Goal: Task Accomplishment & Management: Use online tool/utility

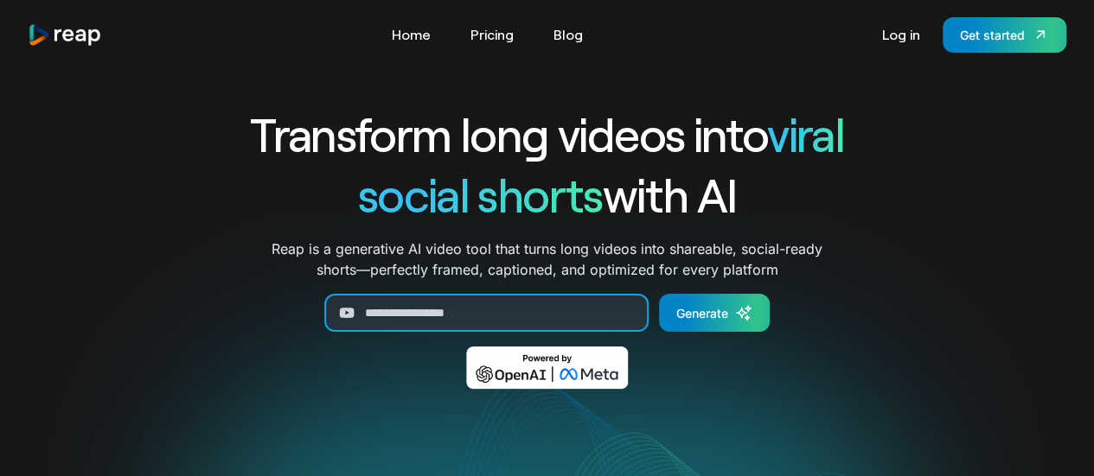
click at [488, 306] on input "Generate Form" at bounding box center [486, 313] width 324 height 38
paste input "**********"
type input "**********"
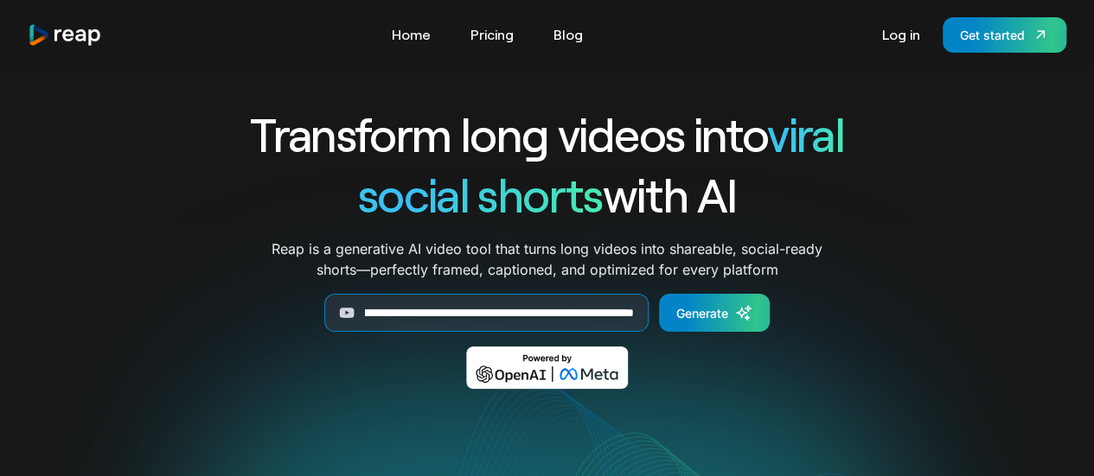
scroll to position [0, 0]
click at [710, 314] on div "Generate" at bounding box center [702, 313] width 52 height 18
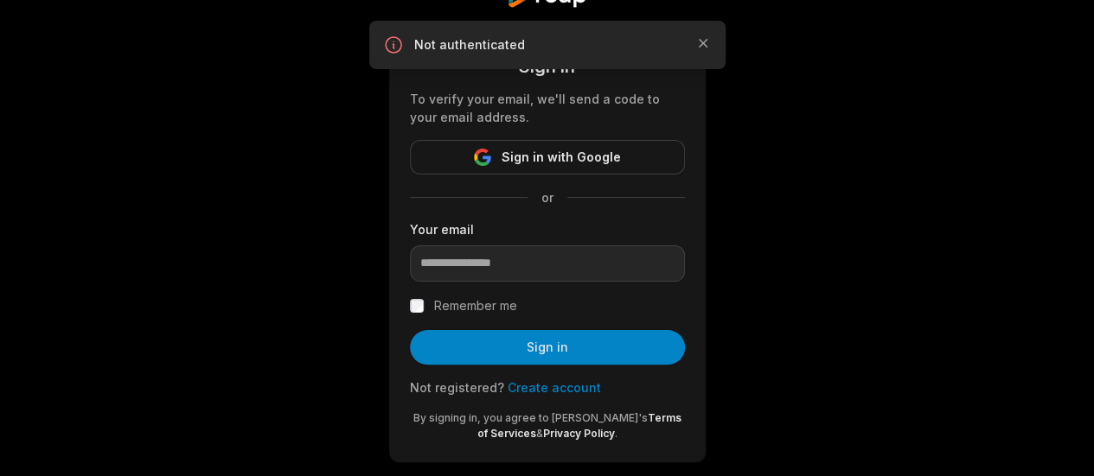
scroll to position [86, 0]
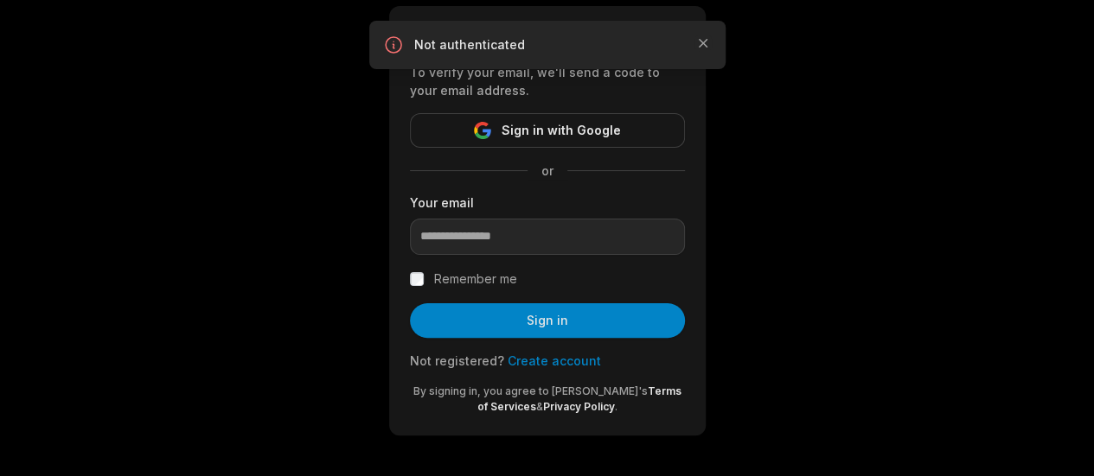
click at [546, 354] on link "Create account" at bounding box center [554, 361] width 93 height 15
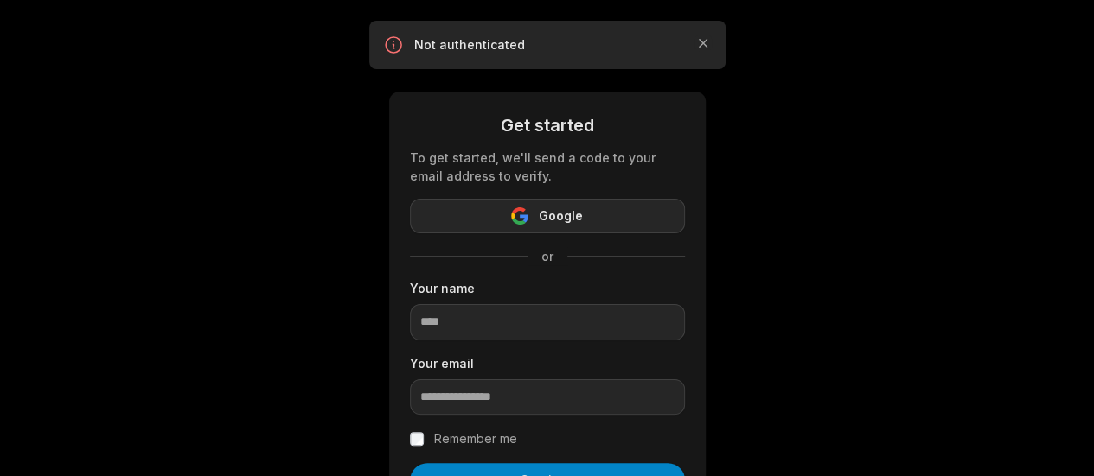
click at [583, 220] on button "Google" at bounding box center [547, 216] width 275 height 35
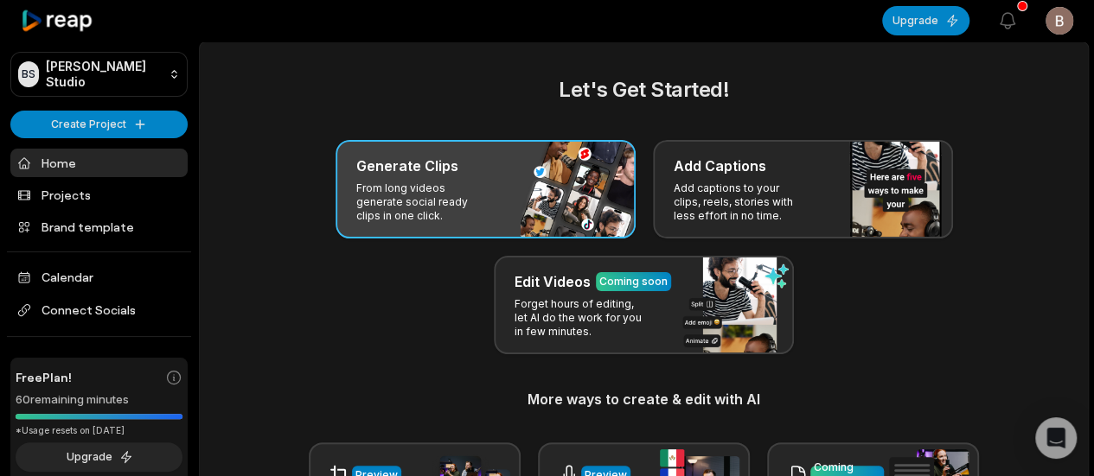
click at [460, 180] on div "Generate Clips From long videos generate social ready clips in one click." at bounding box center [486, 189] width 300 height 99
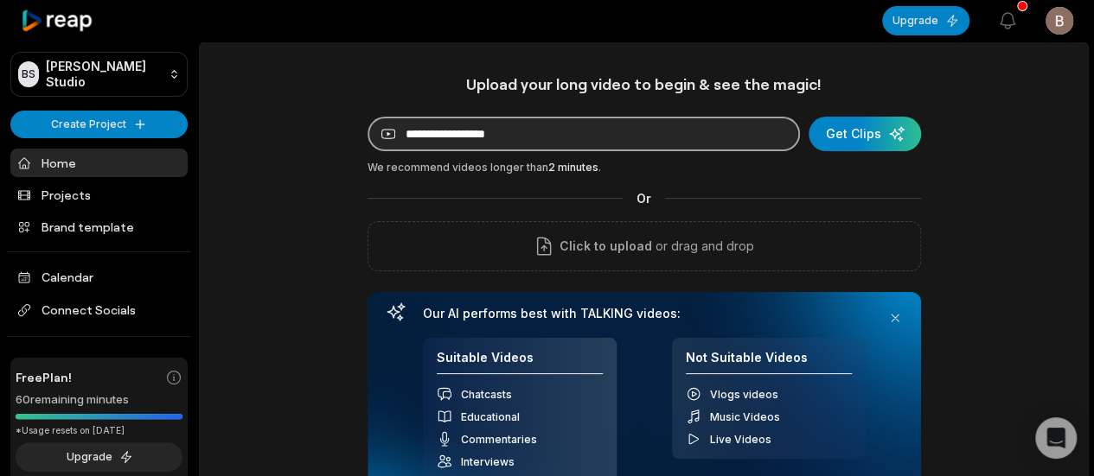
click at [512, 144] on input at bounding box center [584, 134] width 432 height 35
paste input "**********"
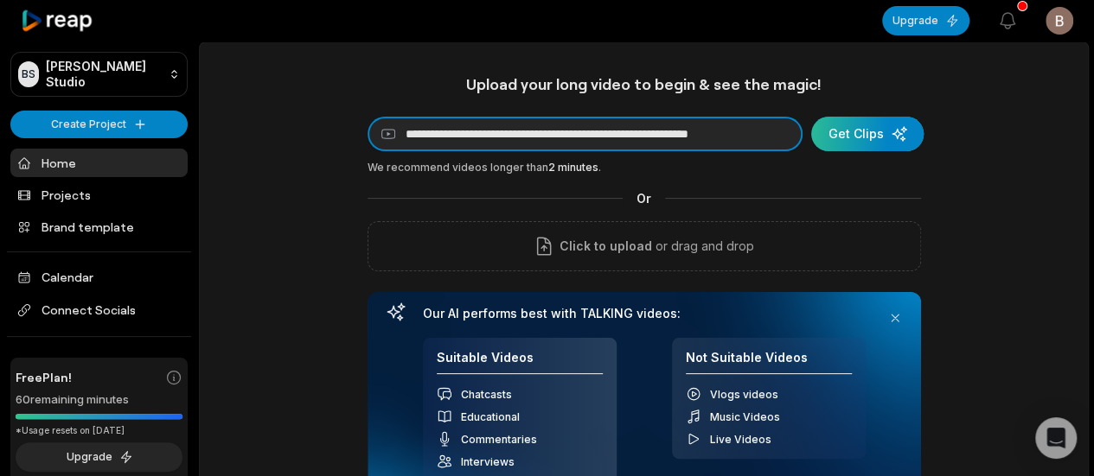
type input "**********"
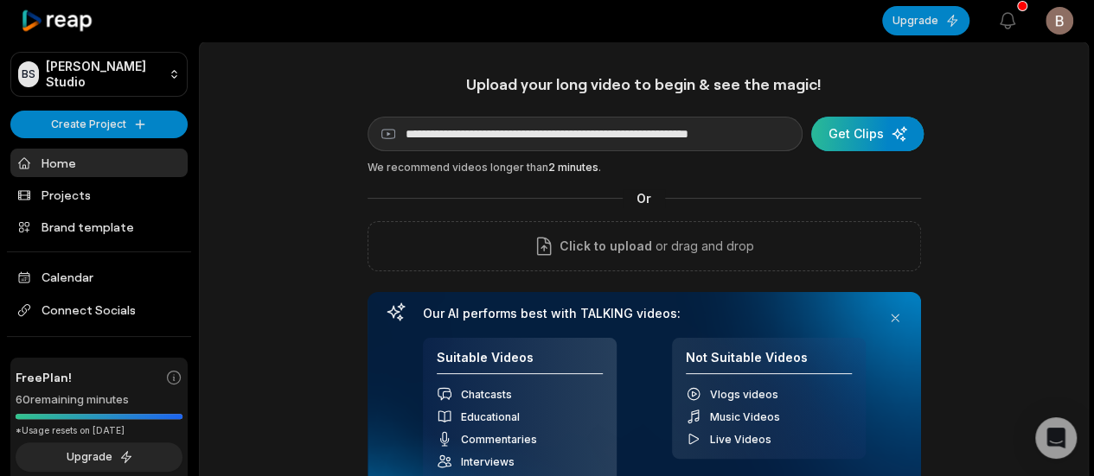
scroll to position [0, 0]
click at [870, 132] on div "submit" at bounding box center [867, 134] width 112 height 35
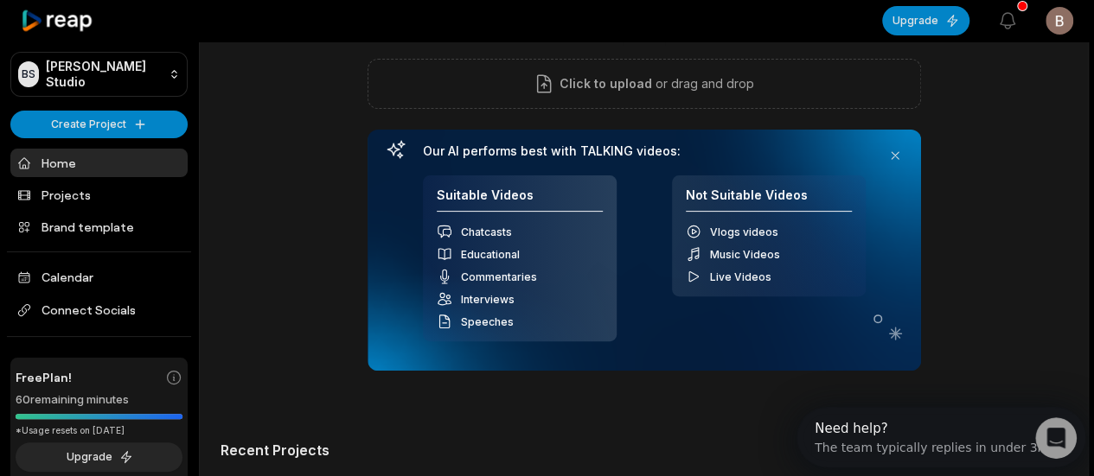
scroll to position [292, 0]
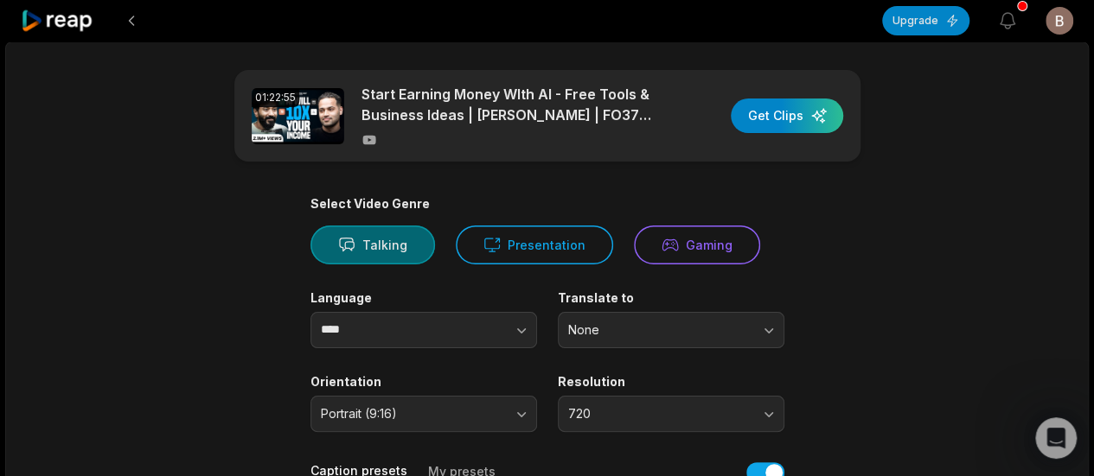
scroll to position [86, 0]
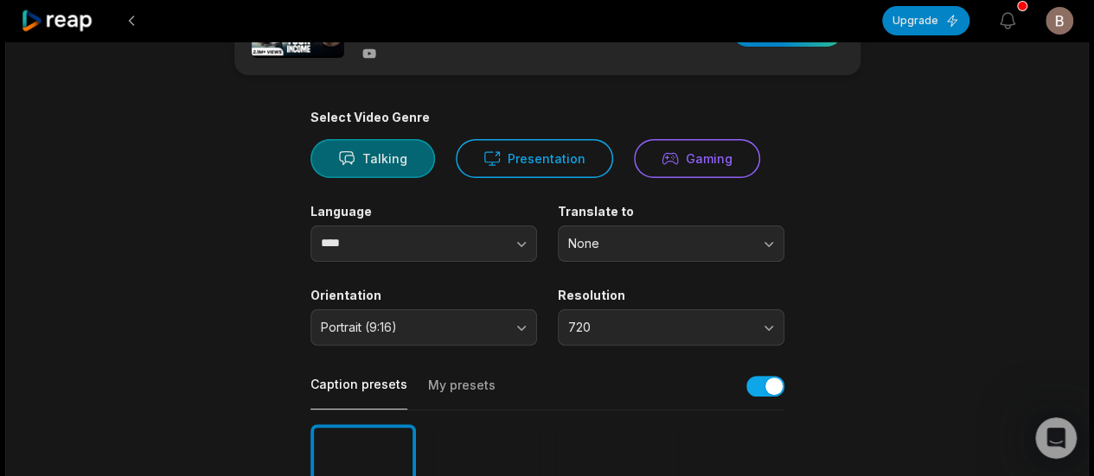
click at [355, 161] on button "Talking" at bounding box center [372, 158] width 125 height 39
click at [474, 159] on button "Presentation" at bounding box center [534, 158] width 157 height 39
click at [380, 162] on button "Talking" at bounding box center [372, 158] width 125 height 39
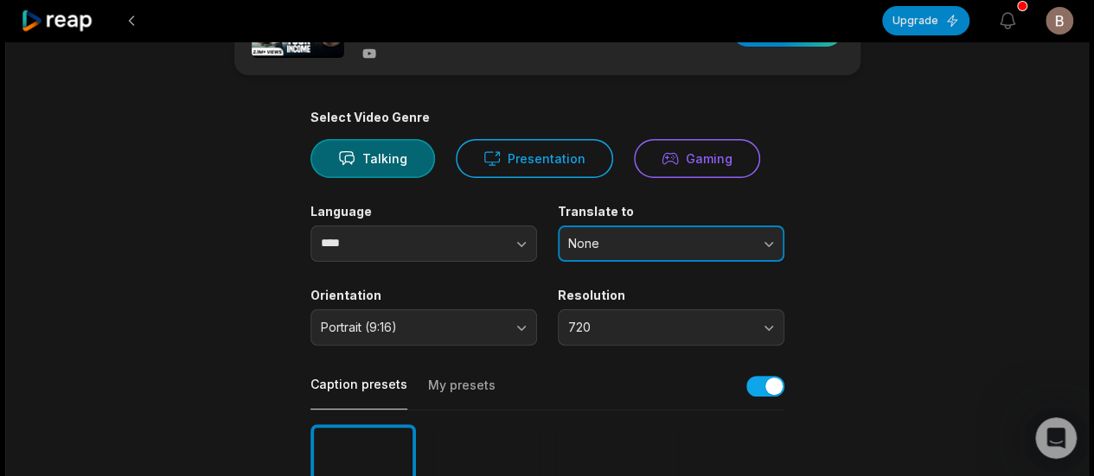
click at [724, 246] on span "None" at bounding box center [659, 244] width 182 height 16
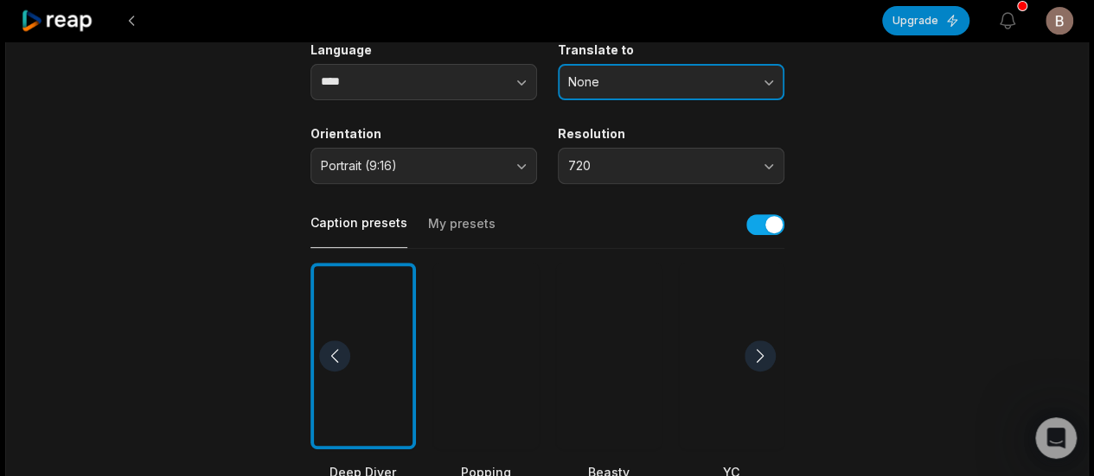
scroll to position [259, 0]
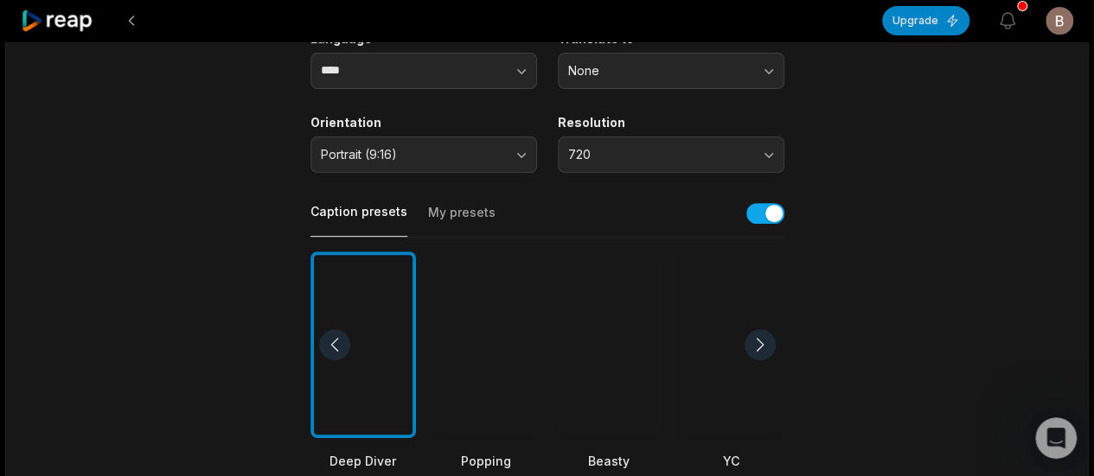
click at [452, 204] on button "My presets" at bounding box center [461, 220] width 67 height 33
click at [350, 215] on button "Caption presets" at bounding box center [358, 220] width 97 height 34
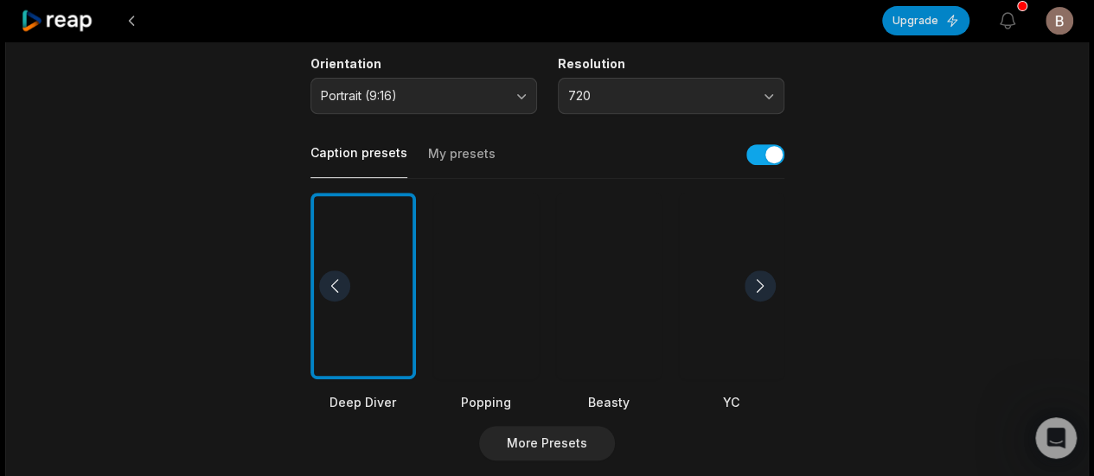
scroll to position [346, 0]
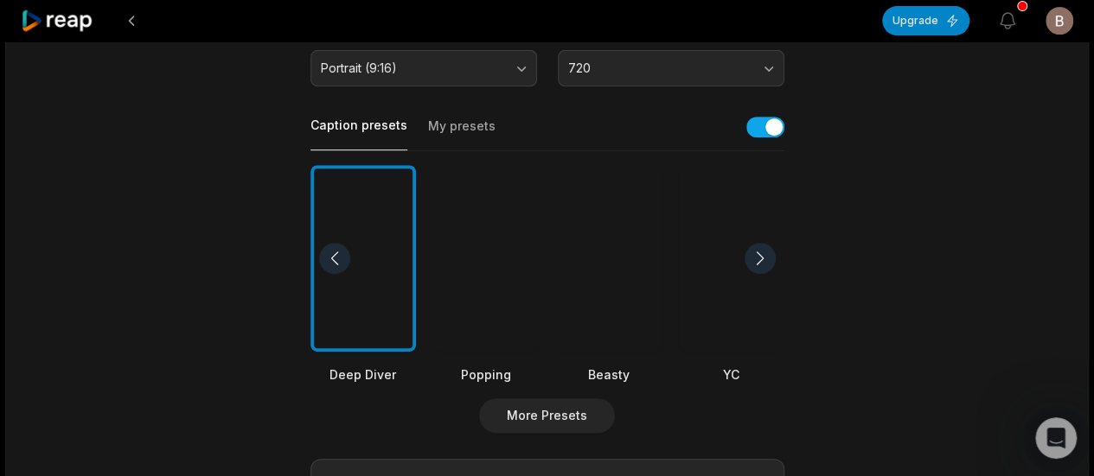
click at [766, 253] on div at bounding box center [760, 258] width 31 height 31
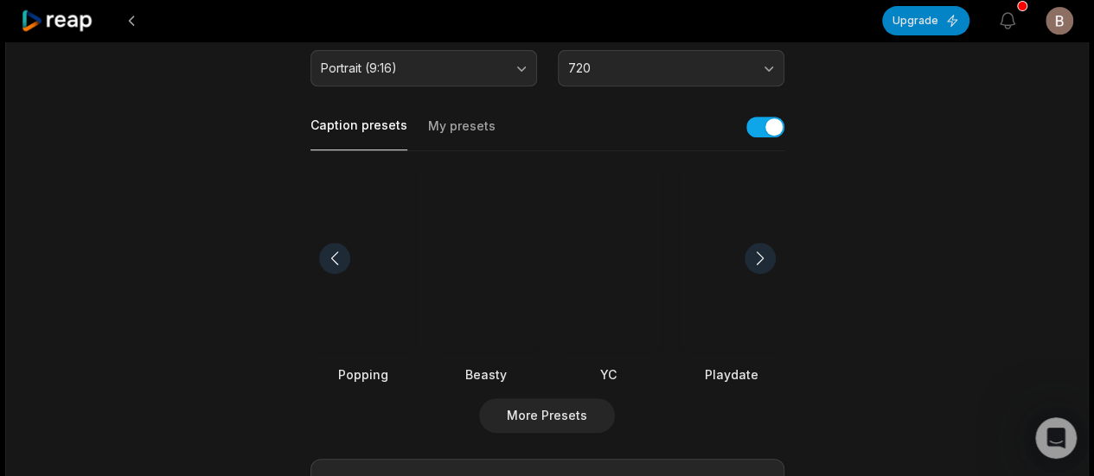
click at [332, 253] on div at bounding box center [334, 258] width 31 height 31
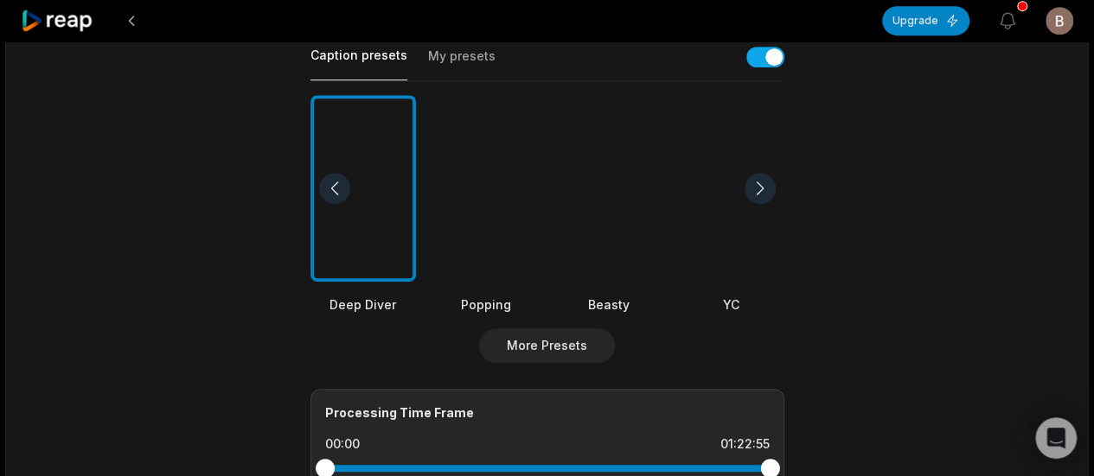
scroll to position [432, 0]
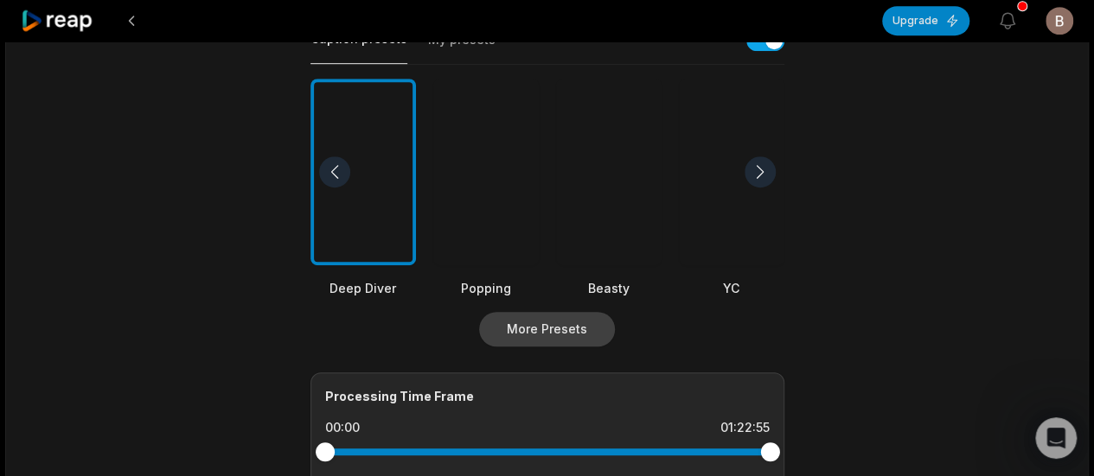
click at [516, 336] on button "More Presets" at bounding box center [547, 329] width 136 height 35
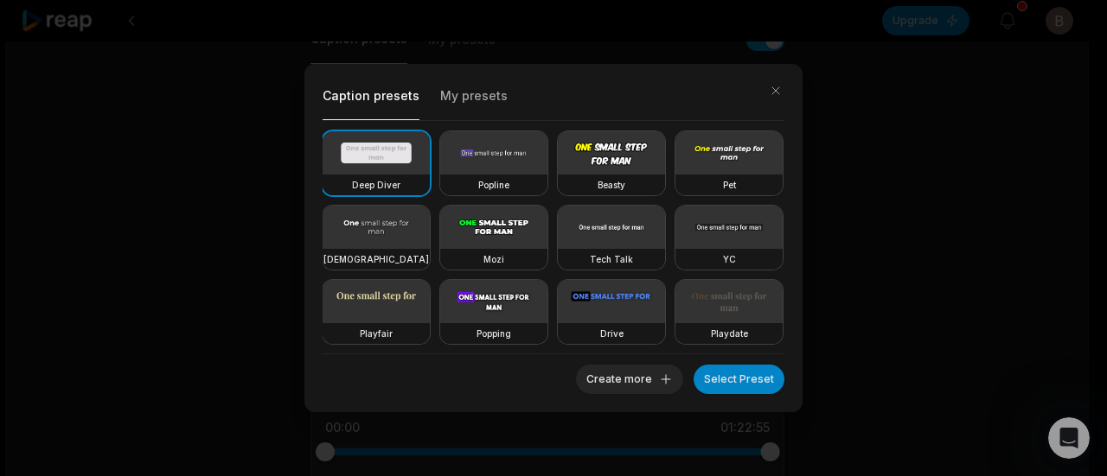
click at [675, 175] on video at bounding box center [728, 152] width 107 height 43
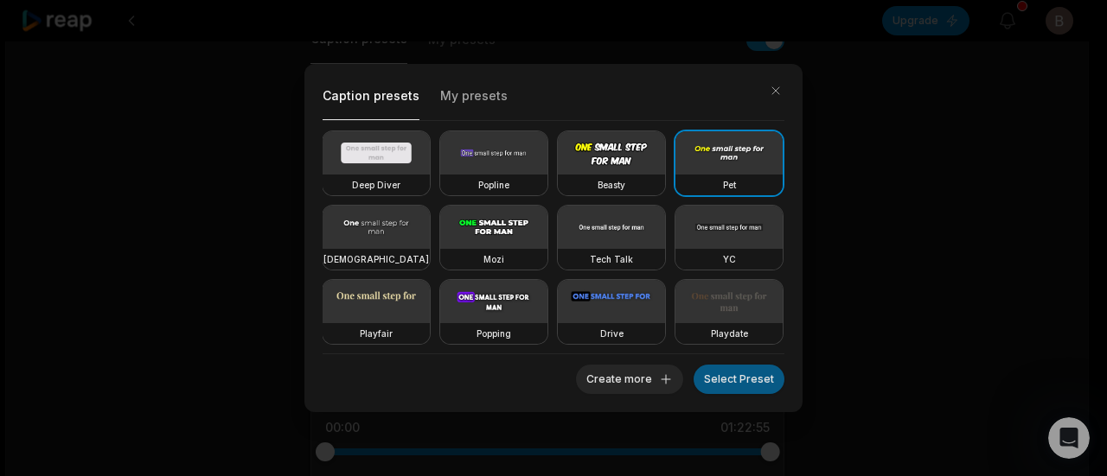
click at [746, 380] on button "Select Preset" at bounding box center [738, 379] width 91 height 29
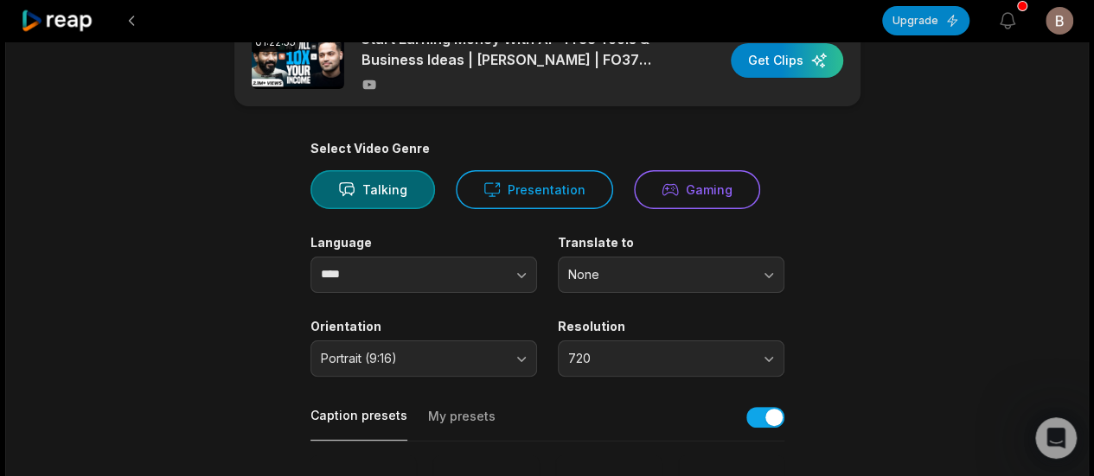
scroll to position [0, 0]
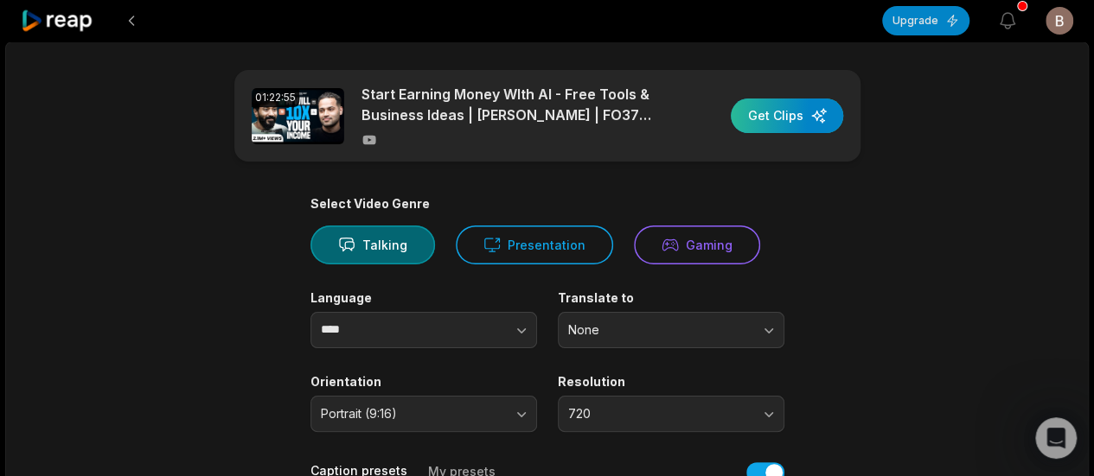
click at [775, 123] on div "button" at bounding box center [787, 116] width 112 height 35
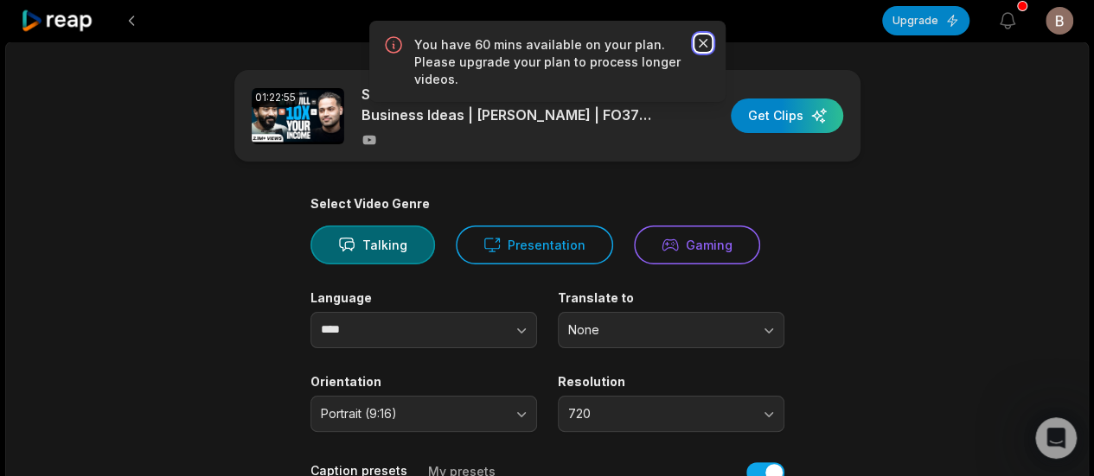
click at [699, 44] on icon "button" at bounding box center [702, 43] width 17 height 17
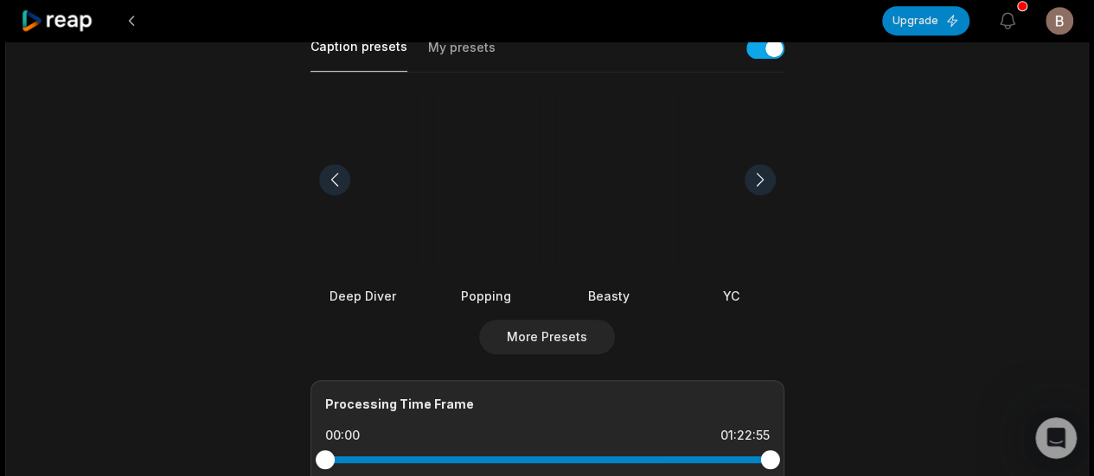
scroll to position [605, 0]
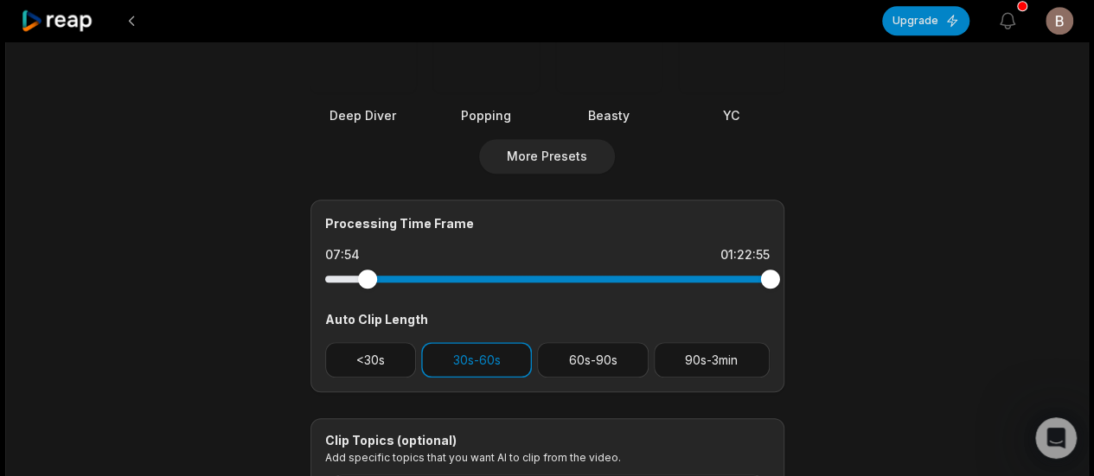
drag, startPoint x: 323, startPoint y: 282, endPoint x: 367, endPoint y: 284, distance: 44.2
click at [367, 284] on div at bounding box center [367, 279] width 19 height 19
drag, startPoint x: 367, startPoint y: 279, endPoint x: 411, endPoint y: 281, distance: 44.1
click at [411, 281] on div at bounding box center [411, 279] width 19 height 19
drag, startPoint x: 775, startPoint y: 281, endPoint x: 717, endPoint y: 288, distance: 58.3
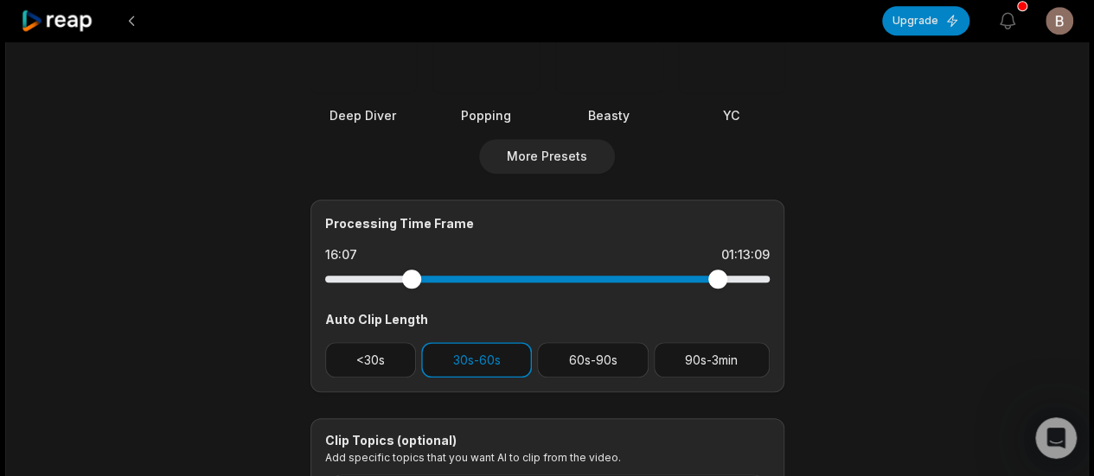
click at [717, 288] on div at bounding box center [547, 279] width 444 height 31
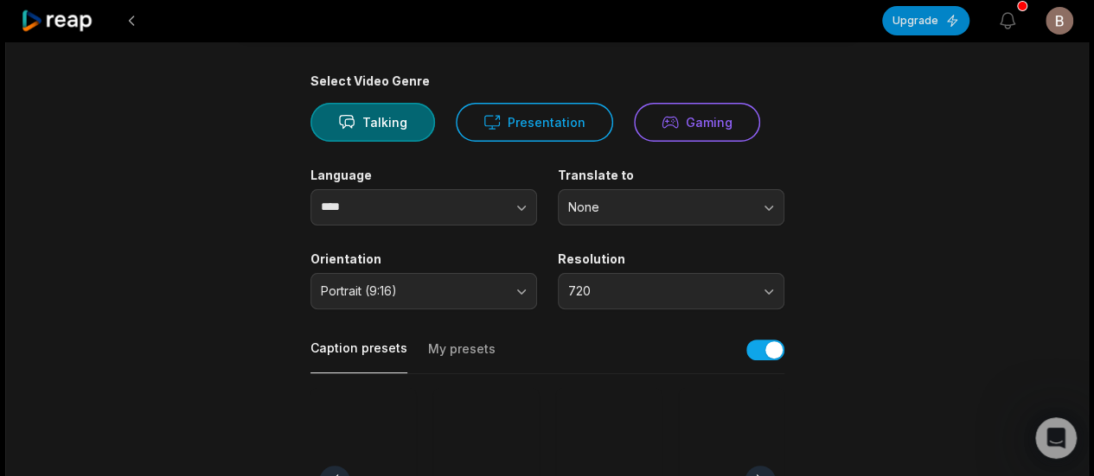
scroll to position [0, 0]
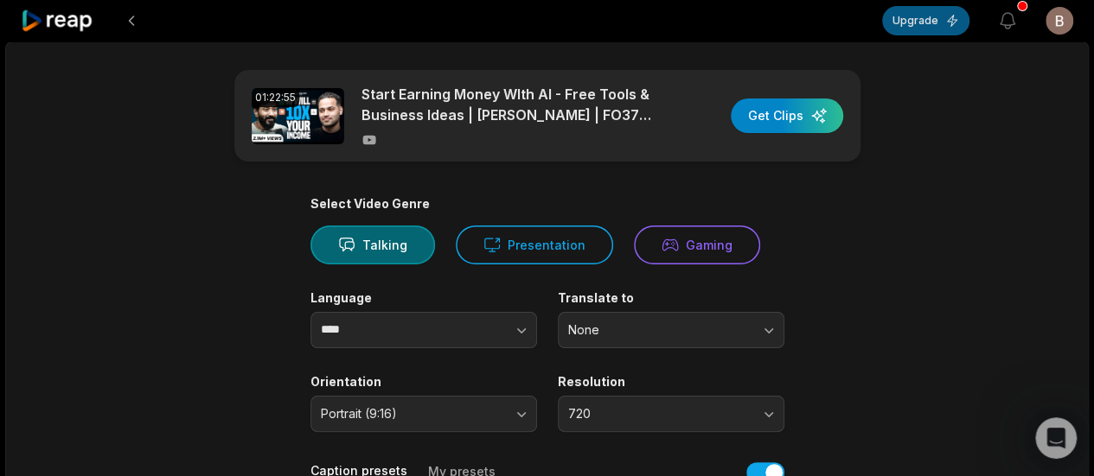
click at [903, 13] on button "Upgrade" at bounding box center [925, 20] width 87 height 29
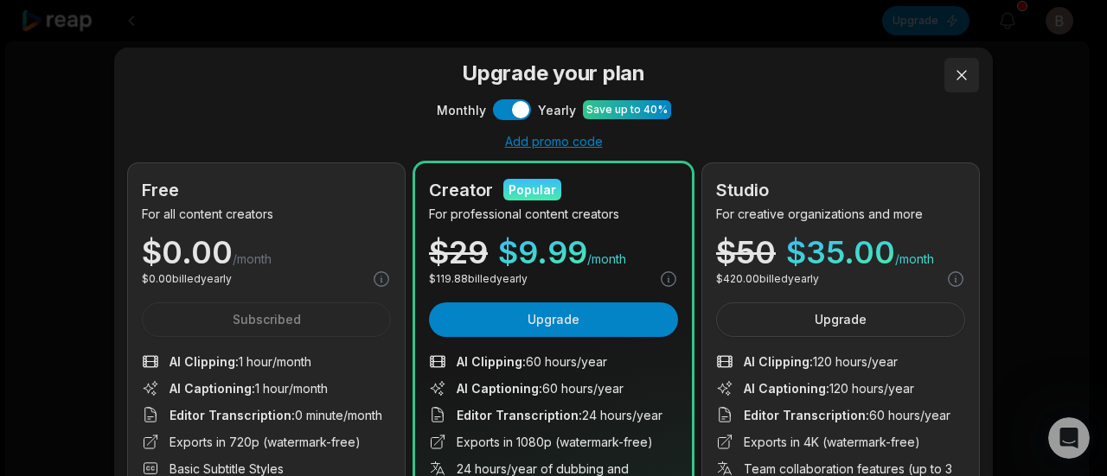
click at [962, 70] on button at bounding box center [961, 75] width 35 height 35
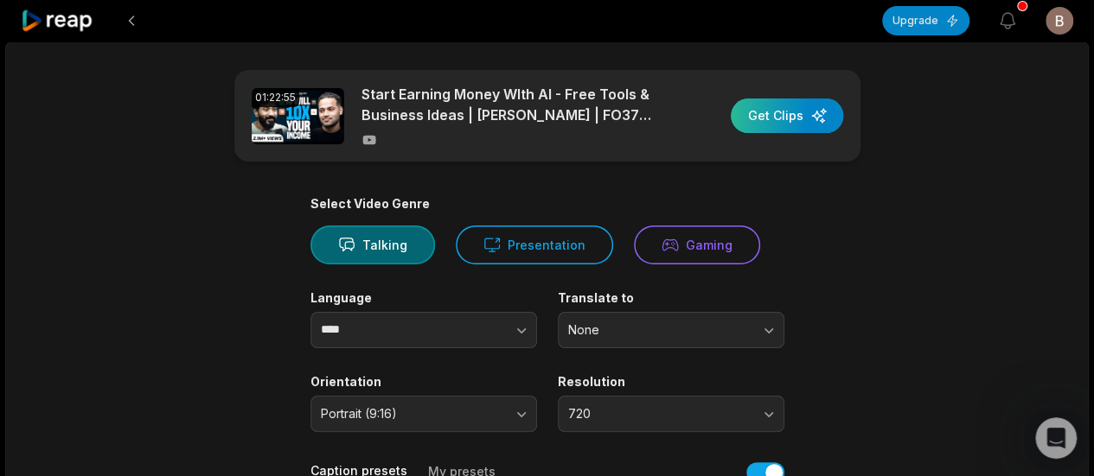
click at [794, 122] on div "button" at bounding box center [787, 116] width 112 height 35
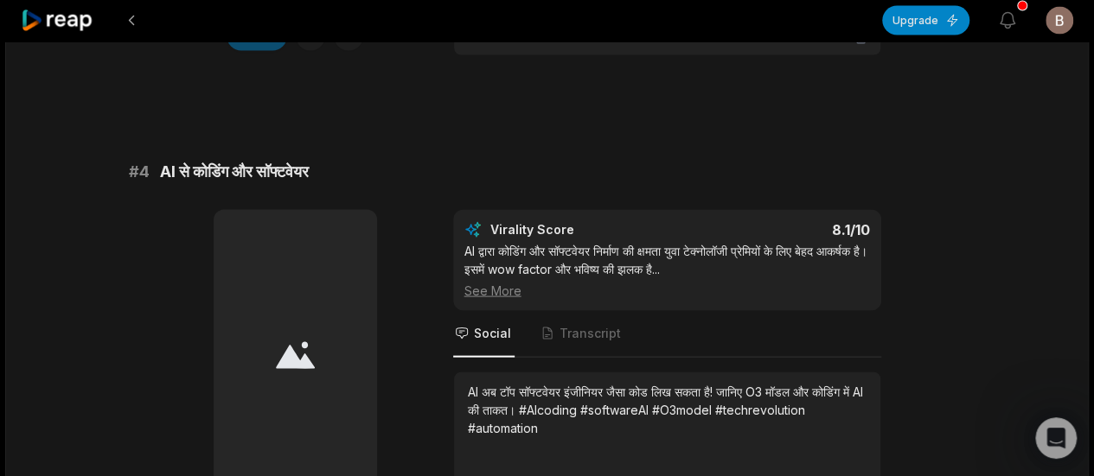
scroll to position [1693, 0]
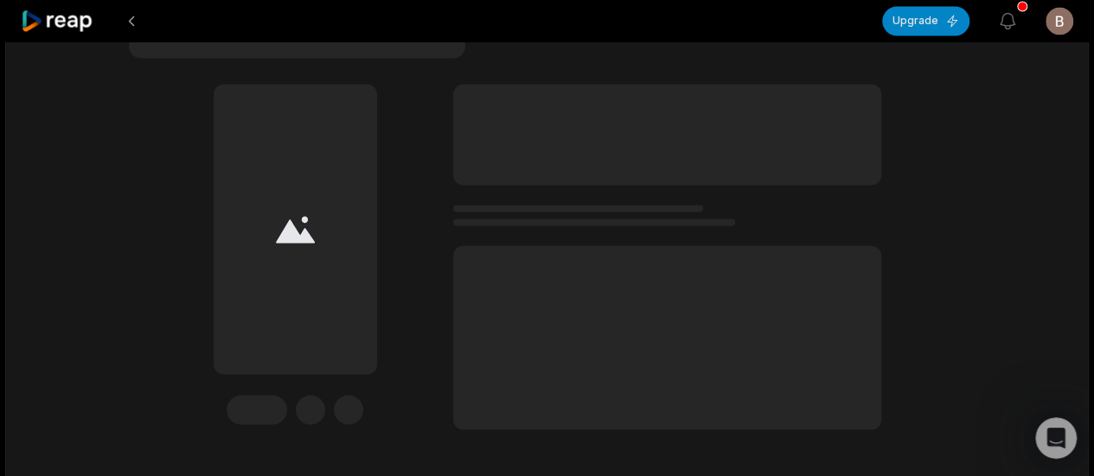
drag, startPoint x: 956, startPoint y: 158, endPoint x: 955, endPoint y: 201, distance: 43.3
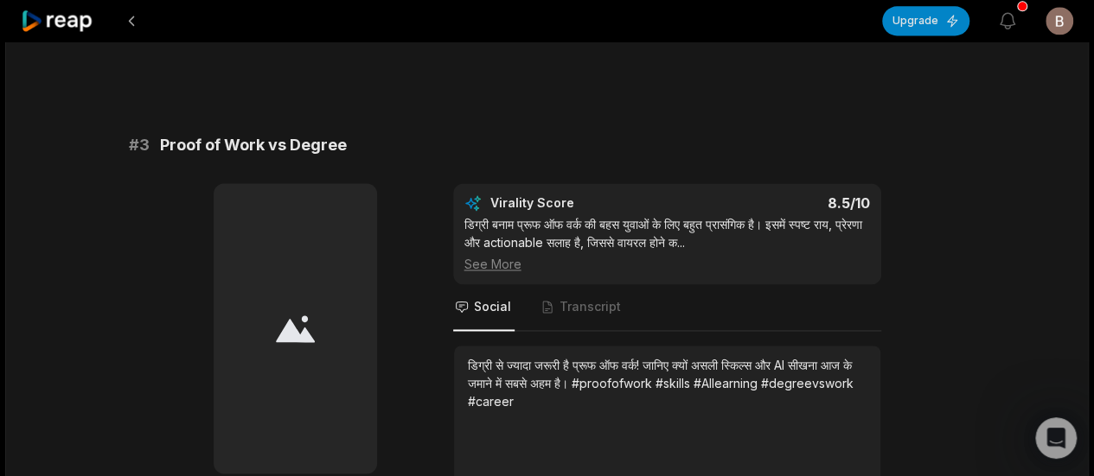
scroll to position [0, 0]
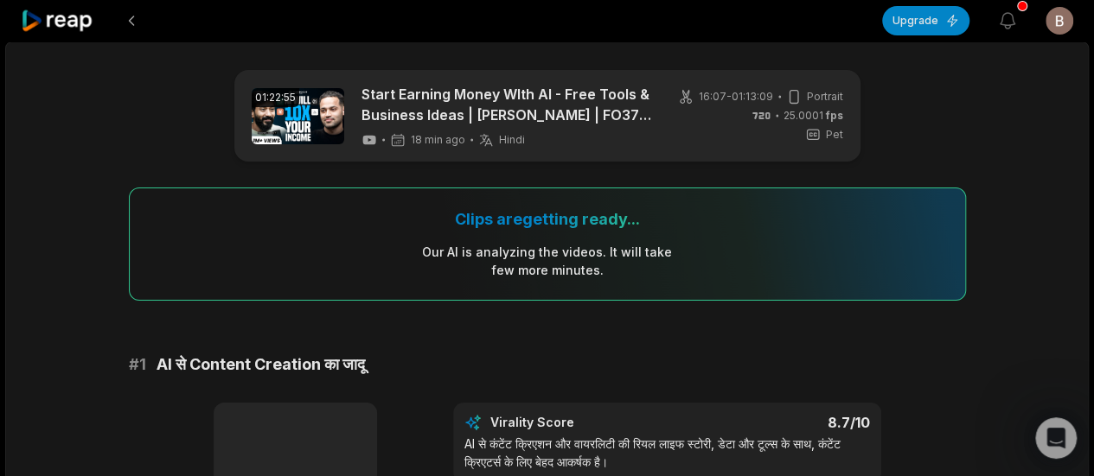
drag, startPoint x: 966, startPoint y: 404, endPoint x: 967, endPoint y: 106, distance: 297.5
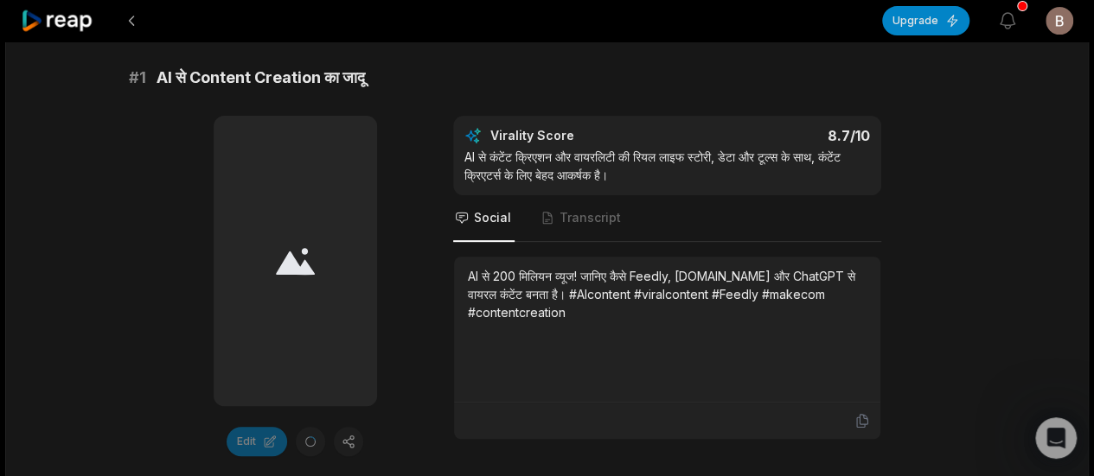
scroll to position [259, 0]
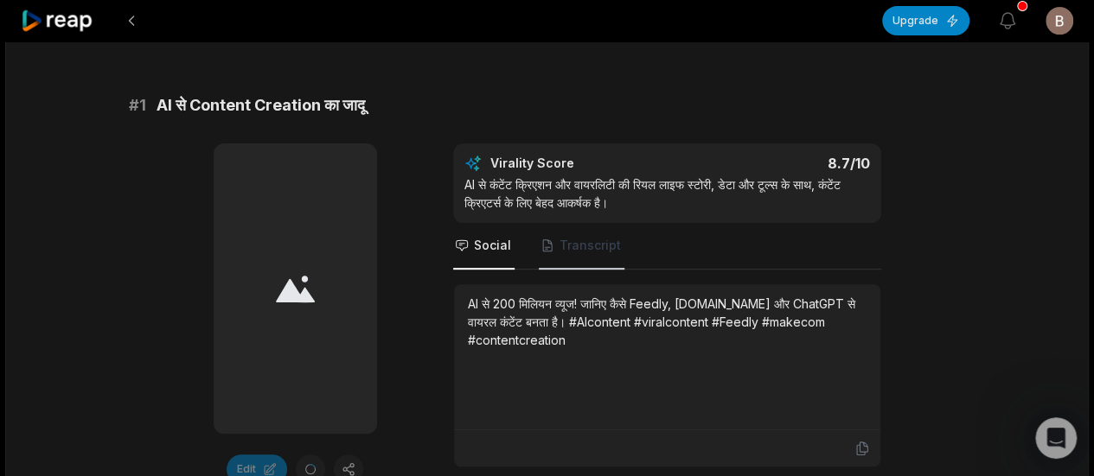
click at [585, 234] on span "Transcript" at bounding box center [582, 246] width 86 height 47
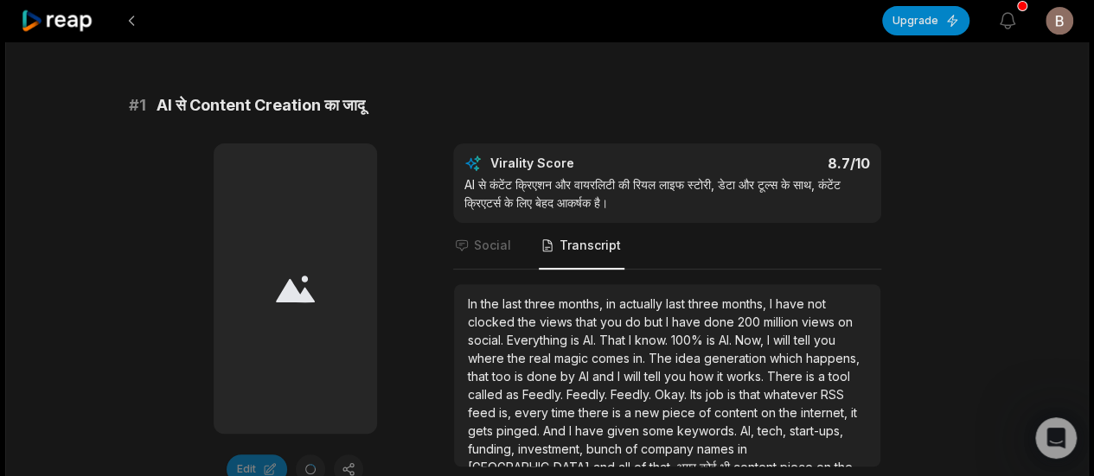
scroll to position [346, 0]
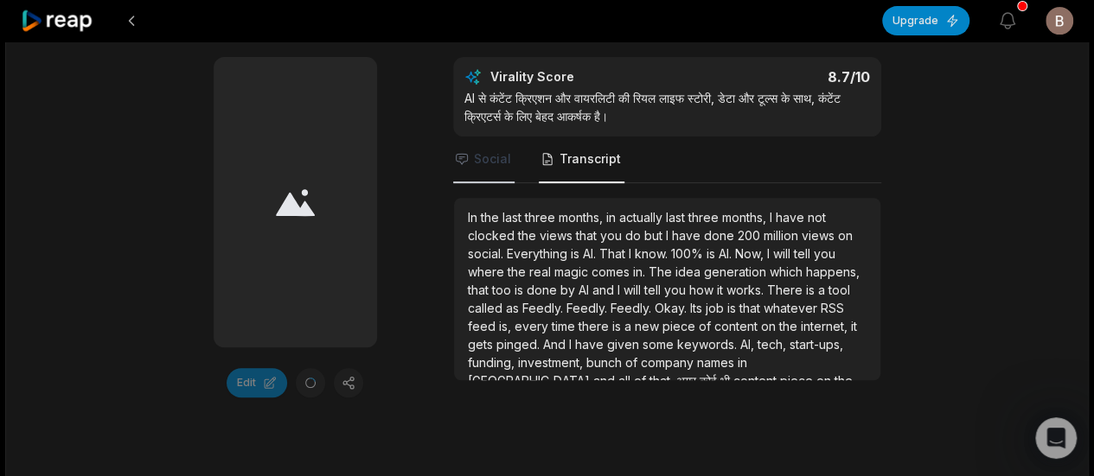
click at [493, 160] on span "Social" at bounding box center [492, 158] width 37 height 17
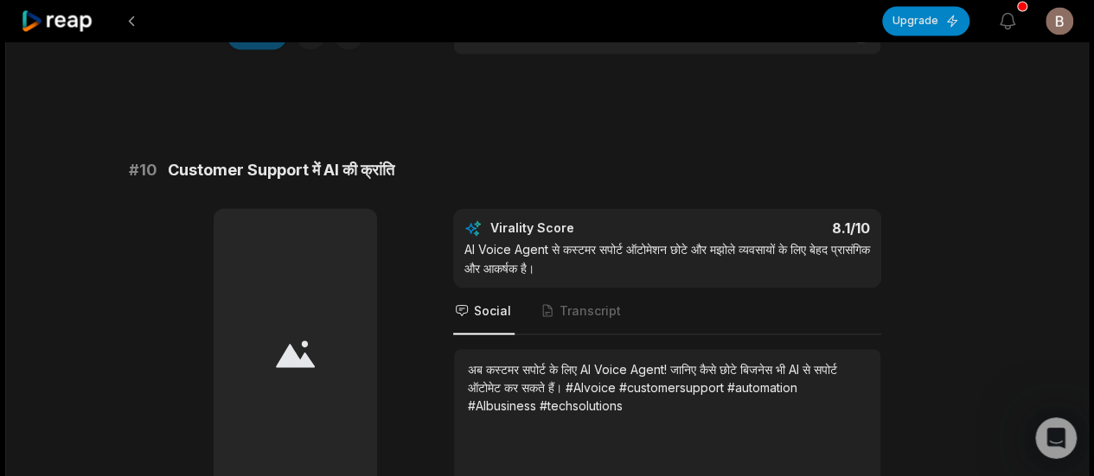
scroll to position [4901, 0]
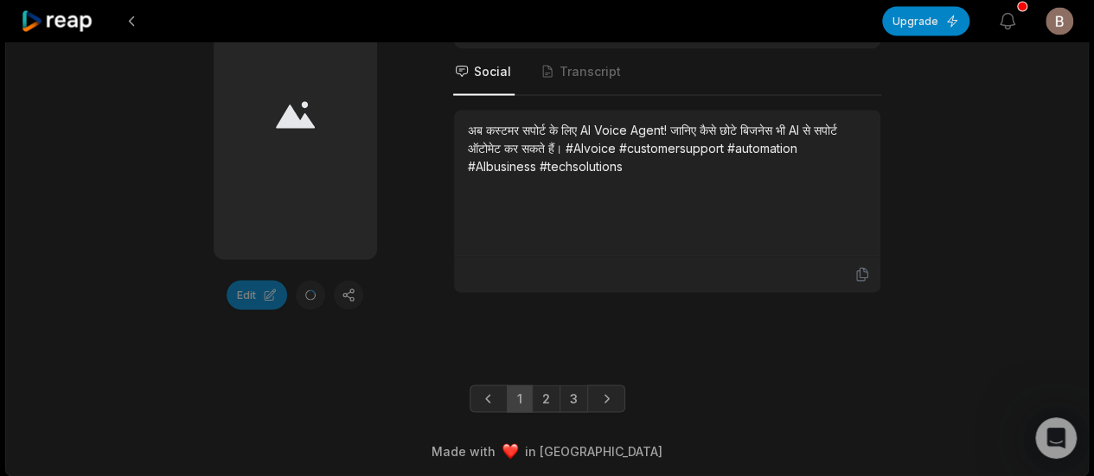
drag, startPoint x: 960, startPoint y: 127, endPoint x: 1034, endPoint y: 468, distance: 348.7
click at [552, 397] on link "2" at bounding box center [546, 399] width 29 height 28
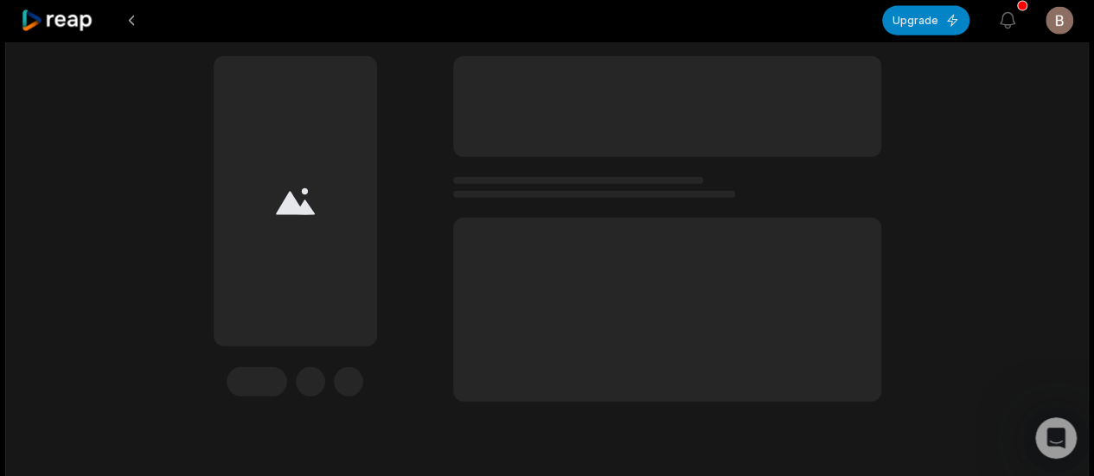
scroll to position [5394, 0]
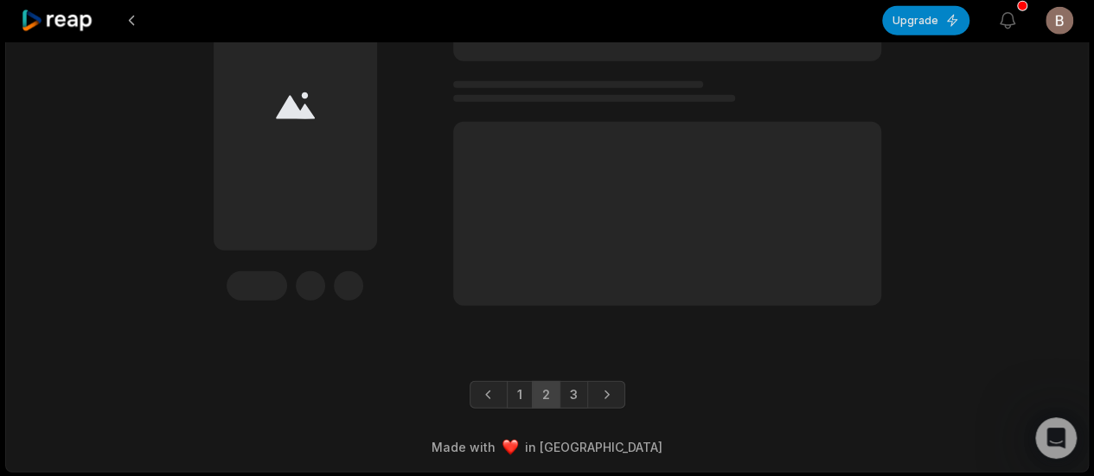
drag, startPoint x: 1002, startPoint y: 127, endPoint x: 787, endPoint y: 458, distance: 395.0
click at [571, 397] on link "3" at bounding box center [573, 395] width 29 height 28
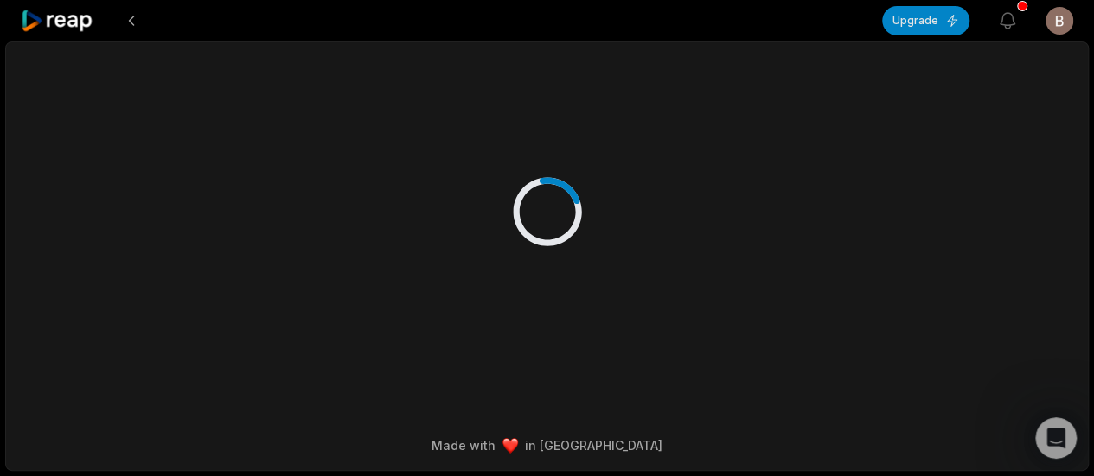
scroll to position [0, 0]
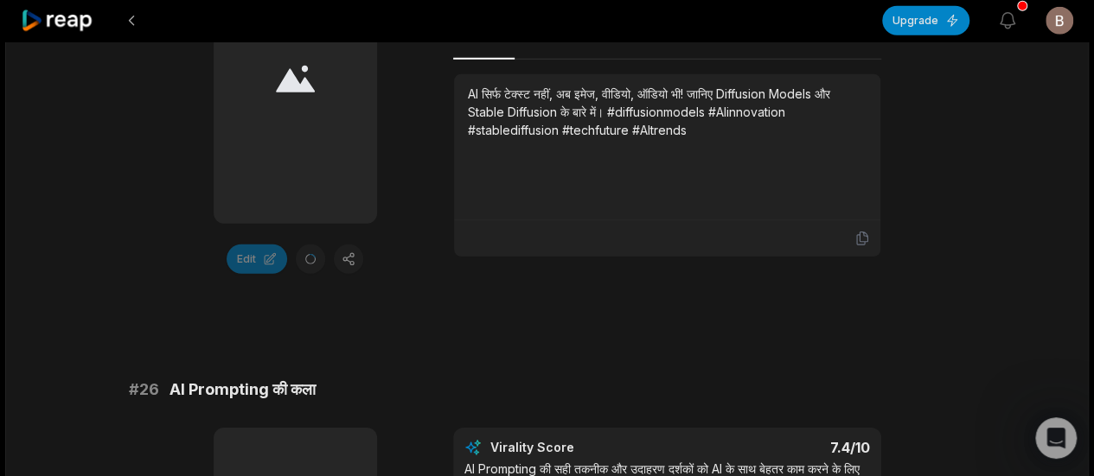
drag, startPoint x: 1000, startPoint y: 336, endPoint x: 1013, endPoint y: 517, distance: 182.1
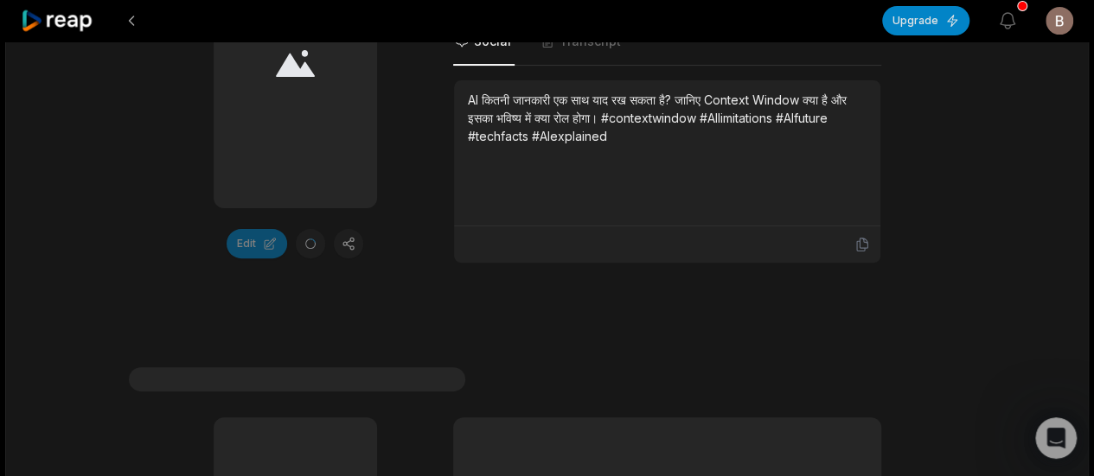
scroll to position [3914, 0]
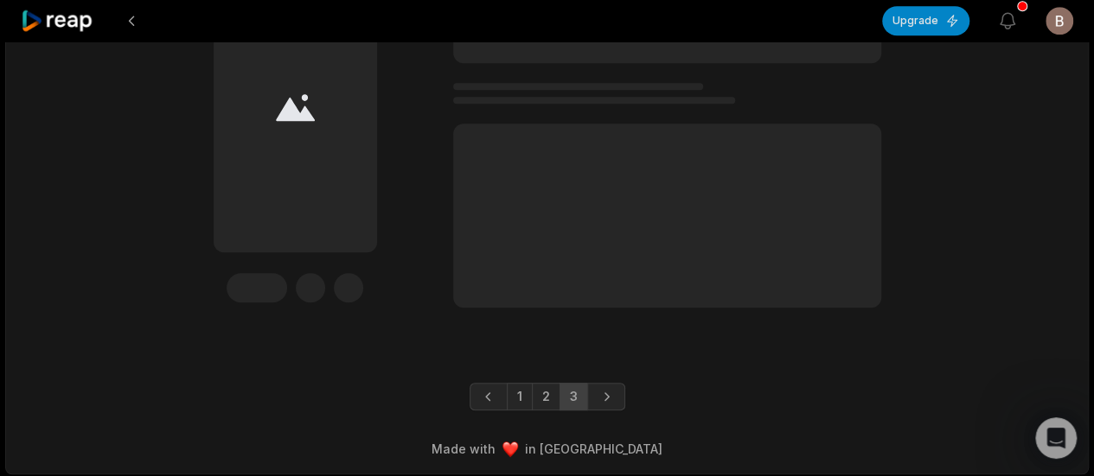
drag, startPoint x: 994, startPoint y: 349, endPoint x: 856, endPoint y: 469, distance: 182.7
click at [517, 388] on link "1" at bounding box center [520, 397] width 26 height 28
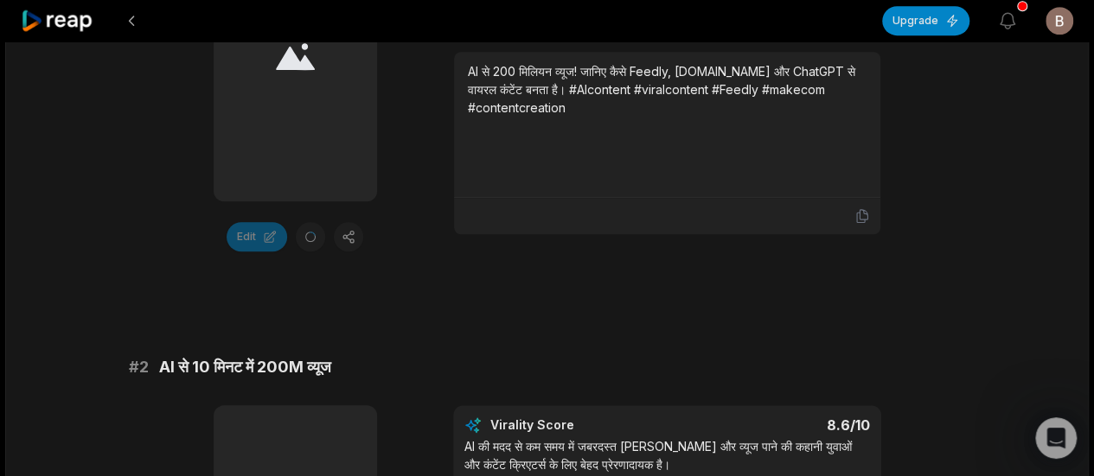
scroll to position [0, 0]
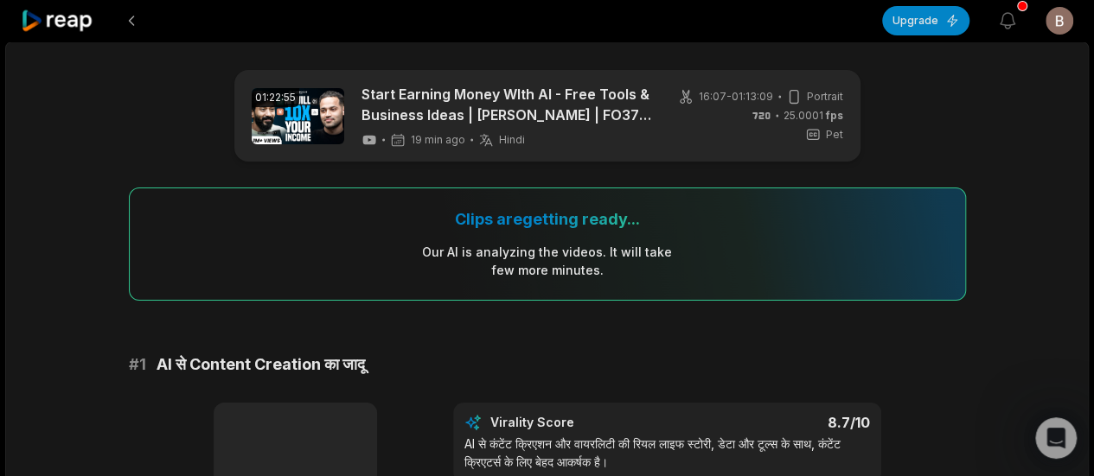
drag, startPoint x: 977, startPoint y: 226, endPoint x: 971, endPoint y: -65, distance: 290.6
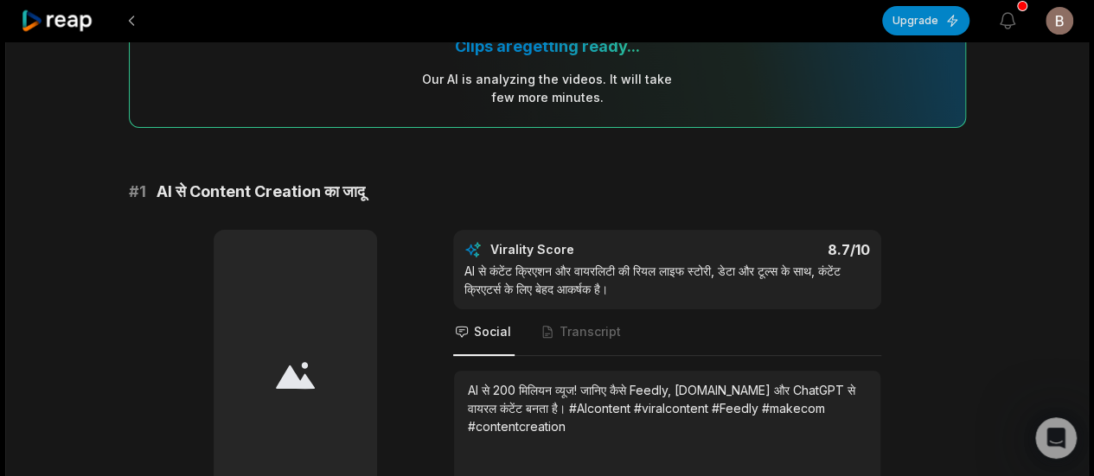
click at [336, 348] on div at bounding box center [295, 375] width 163 height 291
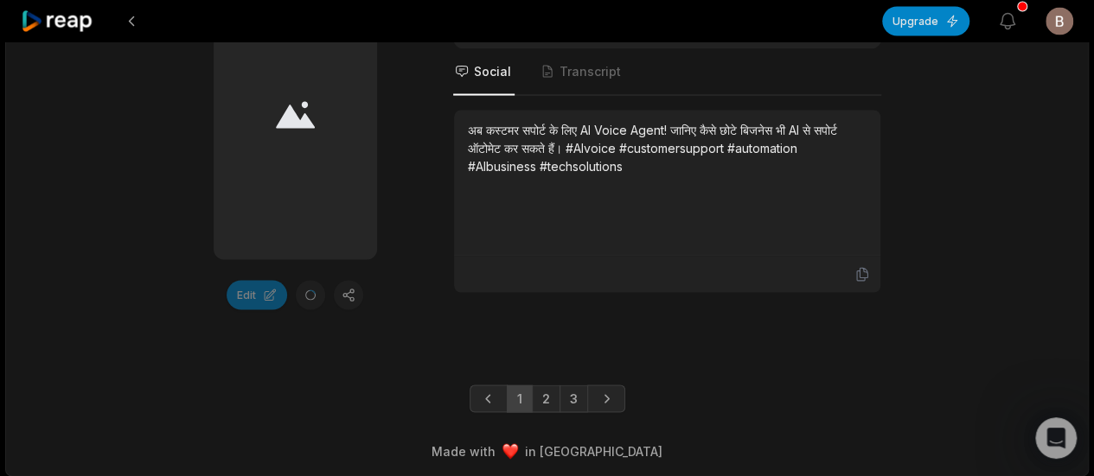
drag, startPoint x: 1026, startPoint y: 114, endPoint x: 960, endPoint y: 424, distance: 316.6
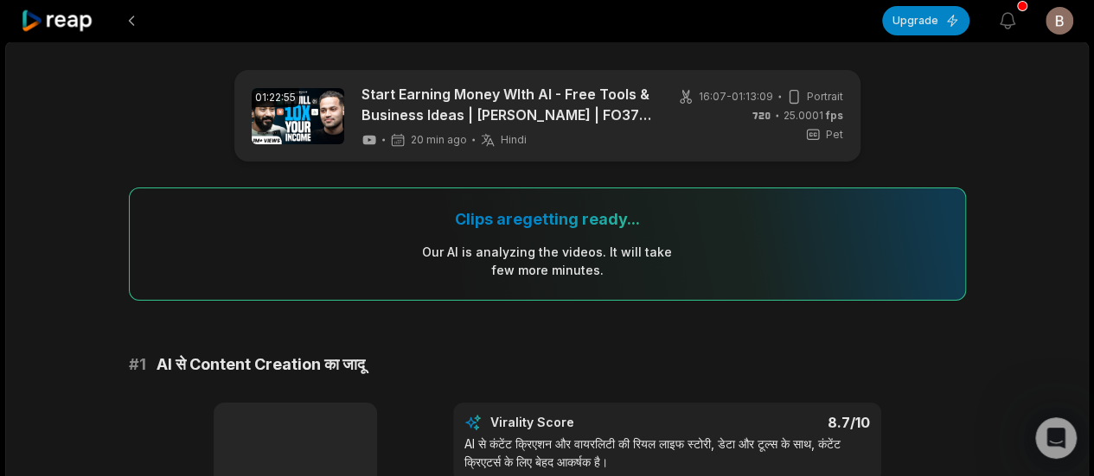
drag, startPoint x: 963, startPoint y: 316, endPoint x: 964, endPoint y: 103, distance: 212.7
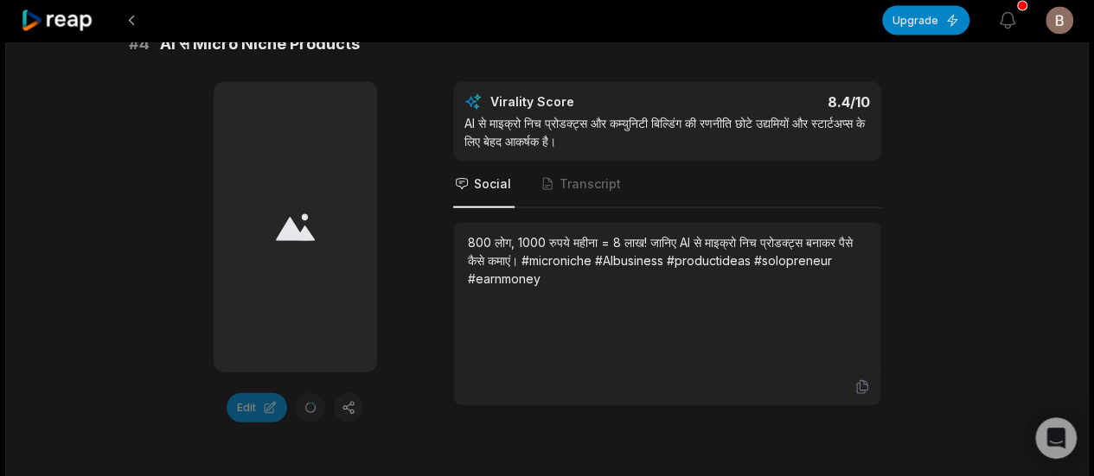
scroll to position [1816, 0]
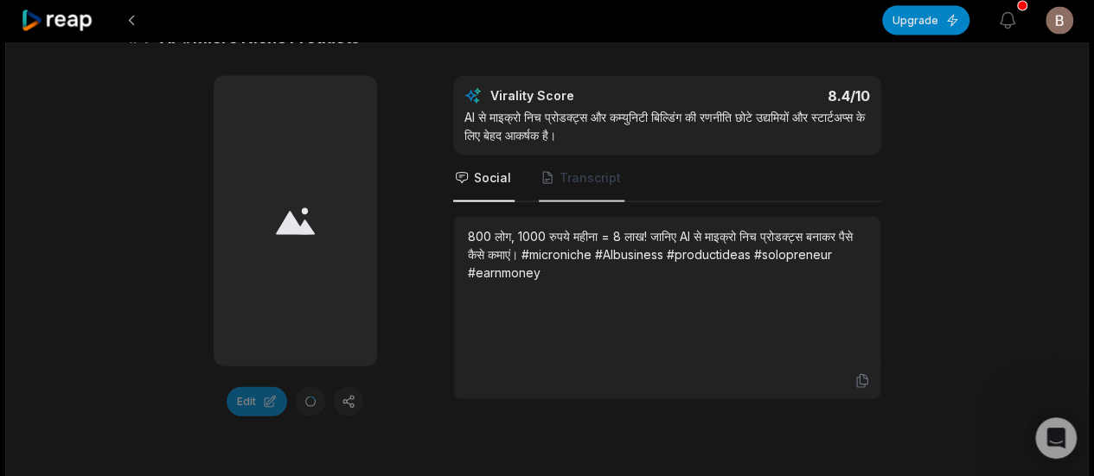
click at [555, 170] on span "Transcript" at bounding box center [582, 179] width 86 height 47
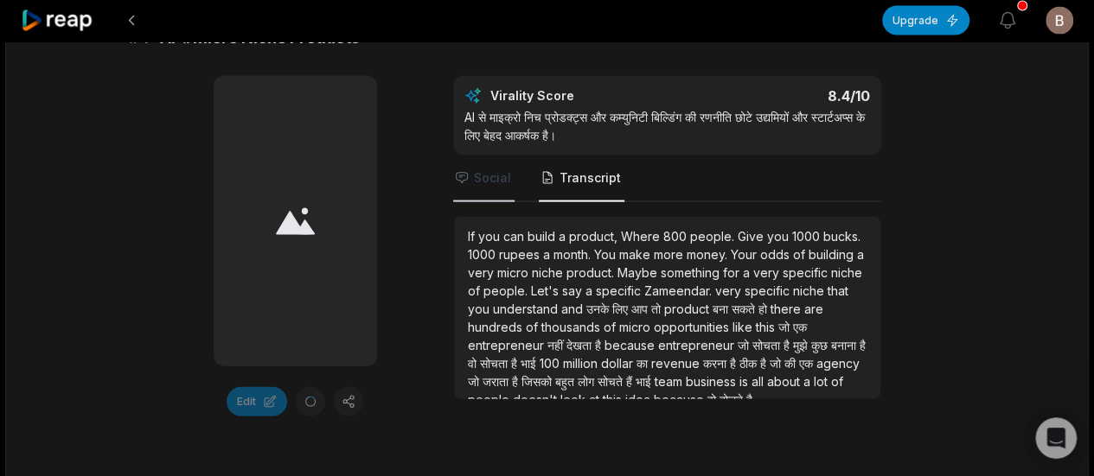
click at [481, 185] on span "Social" at bounding box center [483, 179] width 61 height 47
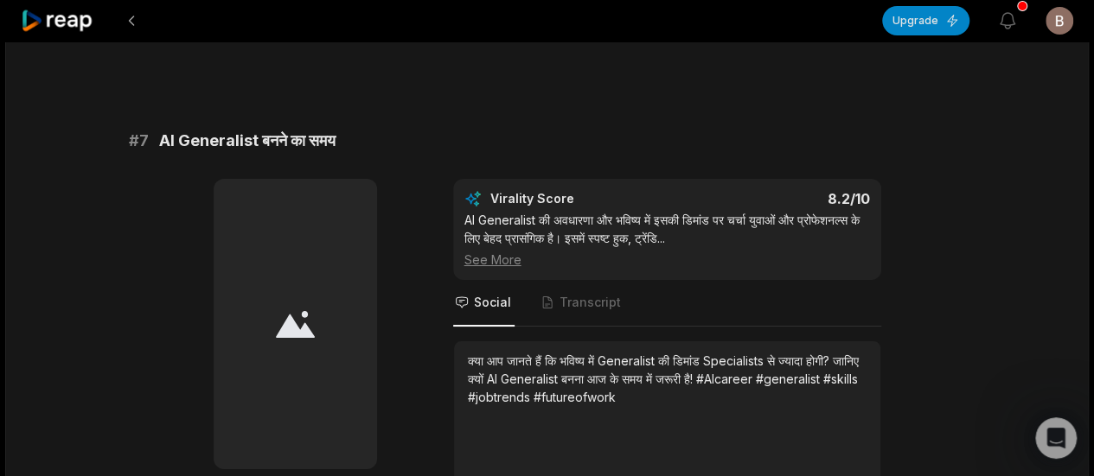
scroll to position [3199, 0]
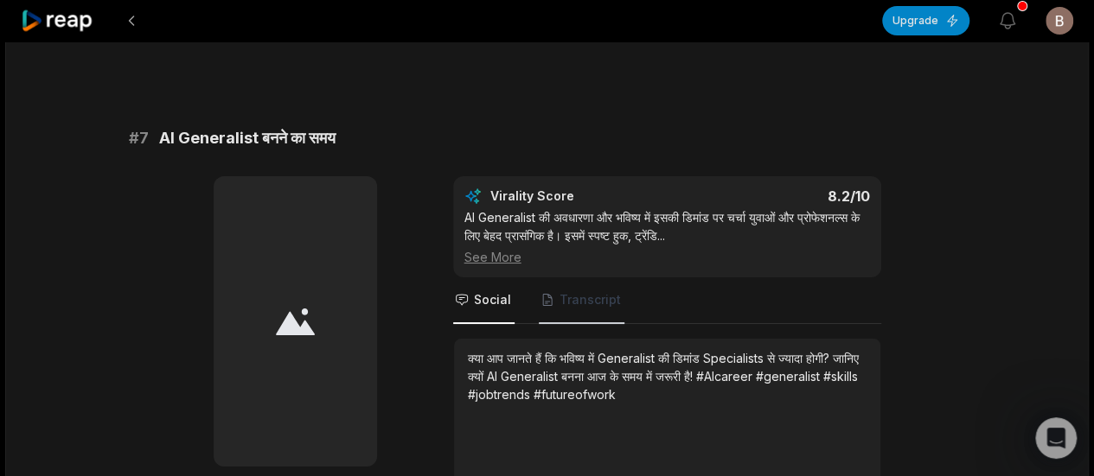
click at [595, 286] on span "Transcript" at bounding box center [582, 301] width 86 height 47
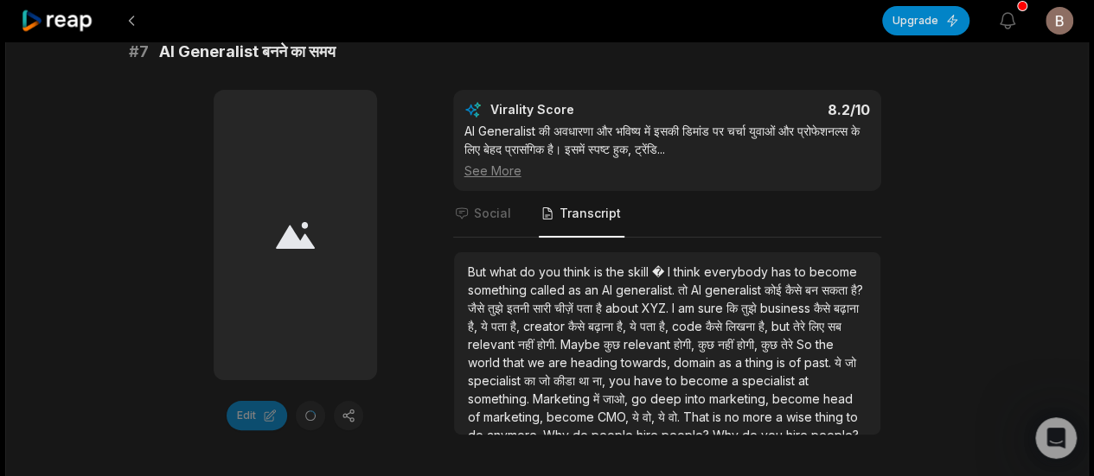
scroll to position [45, 0]
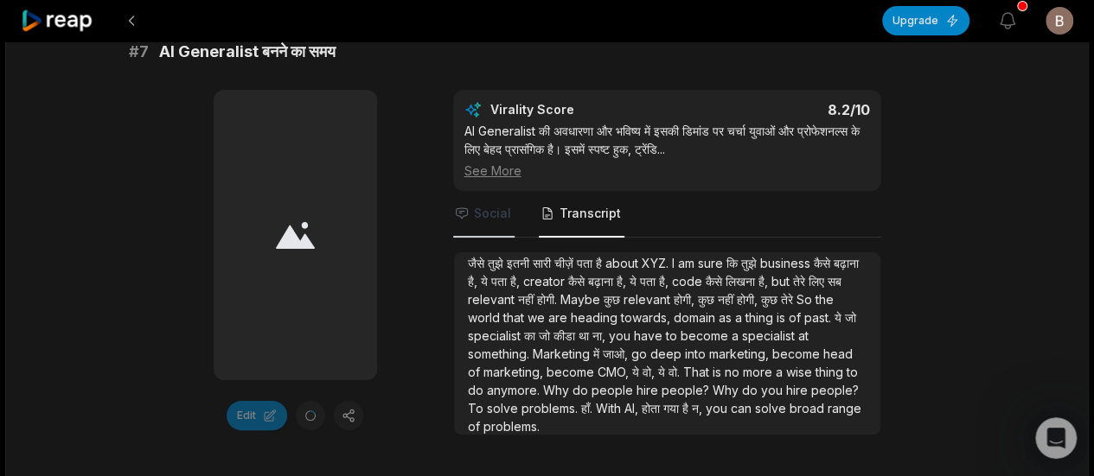
click at [488, 215] on span "Social" at bounding box center [492, 213] width 37 height 17
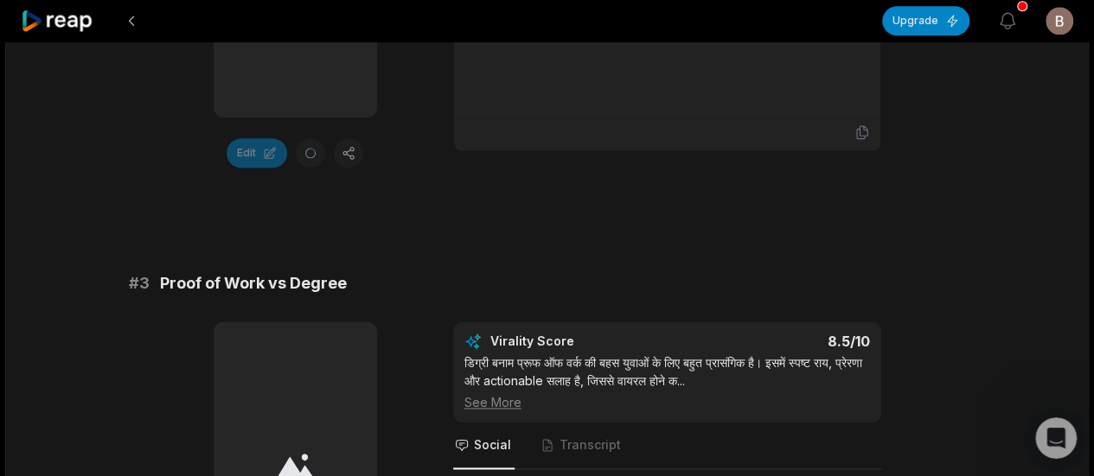
scroll to position [0, 0]
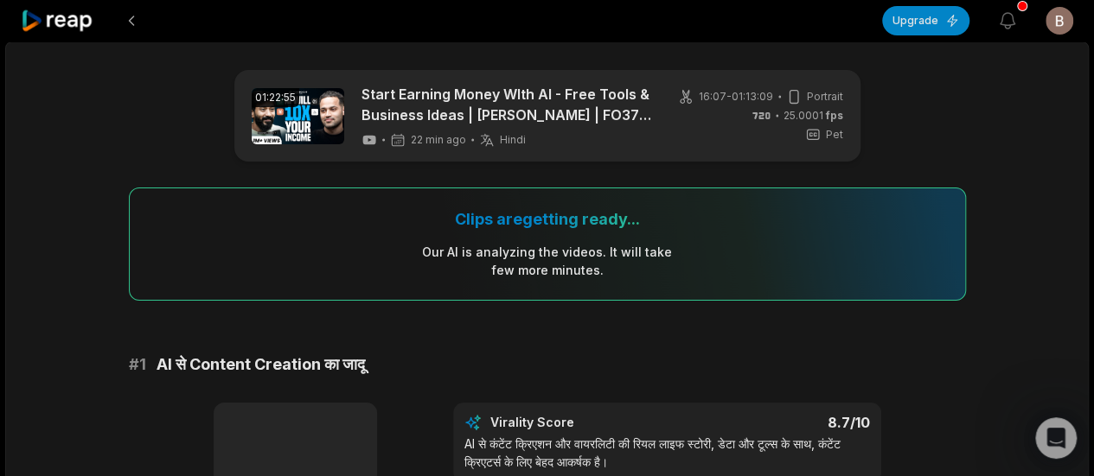
drag, startPoint x: 929, startPoint y: 372, endPoint x: 987, endPoint y: -61, distance: 436.3
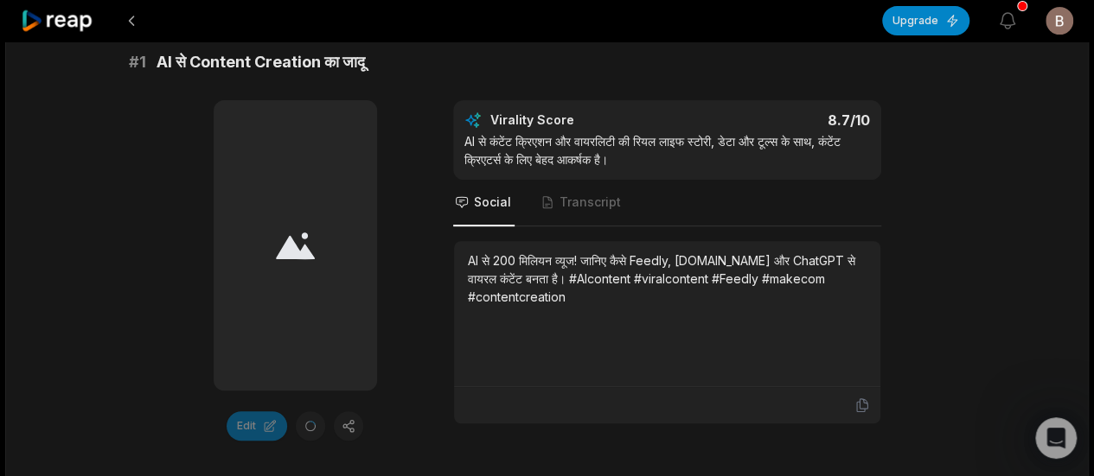
scroll to position [346, 0]
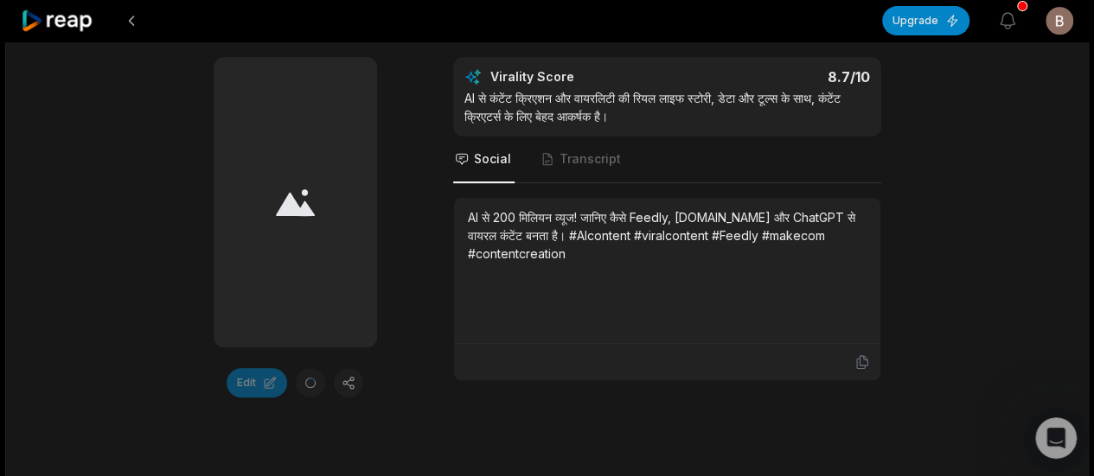
click at [305, 214] on icon at bounding box center [295, 202] width 39 height 27
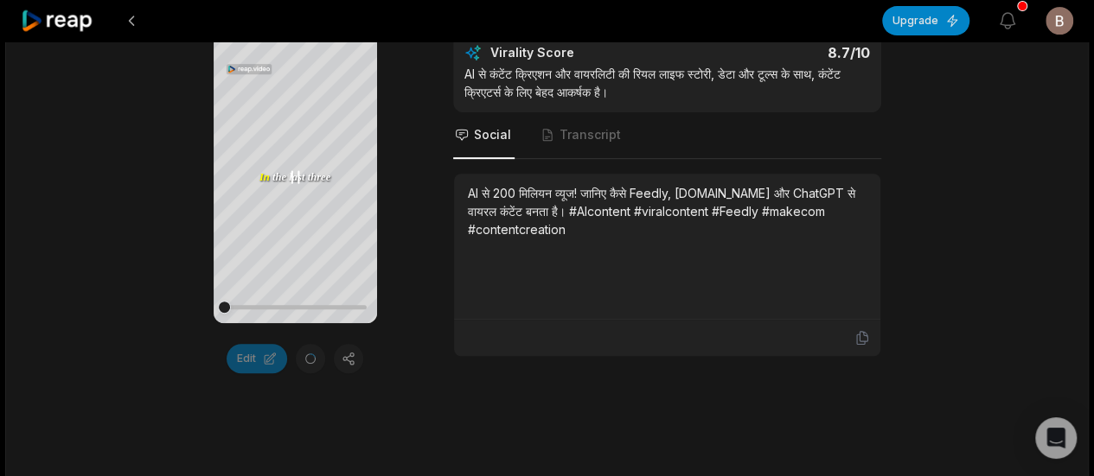
scroll to position [346, 0]
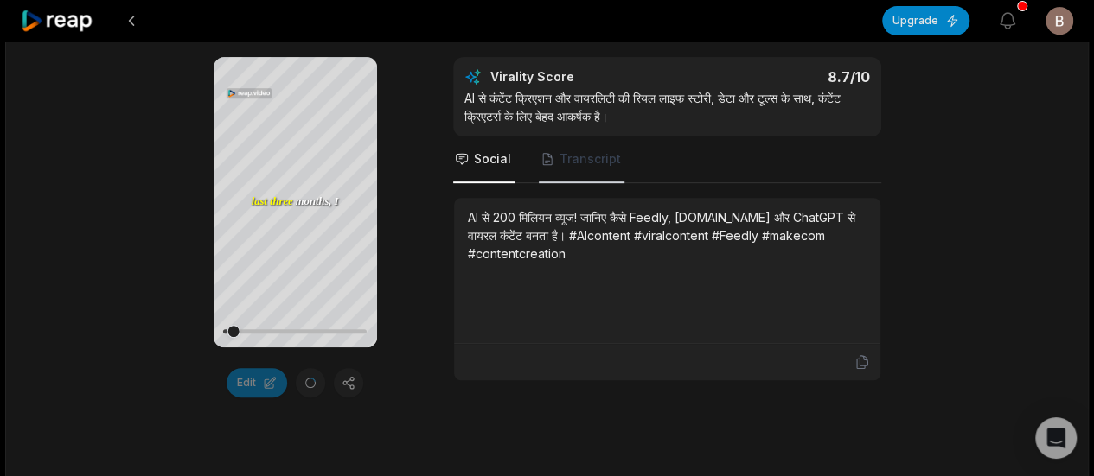
click at [604, 143] on span "Transcript" at bounding box center [582, 160] width 86 height 47
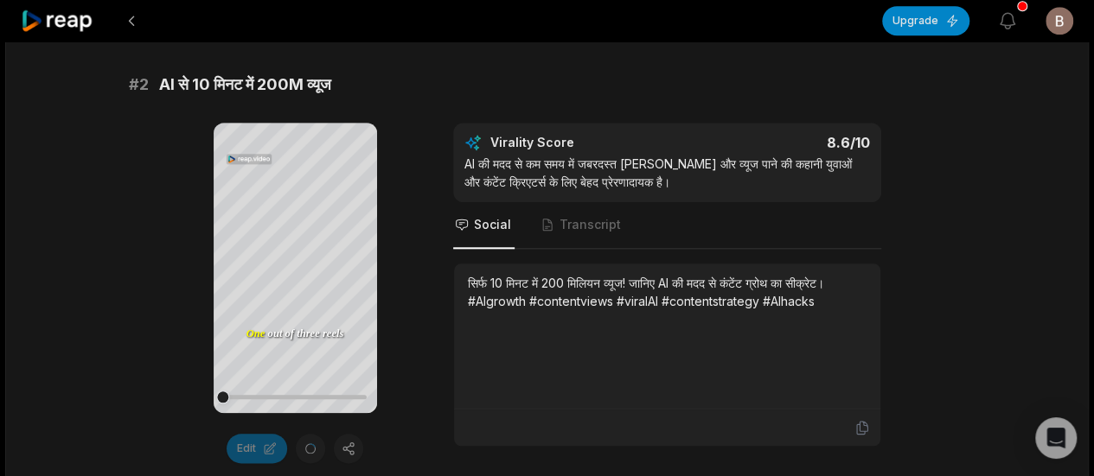
scroll to position [778, 0]
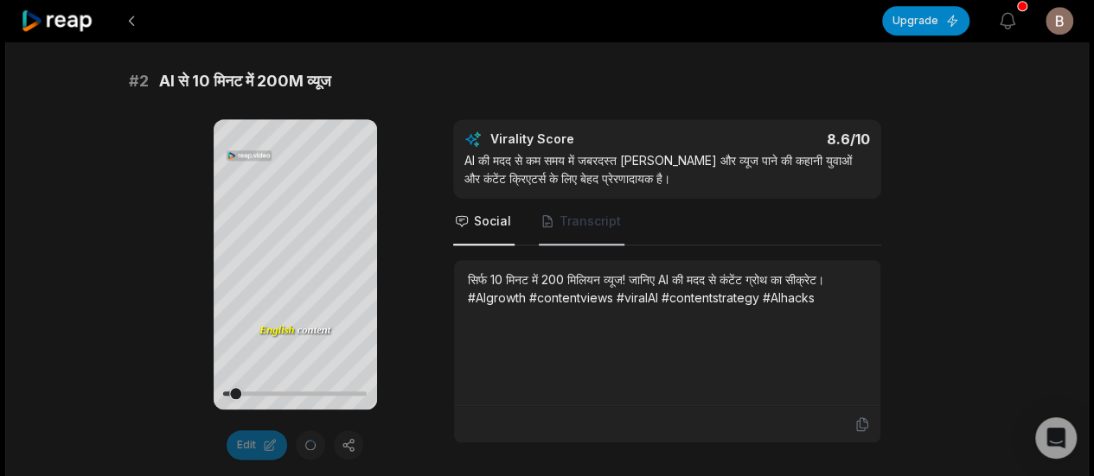
click at [571, 217] on span "Transcript" at bounding box center [589, 221] width 61 height 17
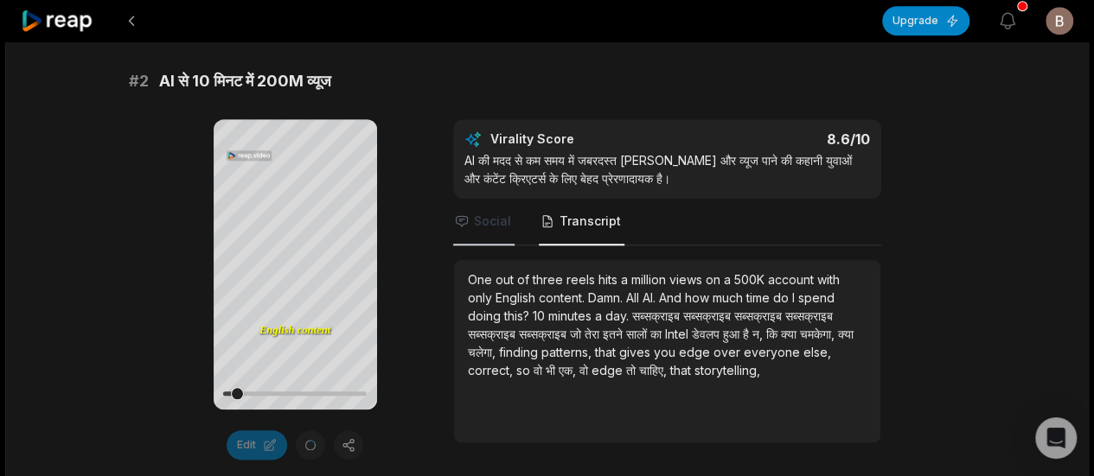
click at [489, 225] on span "Social" at bounding box center [492, 221] width 37 height 17
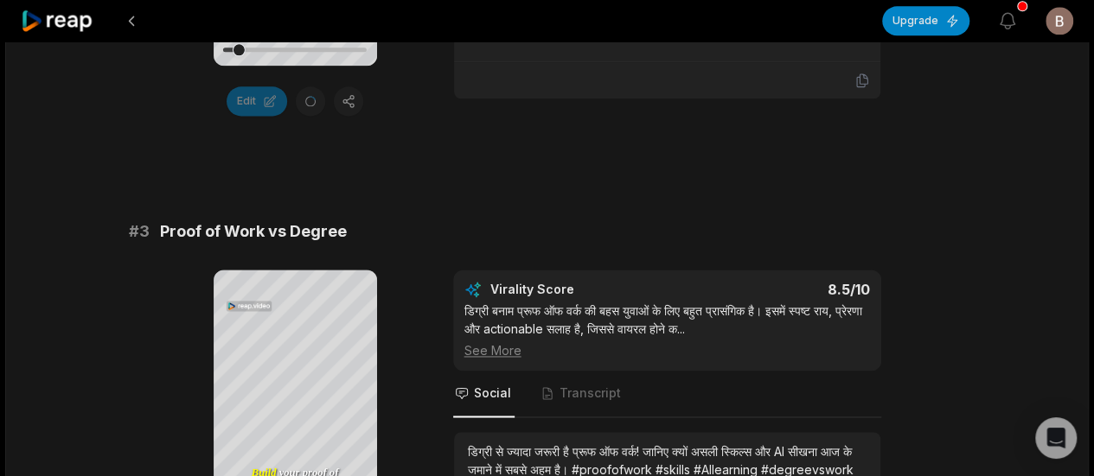
scroll to position [1297, 0]
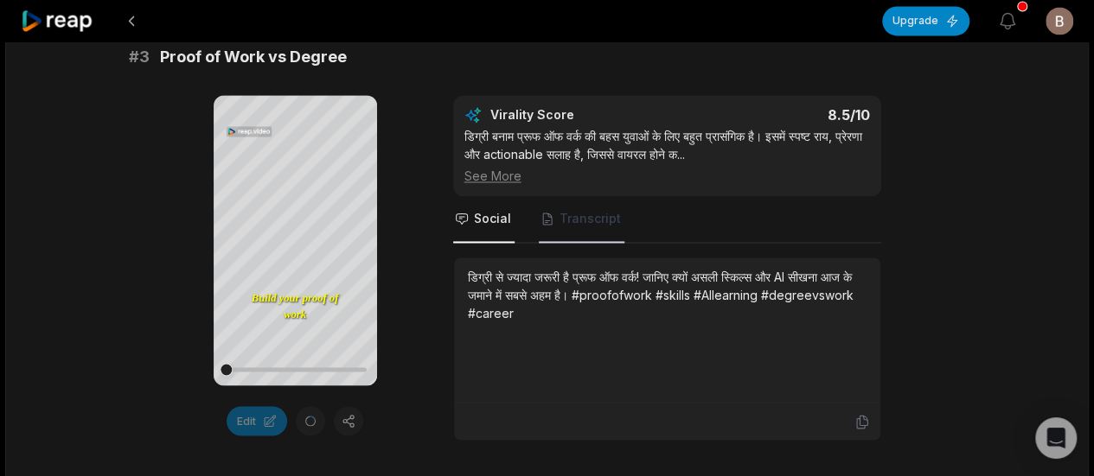
click at [562, 208] on span "Transcript" at bounding box center [582, 219] width 86 height 47
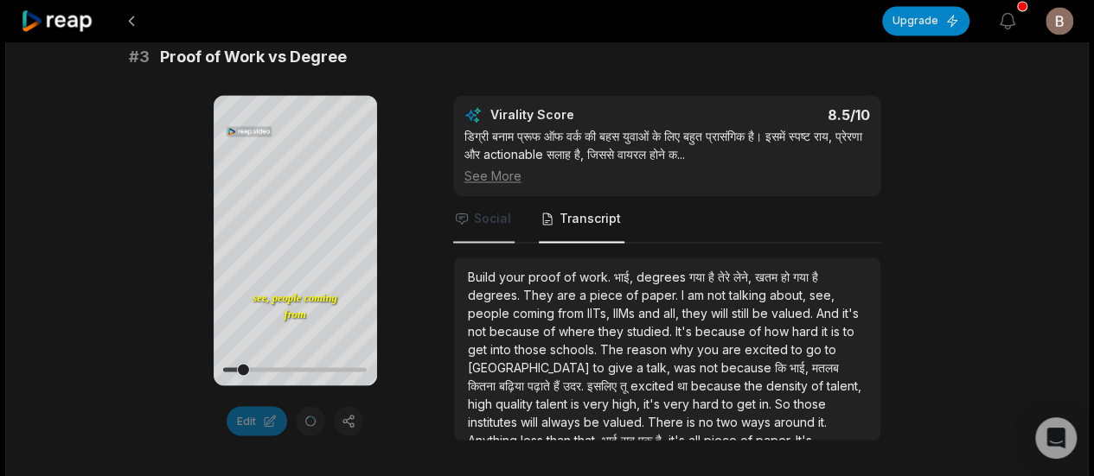
click at [462, 221] on icon "Tabs" at bounding box center [462, 219] width 14 height 14
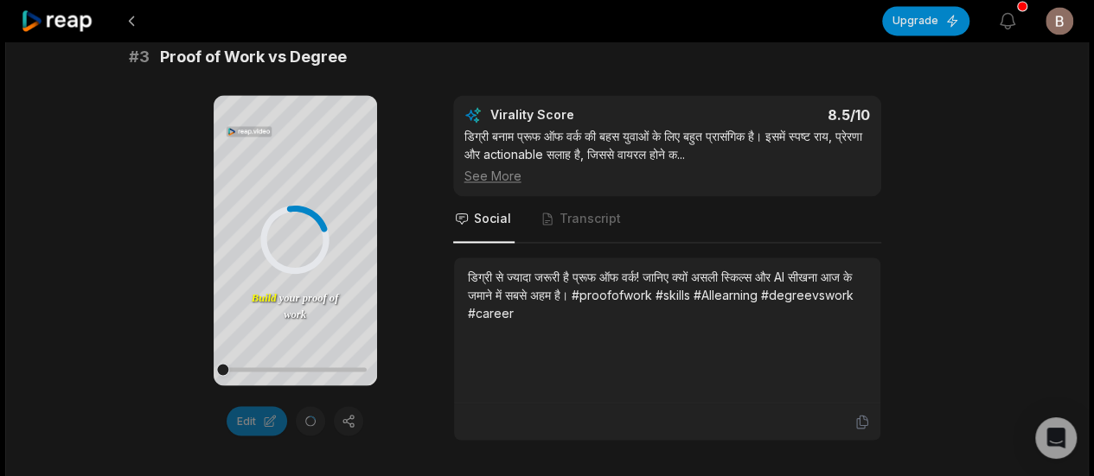
drag, startPoint x: 230, startPoint y: 361, endPoint x: 210, endPoint y: 366, distance: 20.4
click at [210, 366] on div "Your browser does not support mp4 format. Build your proof of work भाई, degrees…" at bounding box center [547, 268] width 837 height 346
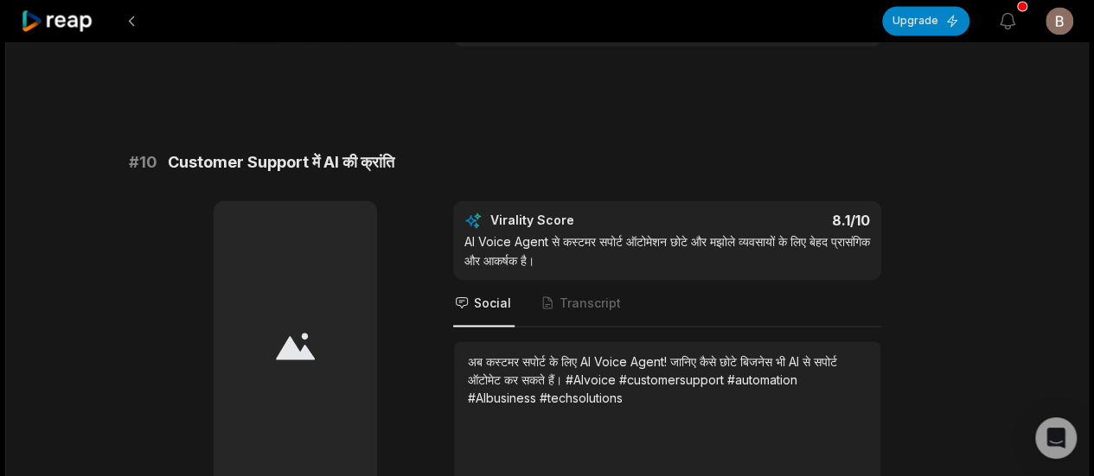
scroll to position [4901, 0]
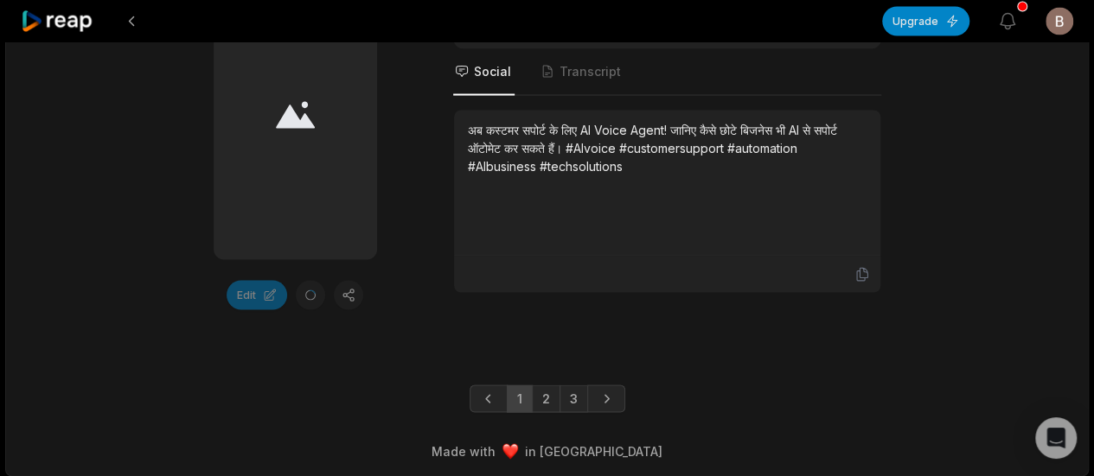
drag, startPoint x: 431, startPoint y: 238, endPoint x: 429, endPoint y: 517, distance: 279.3
click at [568, 390] on link "3" at bounding box center [573, 399] width 29 height 28
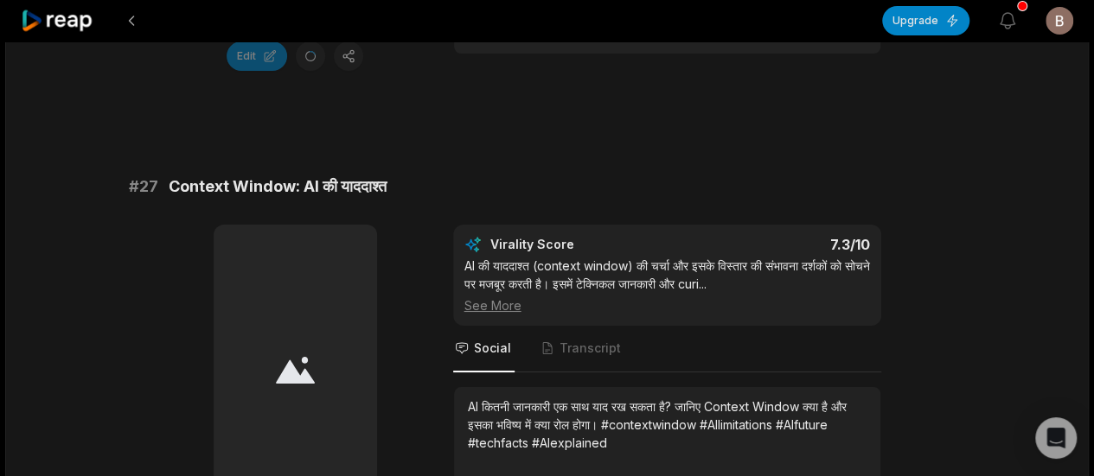
scroll to position [3914, 0]
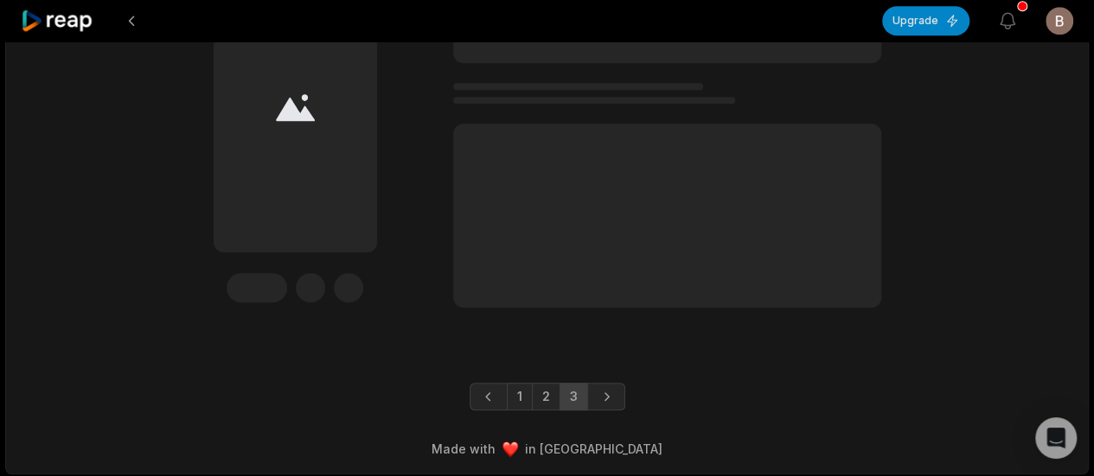
drag, startPoint x: 977, startPoint y: 110, endPoint x: 1030, endPoint y: 438, distance: 332.8
click at [522, 398] on link "1" at bounding box center [520, 397] width 26 height 28
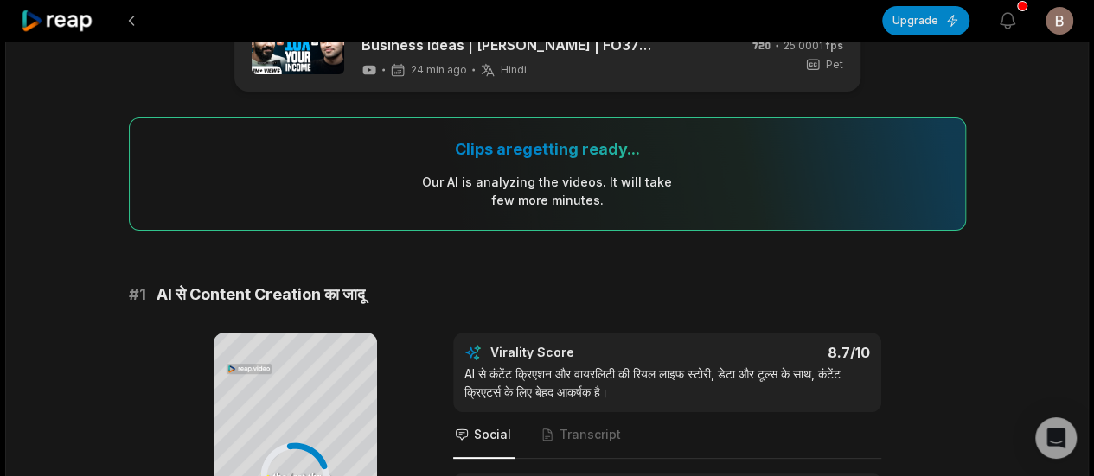
scroll to position [0, 0]
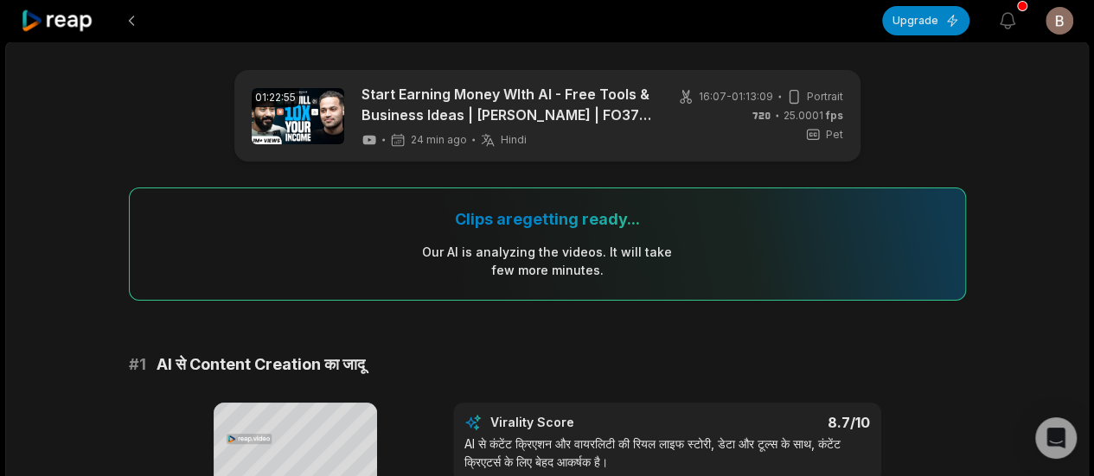
drag, startPoint x: 976, startPoint y: 22, endPoint x: 975, endPoint y: -105, distance: 126.3
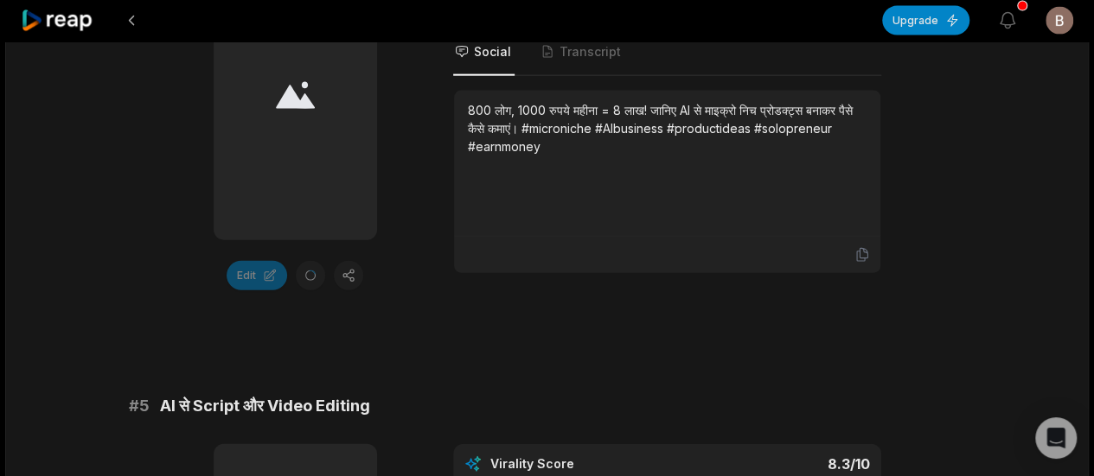
scroll to position [1902, 0]
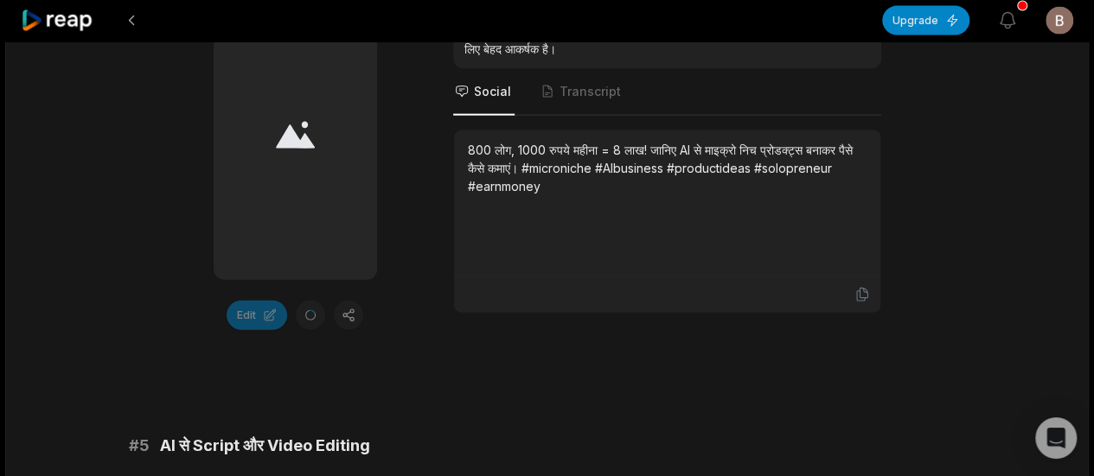
click at [318, 202] on div at bounding box center [295, 135] width 163 height 291
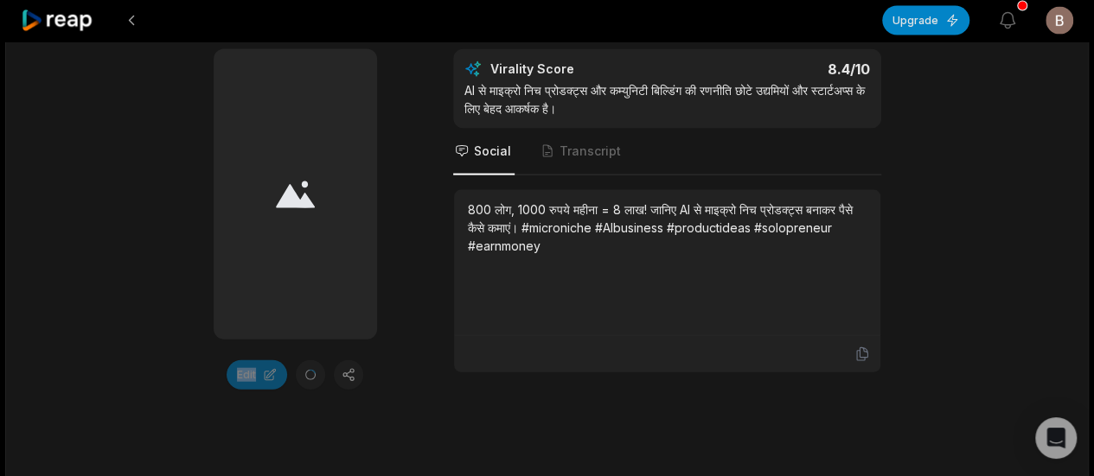
scroll to position [1816, 0]
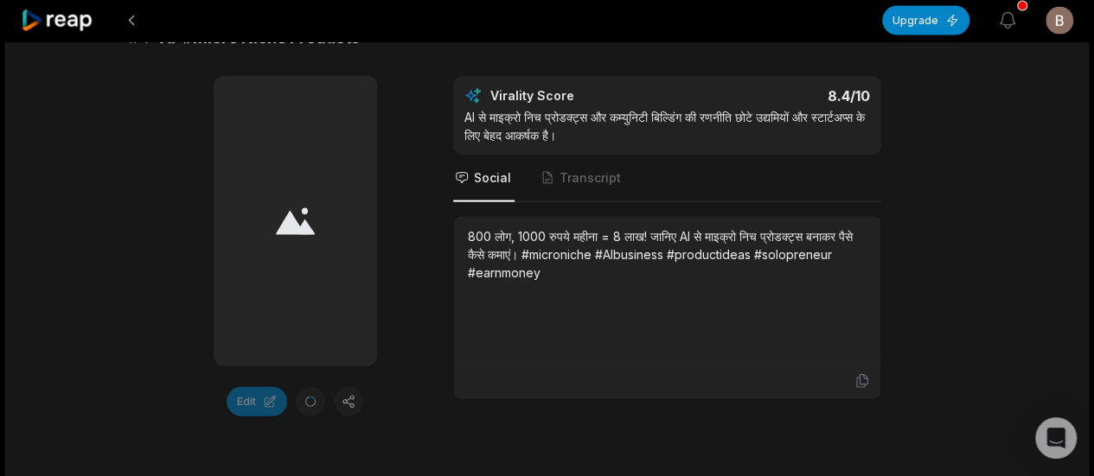
click at [342, 209] on div at bounding box center [295, 221] width 163 height 291
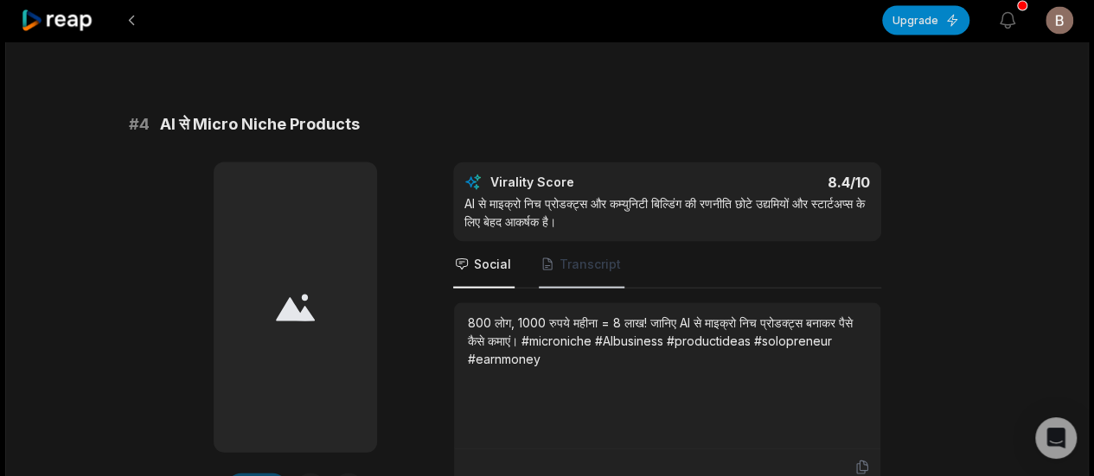
click at [597, 280] on span "Transcript" at bounding box center [582, 265] width 86 height 47
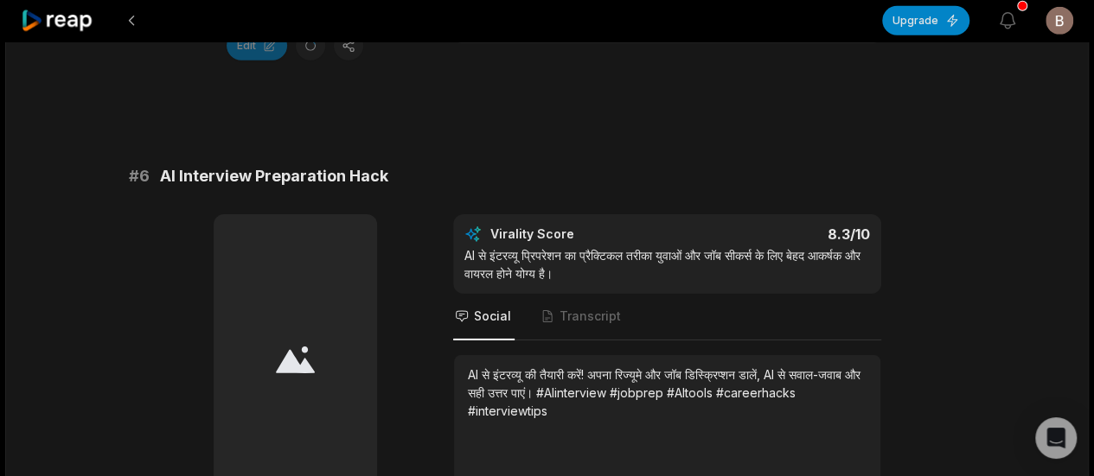
scroll to position [4901, 0]
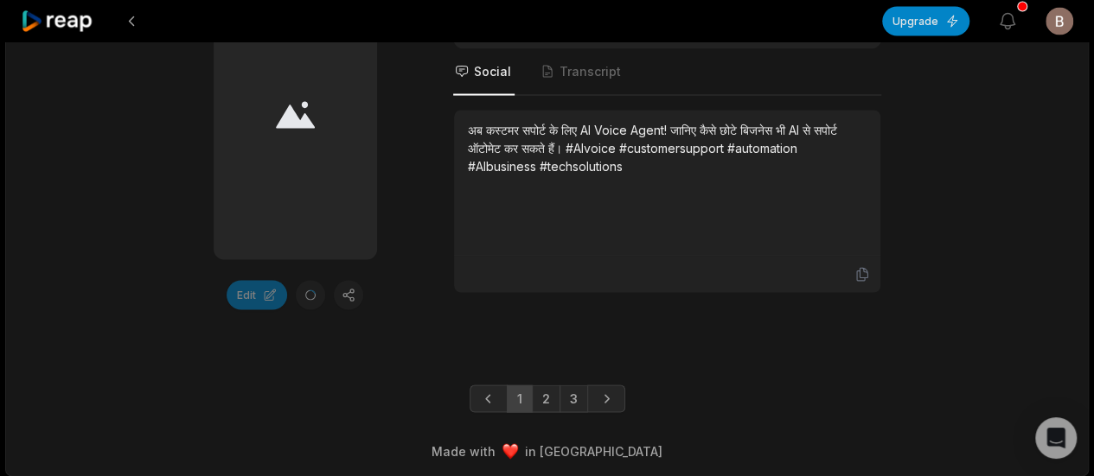
drag, startPoint x: 1028, startPoint y: 141, endPoint x: 1036, endPoint y: 471, distance: 330.4
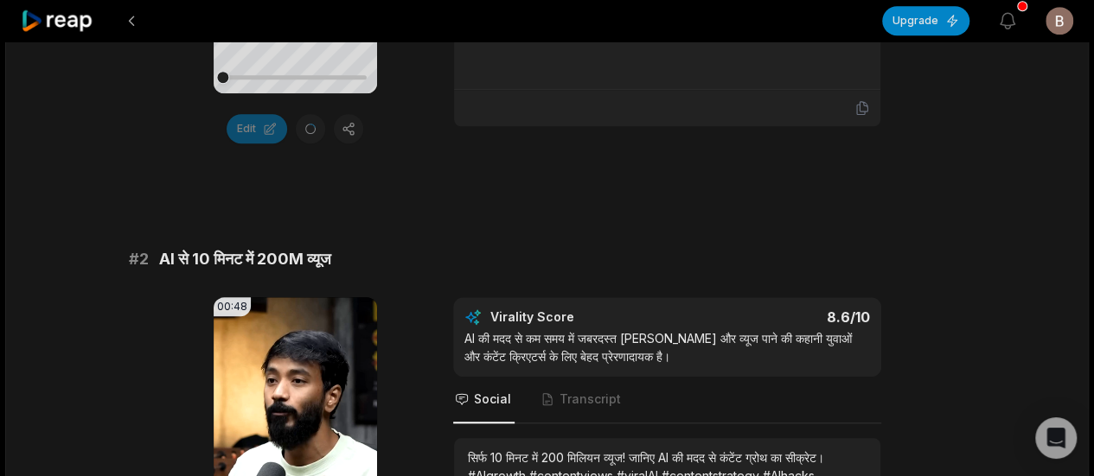
scroll to position [0, 0]
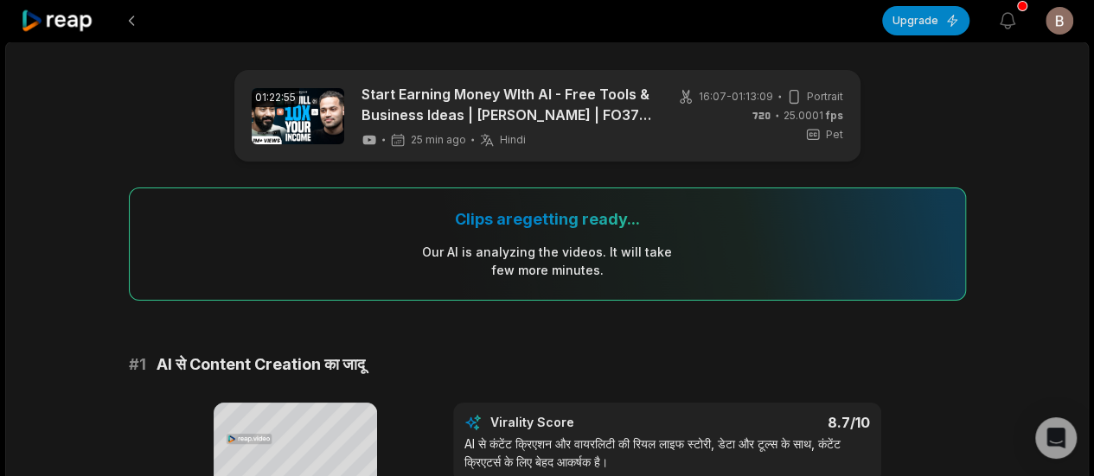
drag, startPoint x: 990, startPoint y: 291, endPoint x: 988, endPoint y: -19, distance: 310.4
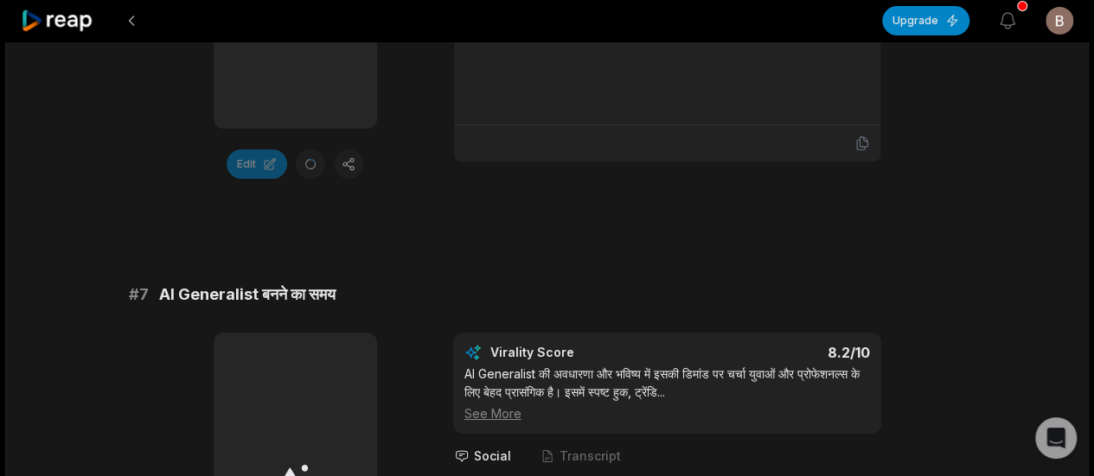
drag, startPoint x: 982, startPoint y: 265, endPoint x: 984, endPoint y: 442, distance: 176.4
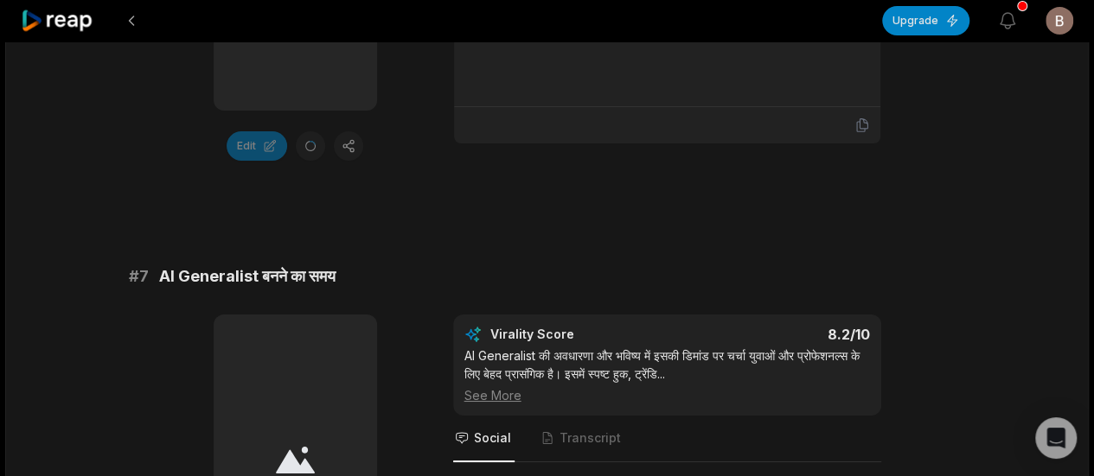
scroll to position [3331, 0]
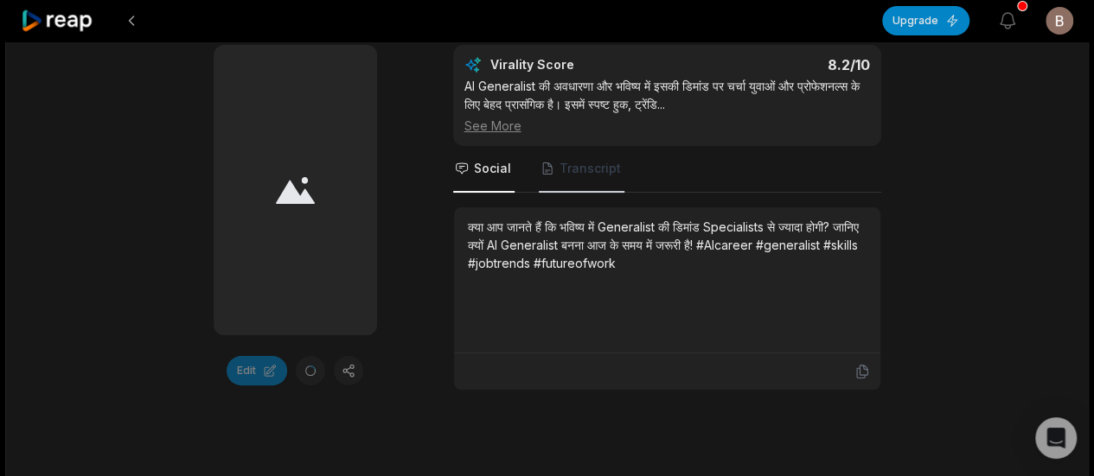
click at [559, 165] on span "Transcript" at bounding box center [589, 168] width 61 height 17
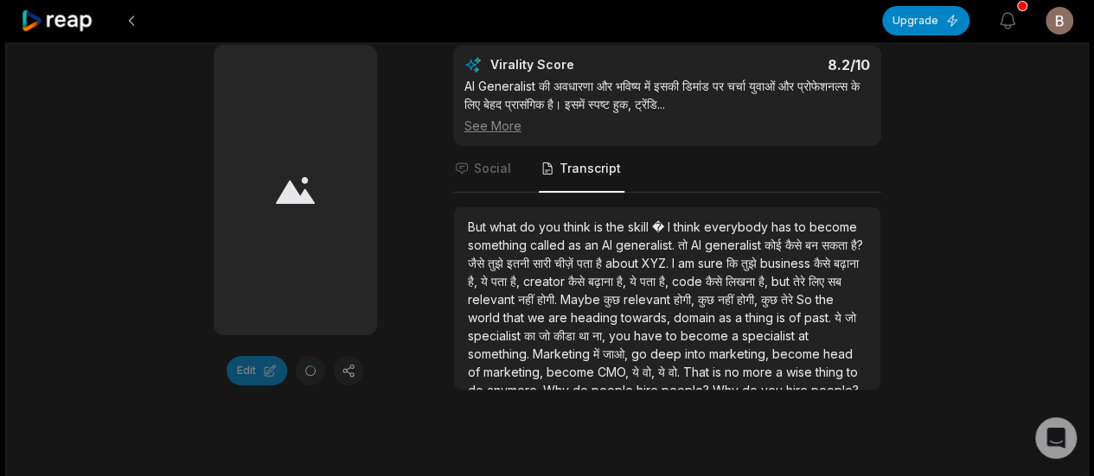
click at [662, 222] on span "�" at bounding box center [660, 227] width 16 height 15
drag, startPoint x: 662, startPoint y: 222, endPoint x: 635, endPoint y: 221, distance: 26.9
click at [635, 221] on div "But what do you think is the skill � I think everybody has to become something …" at bounding box center [667, 327] width 399 height 218
click at [675, 245] on span "generalist." at bounding box center [647, 245] width 62 height 15
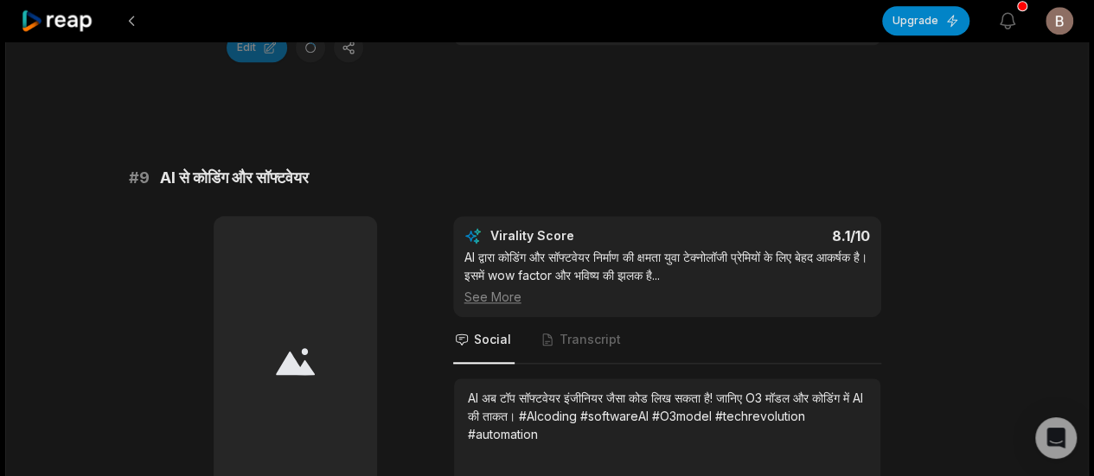
scroll to position [4196, 0]
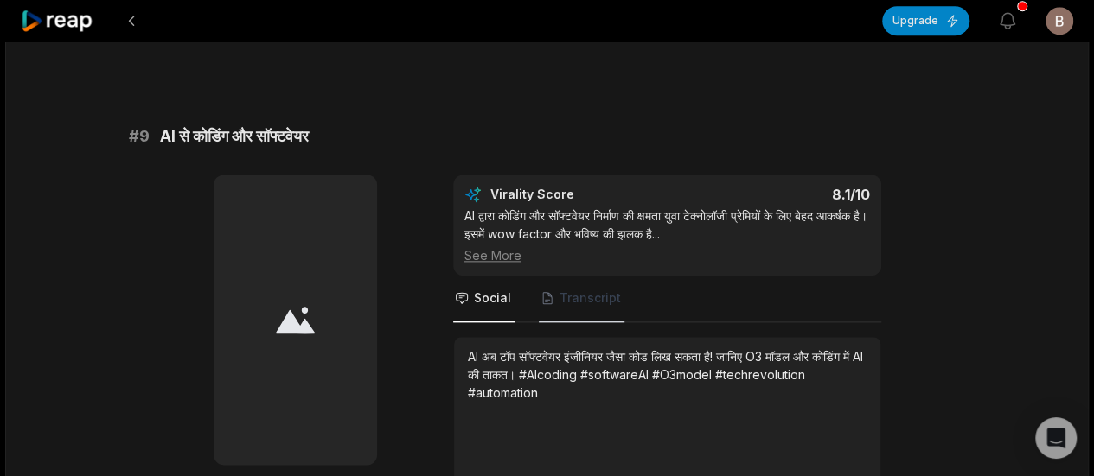
click at [584, 304] on span "Transcript" at bounding box center [582, 299] width 86 height 47
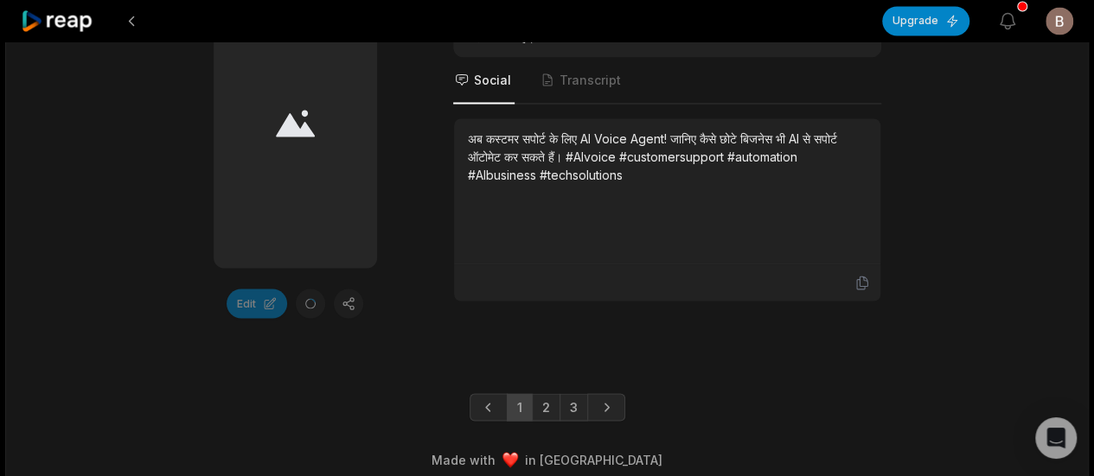
scroll to position [4901, 0]
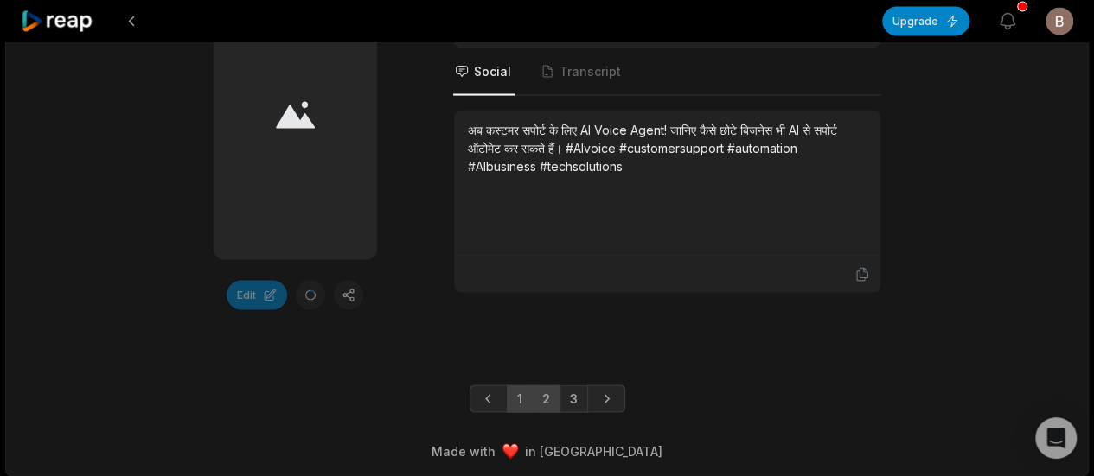
click at [540, 398] on link "2" at bounding box center [546, 399] width 29 height 28
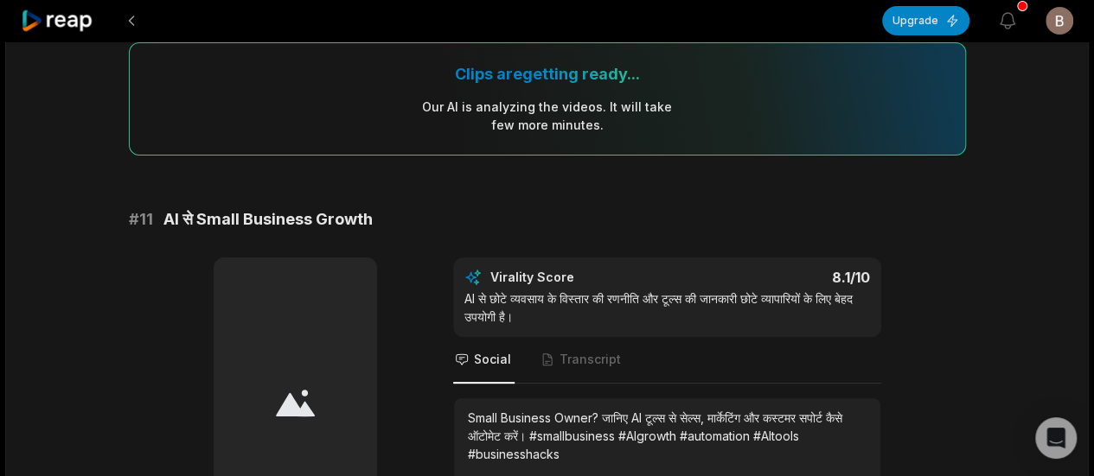
scroll to position [259, 0]
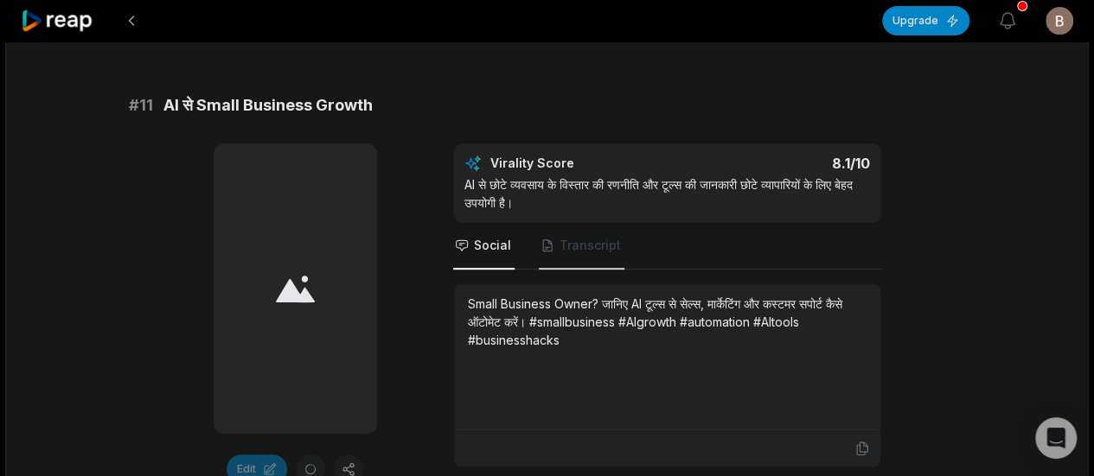
click at [572, 232] on span "Transcript" at bounding box center [582, 246] width 86 height 47
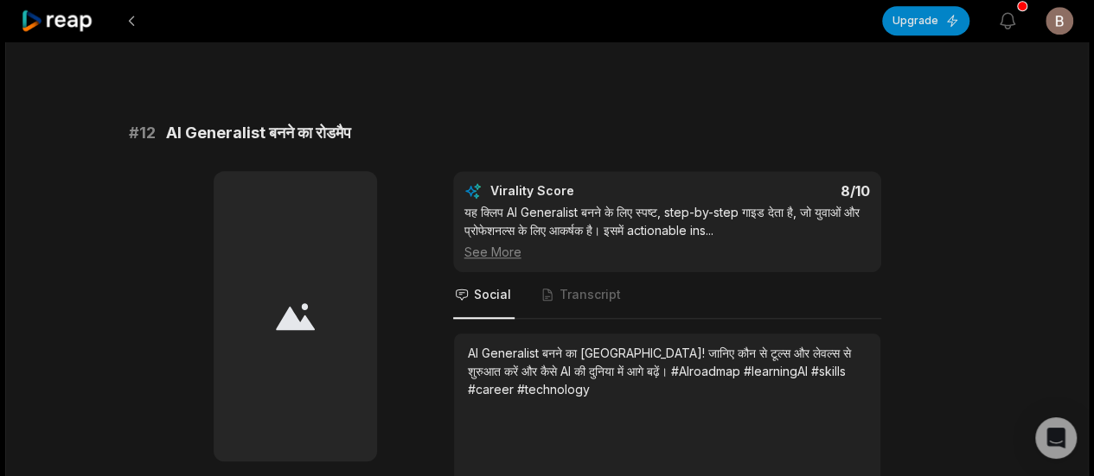
scroll to position [778, 0]
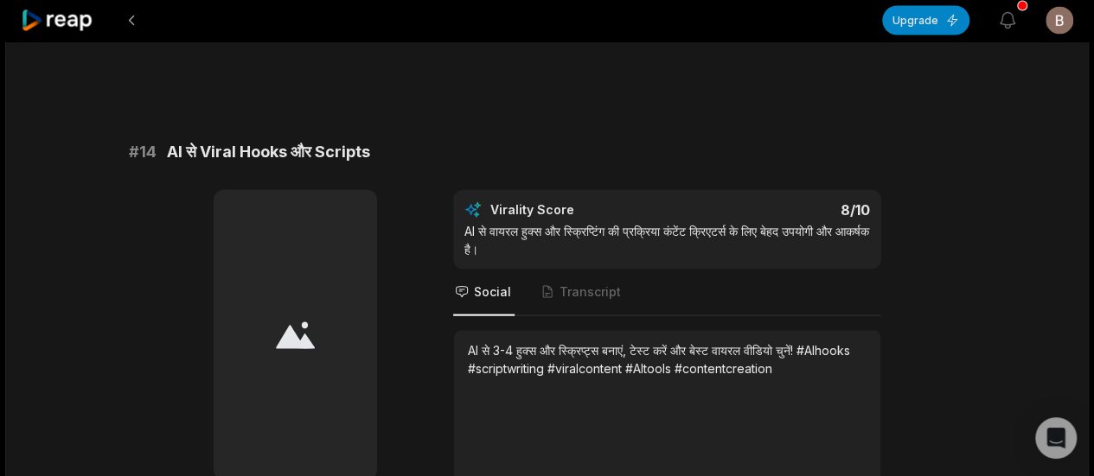
drag, startPoint x: 927, startPoint y: 131, endPoint x: 948, endPoint y: 364, distance: 233.5
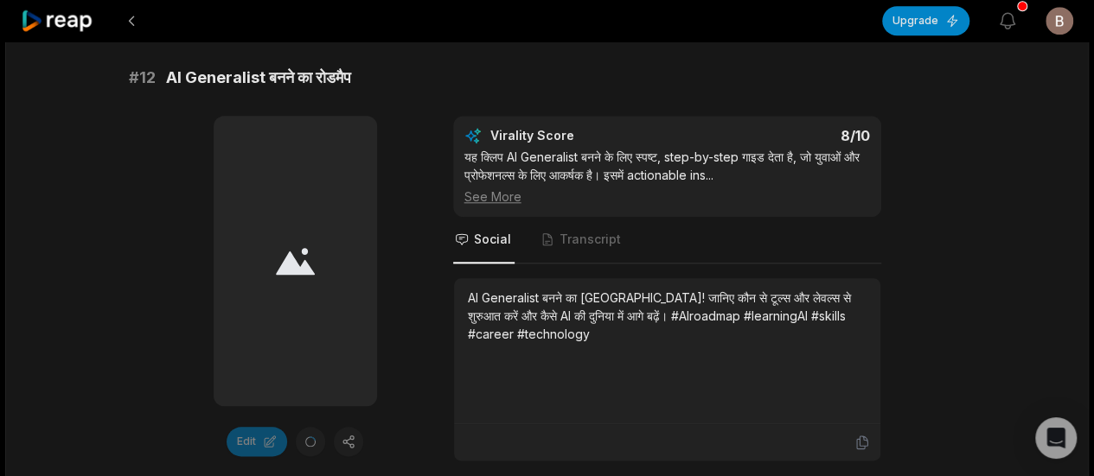
scroll to position [754, 0]
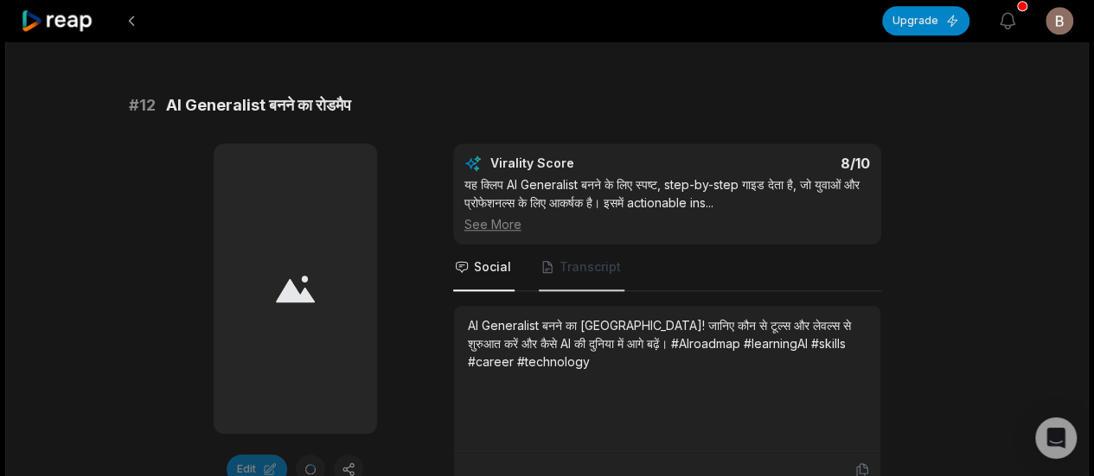
click at [614, 278] on span "Transcript" at bounding box center [582, 268] width 86 height 47
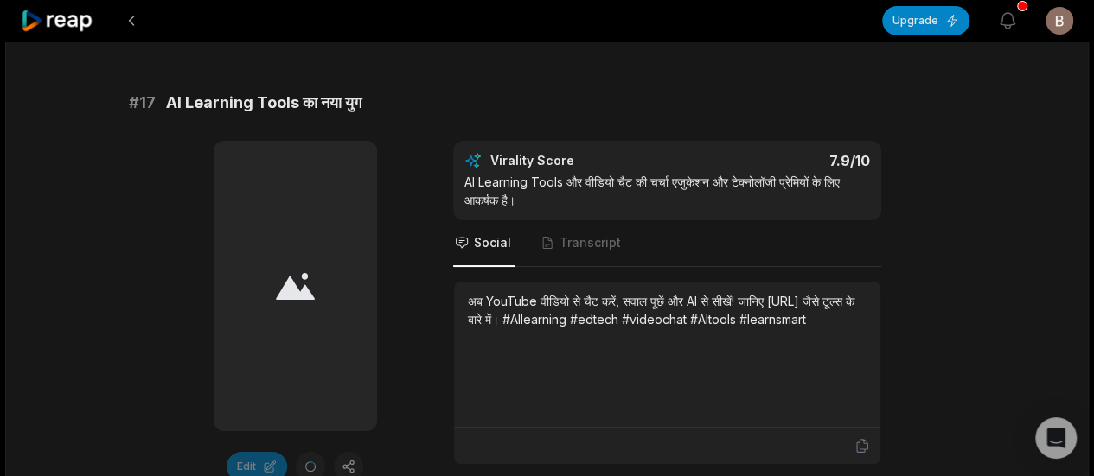
scroll to position [3262, 0]
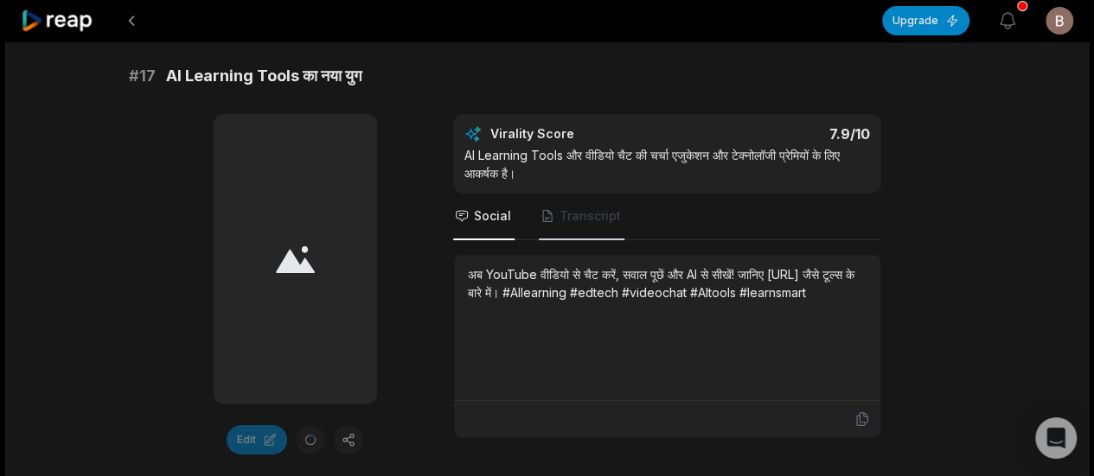
click at [585, 212] on span "Transcript" at bounding box center [589, 216] width 61 height 17
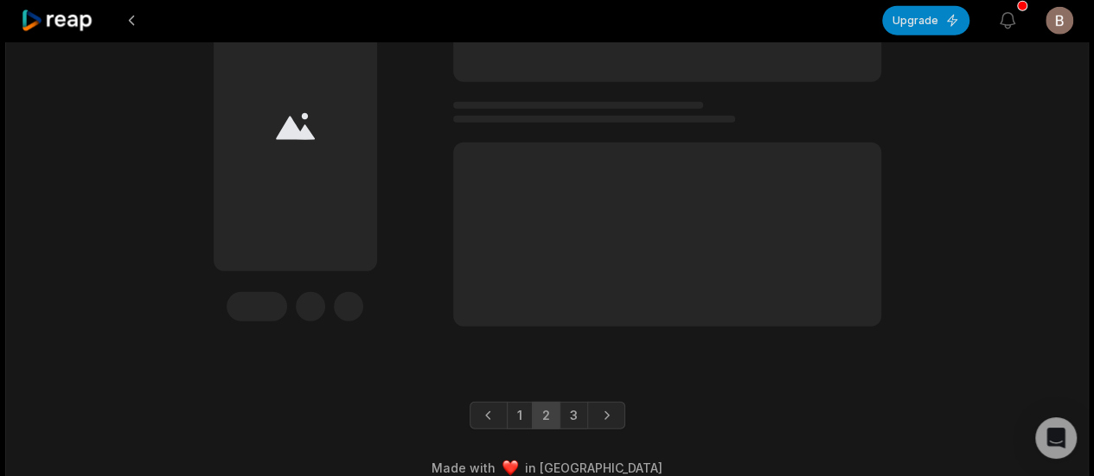
scroll to position [5394, 0]
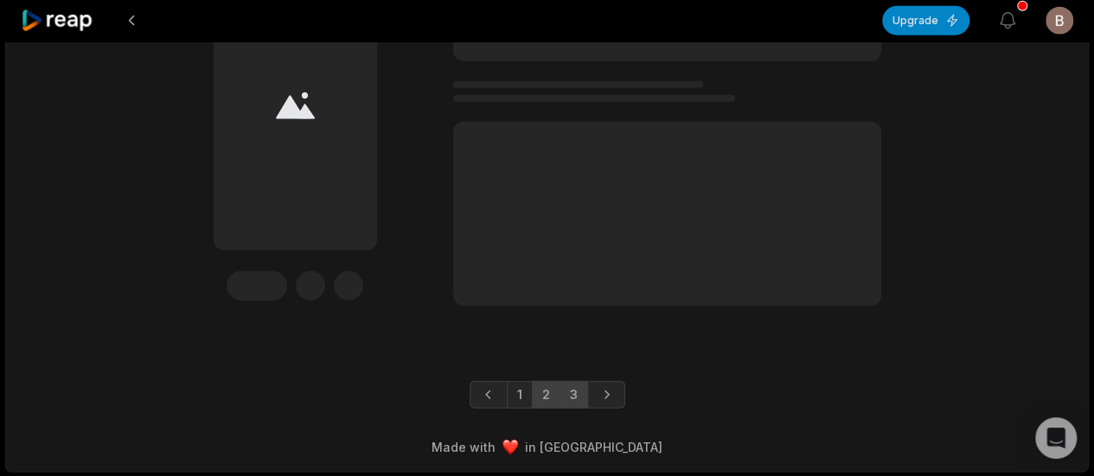
click at [574, 393] on link "3" at bounding box center [573, 395] width 29 height 28
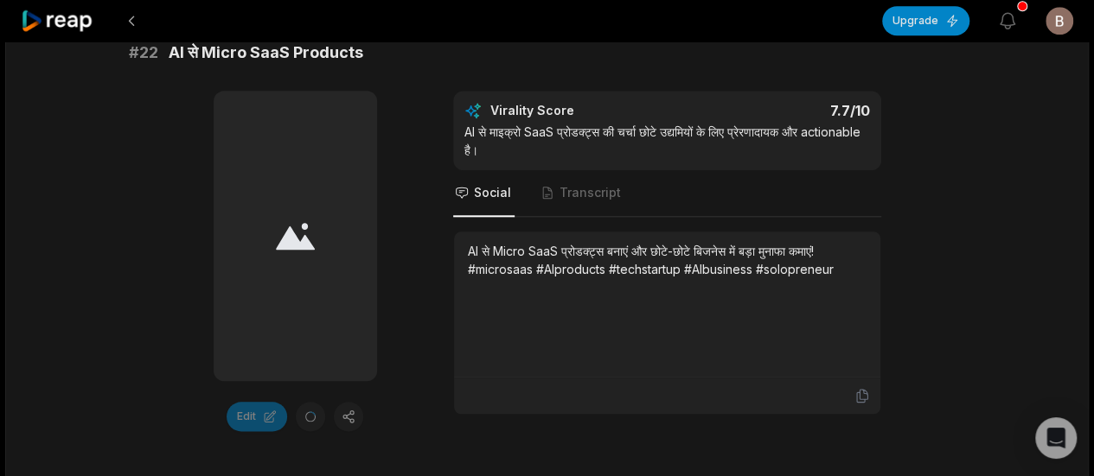
scroll to position [0, 0]
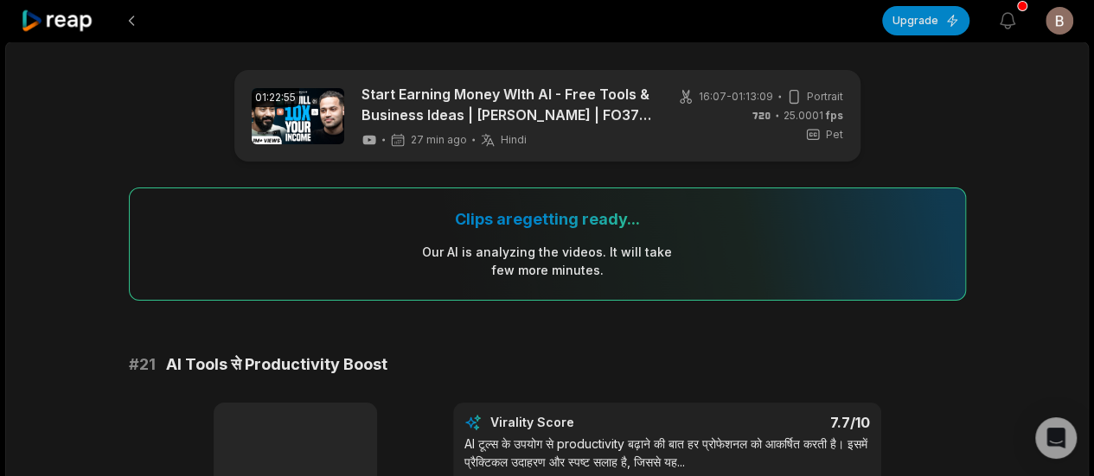
drag, startPoint x: 915, startPoint y: 253, endPoint x: 911, endPoint y: -6, distance: 259.4
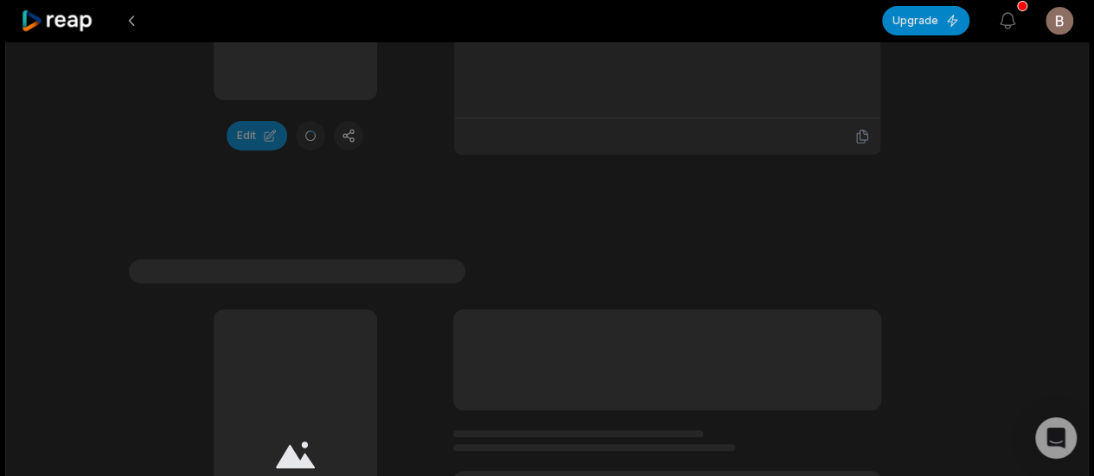
scroll to position [3914, 0]
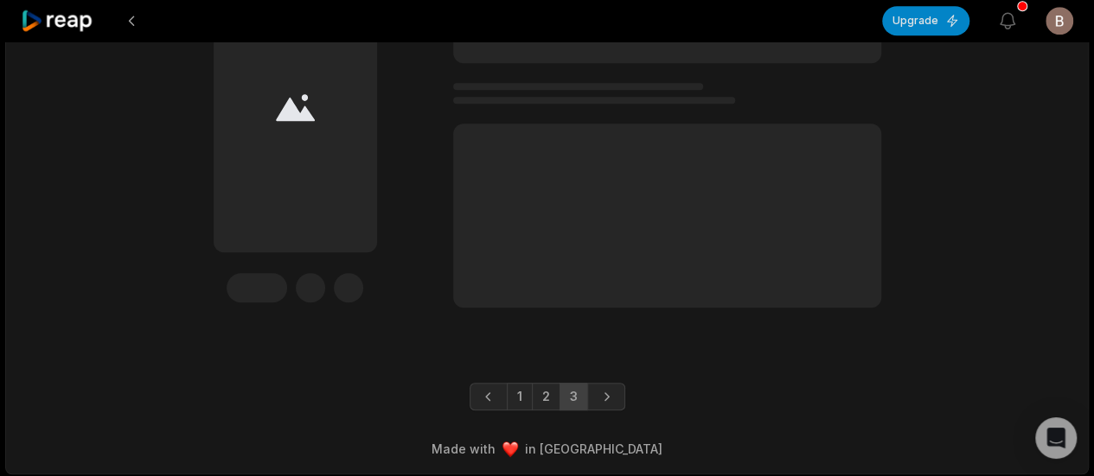
drag, startPoint x: 936, startPoint y: 80, endPoint x: 993, endPoint y: 406, distance: 331.0
click at [523, 399] on link "1" at bounding box center [520, 397] width 26 height 28
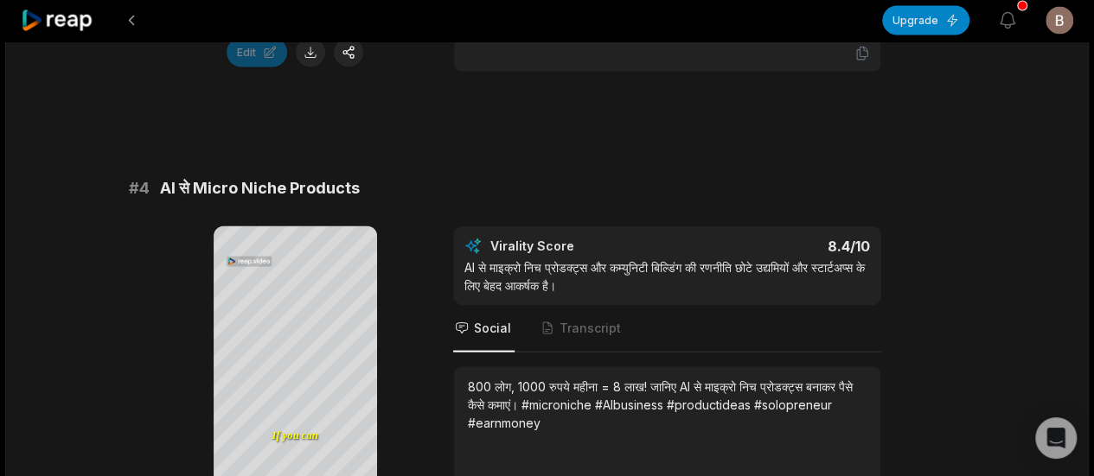
scroll to position [1838, 0]
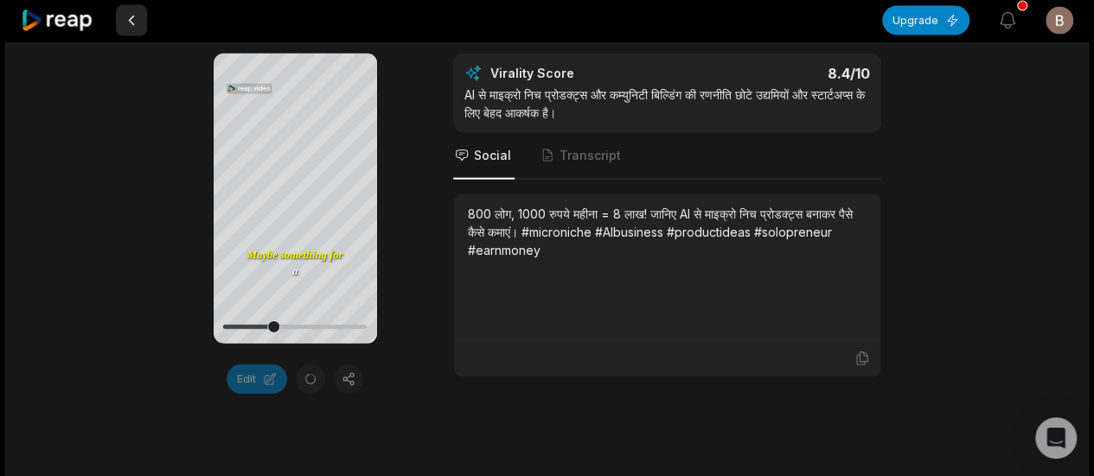
click at [138, 20] on button at bounding box center [131, 20] width 31 height 31
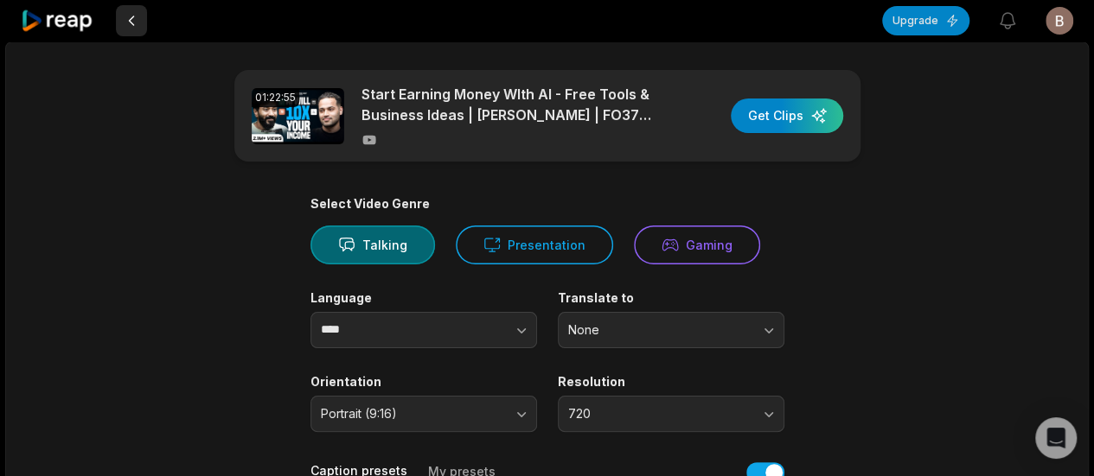
click at [139, 20] on button at bounding box center [131, 20] width 31 height 31
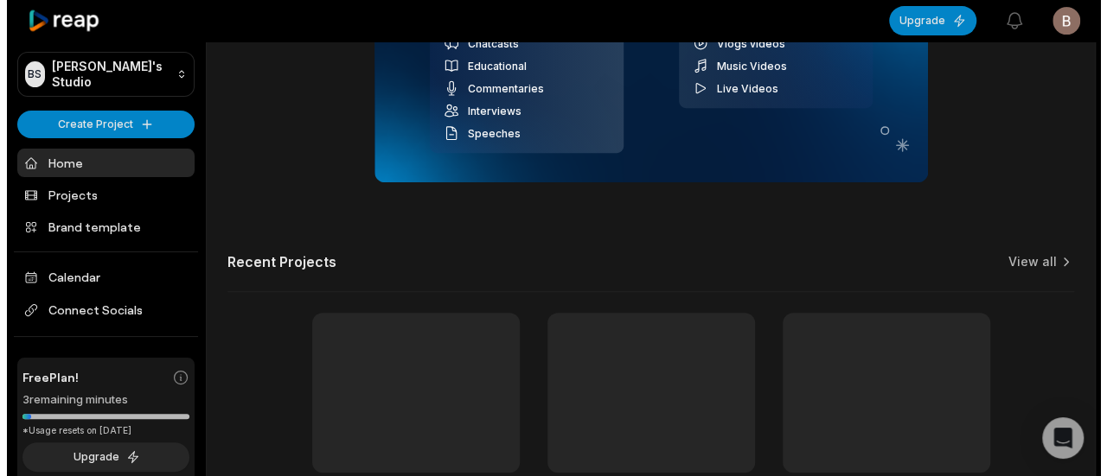
scroll to position [465, 0]
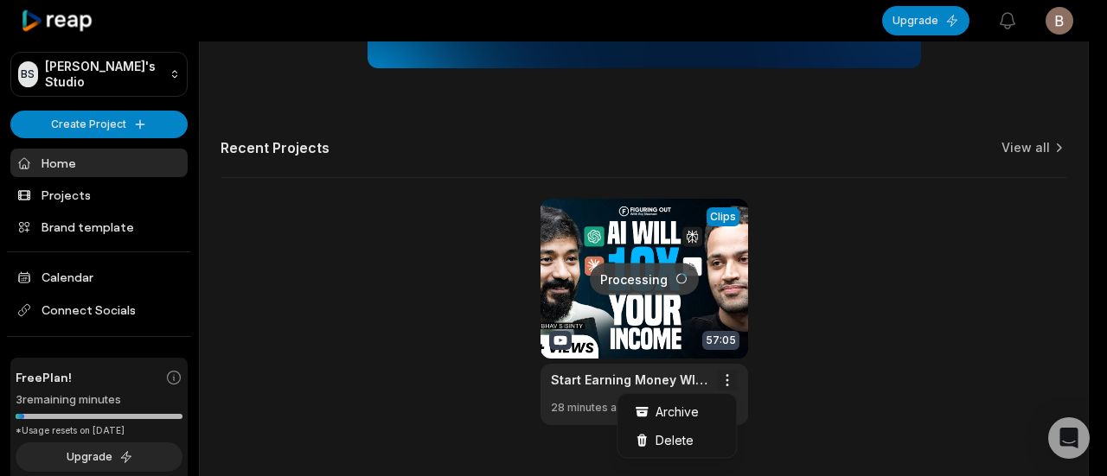
click at [689, 440] on span "Delete" at bounding box center [674, 440] width 38 height 18
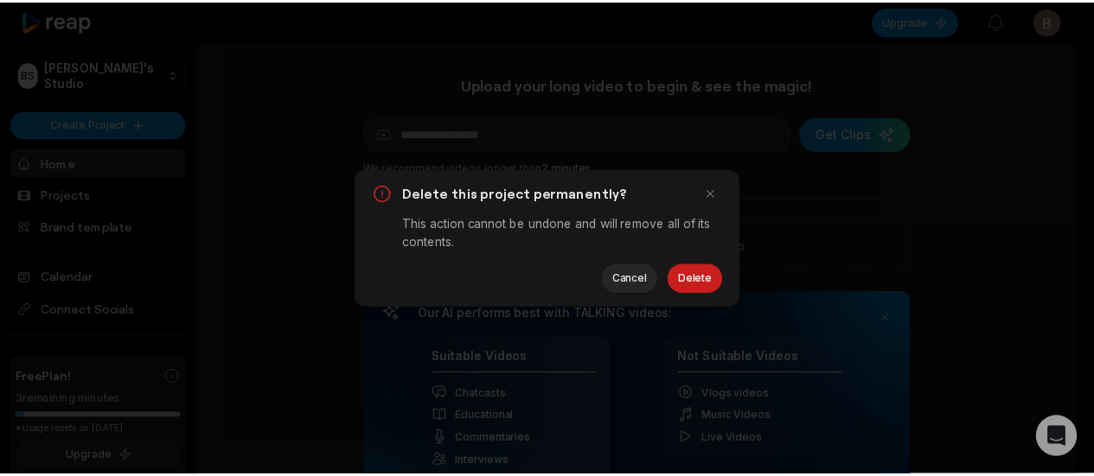
scroll to position [0, 0]
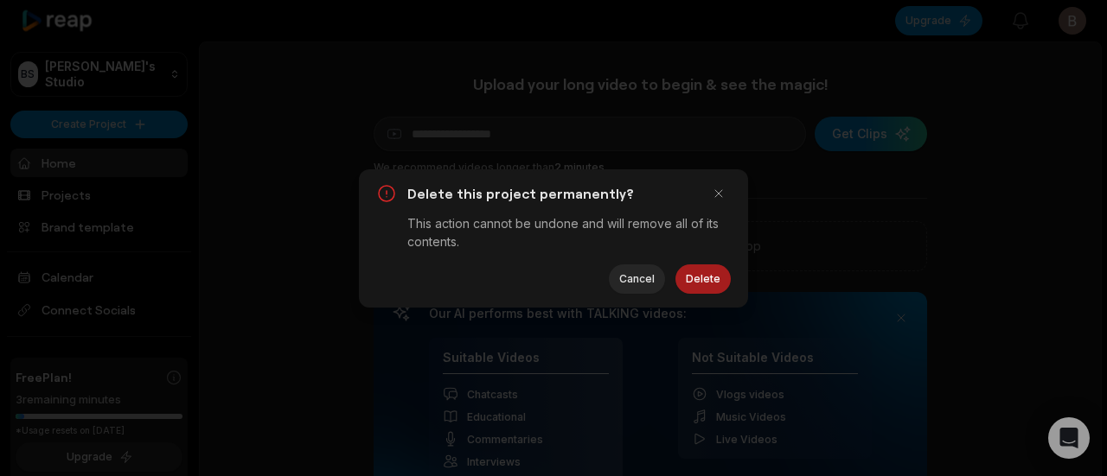
click at [700, 278] on button "Delete" at bounding box center [702, 279] width 55 height 29
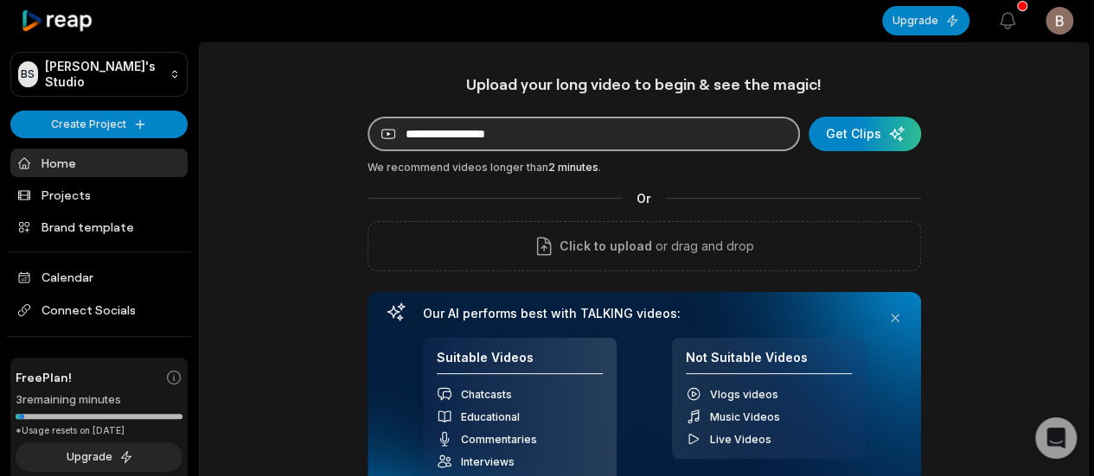
click at [508, 134] on input at bounding box center [584, 134] width 432 height 35
paste input "**********"
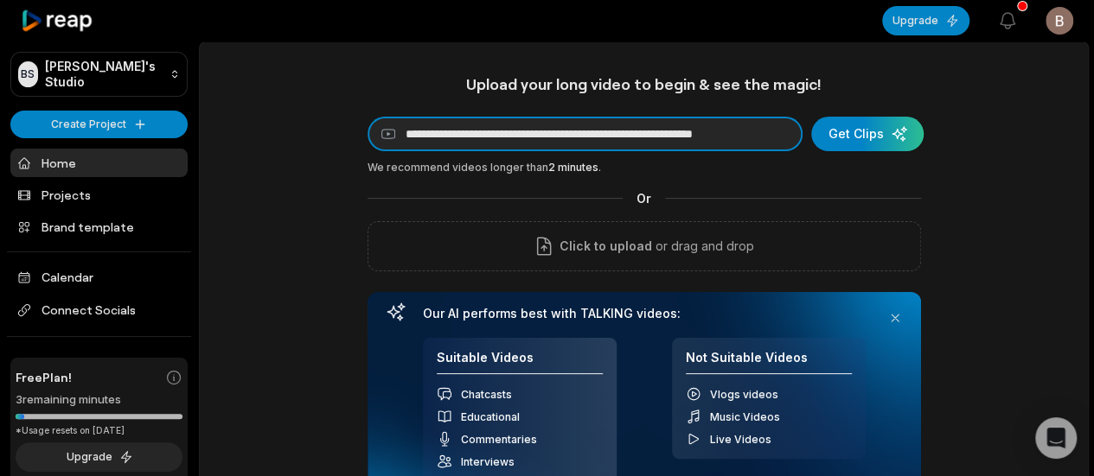
type input "**********"
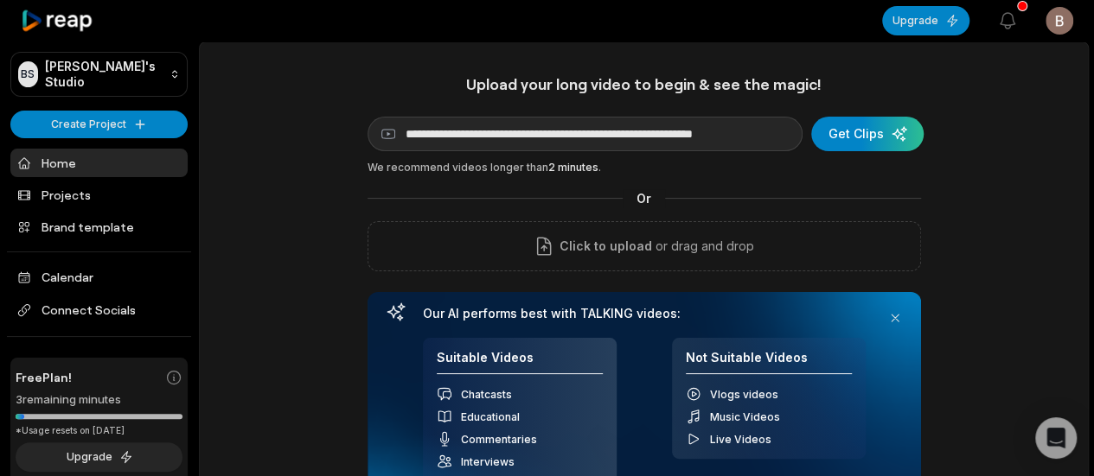
scroll to position [0, 0]
click at [861, 124] on div "submit" at bounding box center [867, 134] width 112 height 35
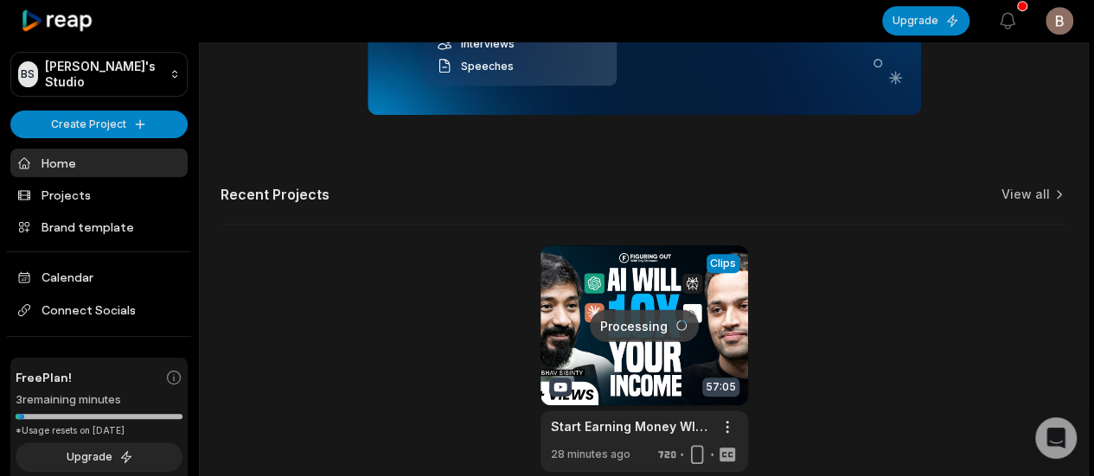
scroll to position [502, 0]
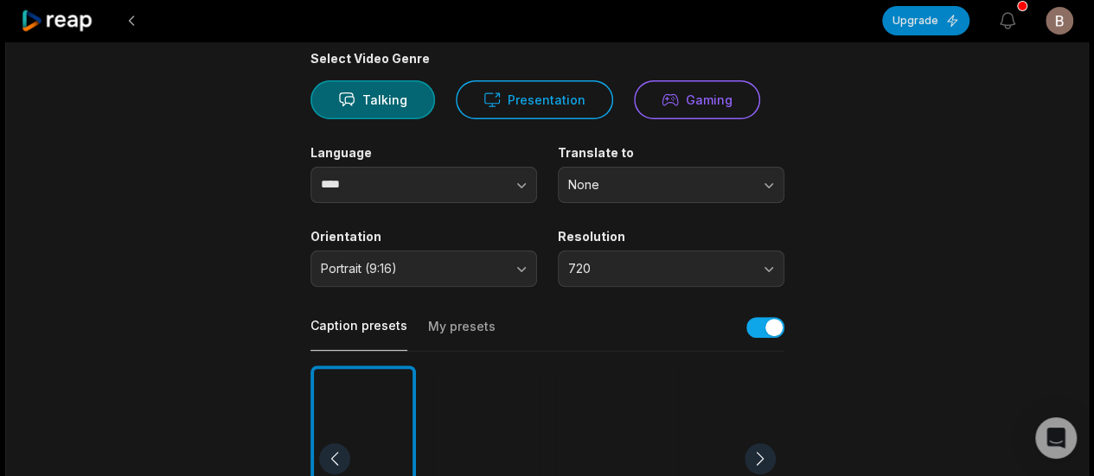
scroll to position [173, 0]
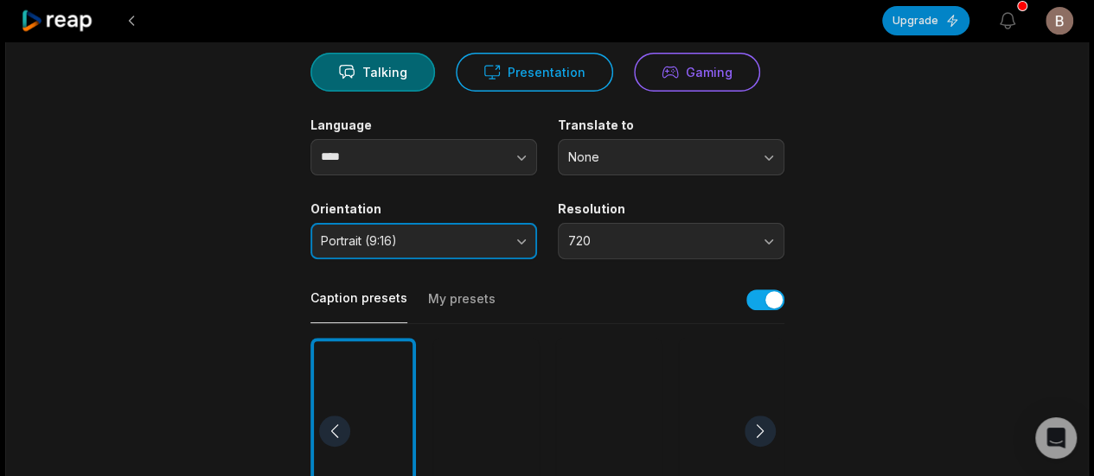
click at [456, 238] on span "Portrait (9:16)" at bounding box center [412, 241] width 182 height 16
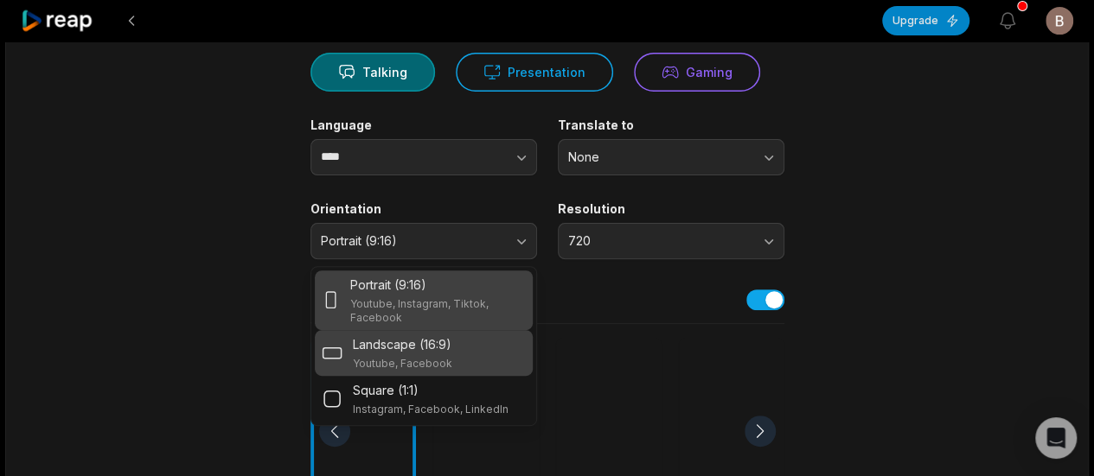
click at [449, 348] on p "Landscape (16:9)" at bounding box center [402, 345] width 99 height 18
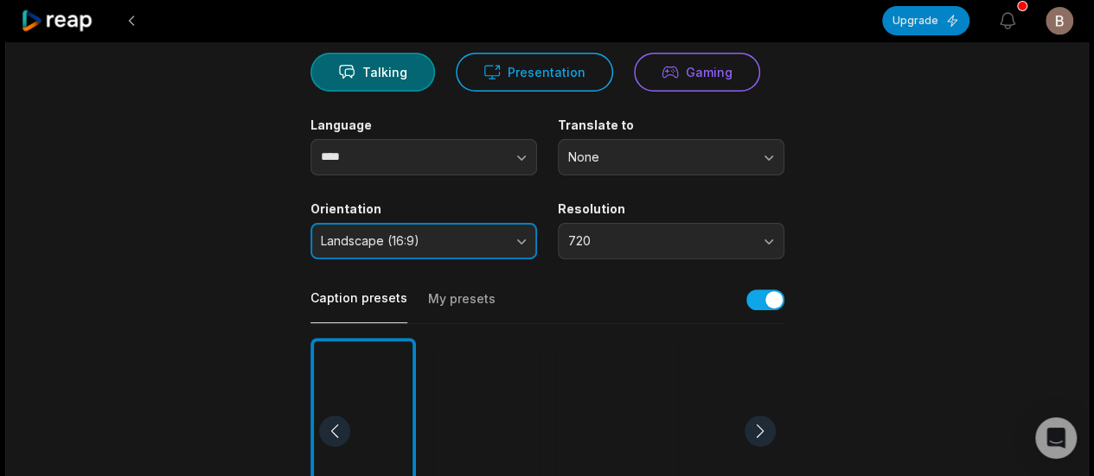
click at [467, 251] on button "Landscape (16:9)" at bounding box center [423, 241] width 227 height 36
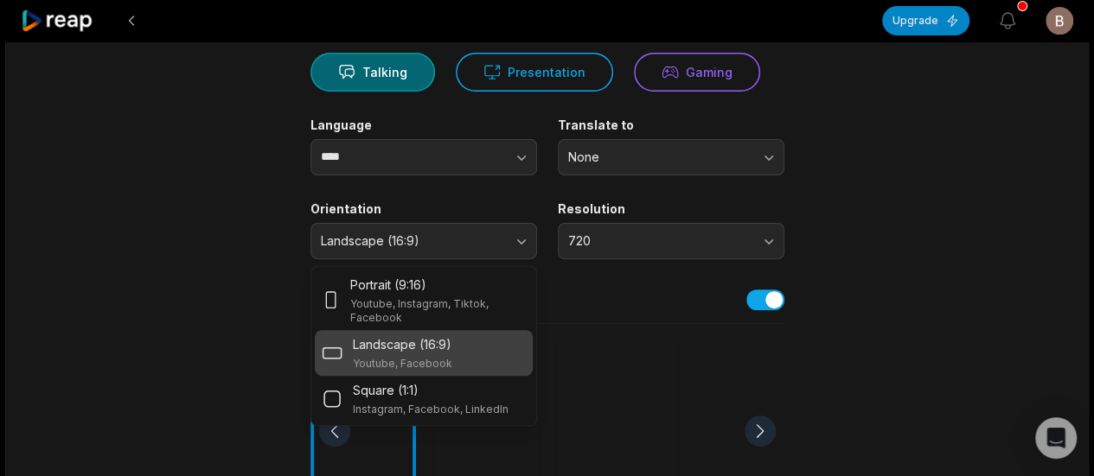
click at [384, 339] on p "Landscape (16:9)" at bounding box center [402, 345] width 99 height 18
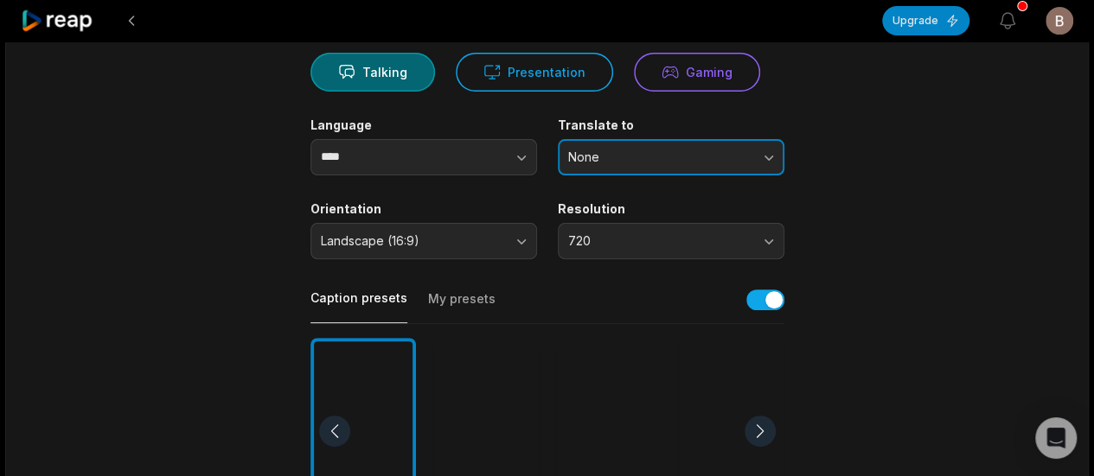
click at [633, 161] on span "None" at bounding box center [659, 158] width 182 height 16
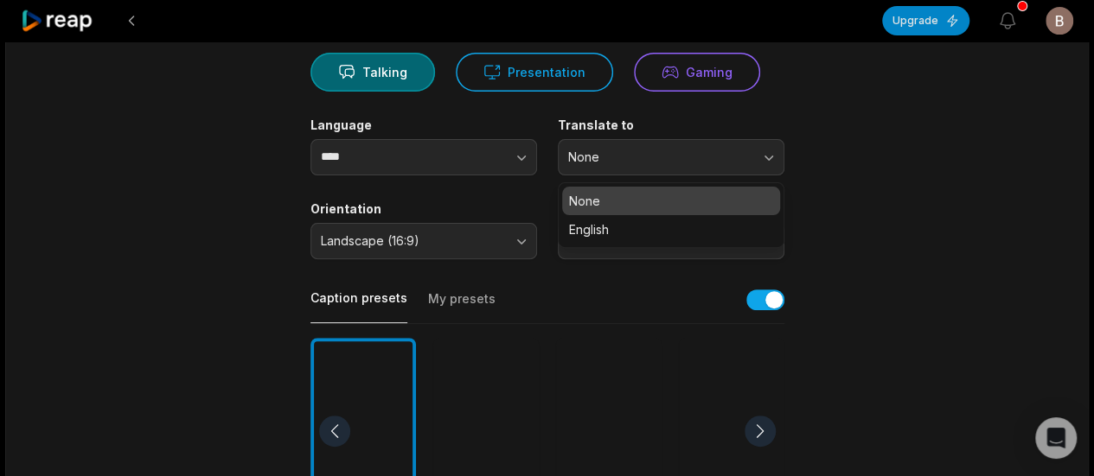
click at [259, 182] on main "01:32:14 10X Your BUSINESS and Build POWERFUL Career: Kunal Shah’s UNFILTERED B…" at bounding box center [547, 426] width 837 height 1059
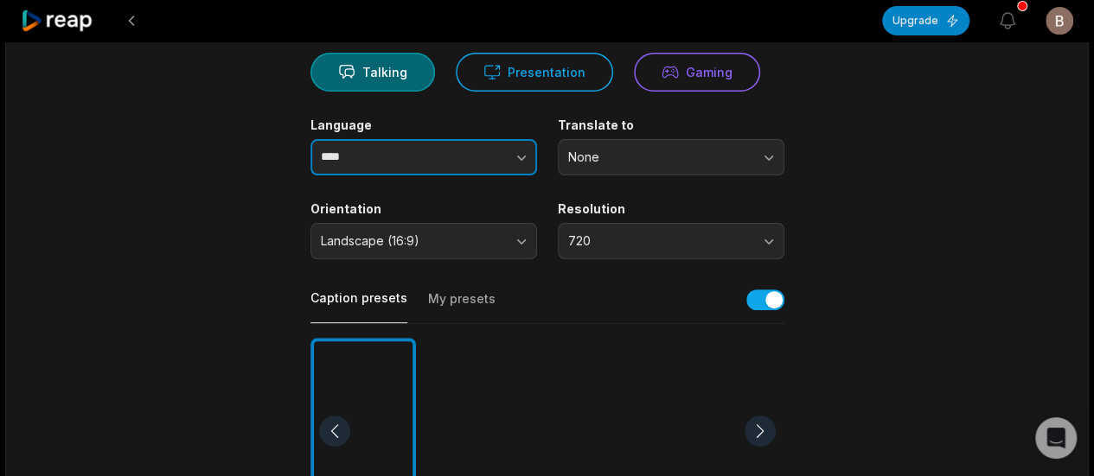
click at [447, 159] on button "button" at bounding box center [487, 157] width 99 height 36
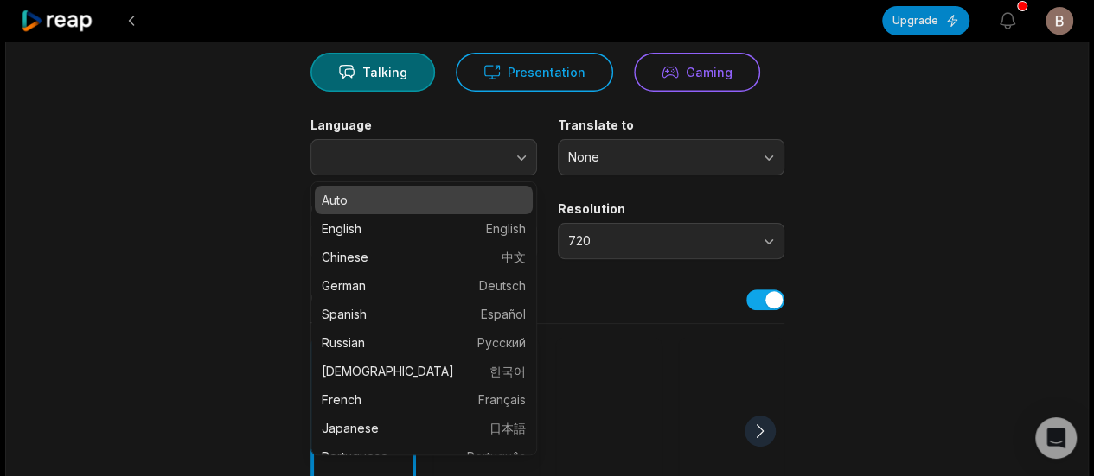
type input "****"
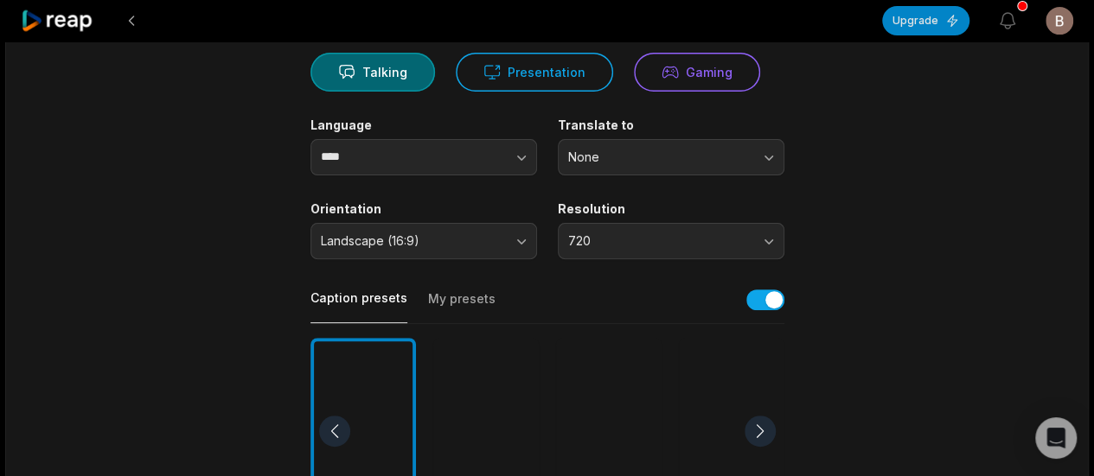
click at [900, 189] on main "01:32:14 10X Your BUSINESS and Build POWERFUL Career: Kunal Shah’s UNFILTERED B…" at bounding box center [547, 426] width 837 height 1059
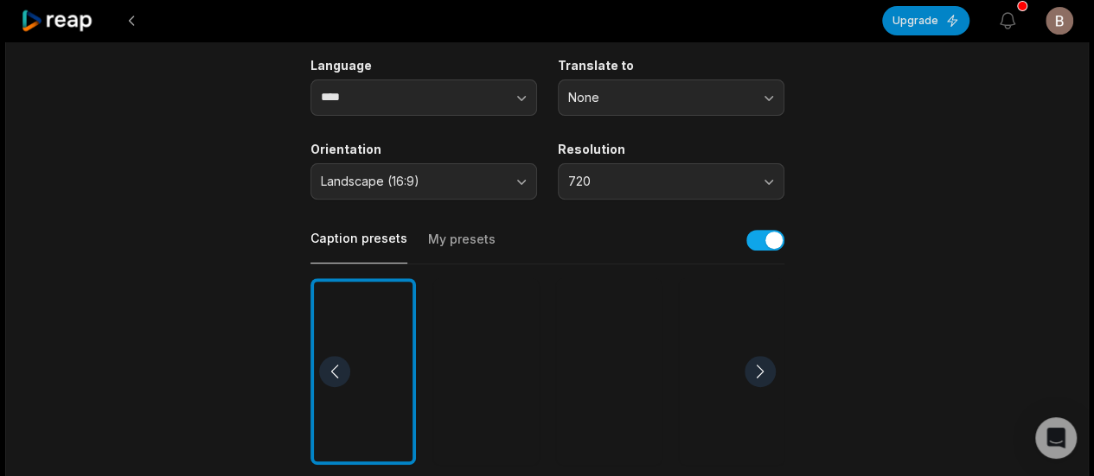
scroll to position [259, 0]
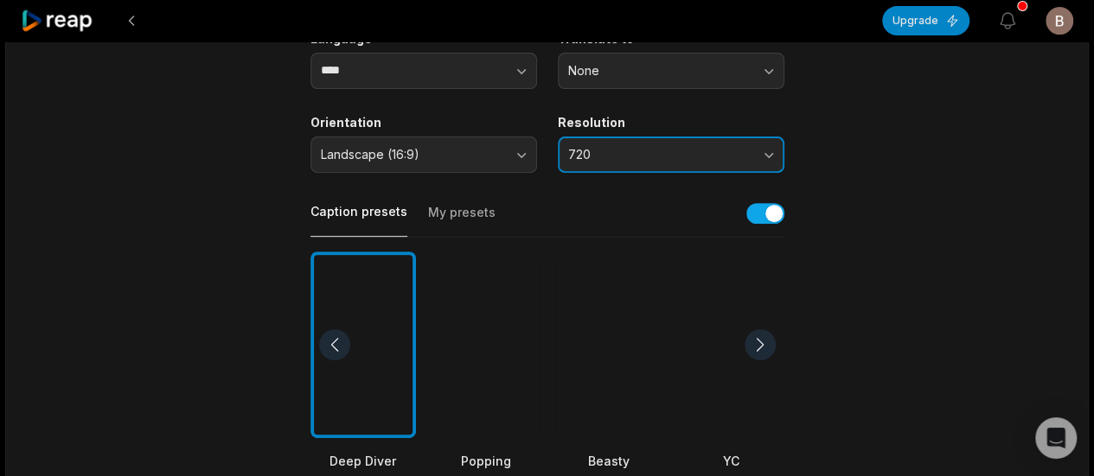
click at [768, 170] on button "720" at bounding box center [671, 155] width 227 height 36
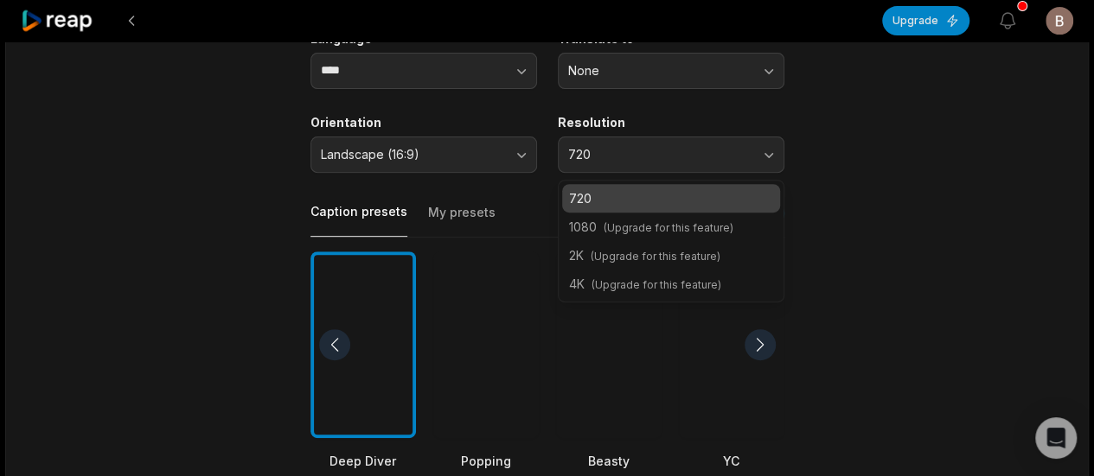
click at [834, 179] on main "01:32:14 10X Your BUSINESS and Build POWERFUL Career: Kunal Shah’s UNFILTERED B…" at bounding box center [547, 340] width 837 height 1059
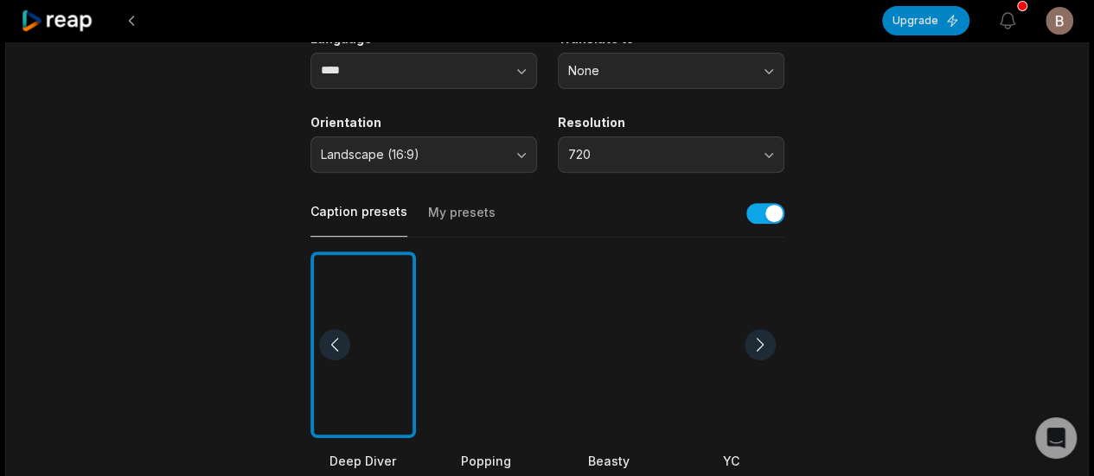
click at [482, 208] on button "My presets" at bounding box center [461, 220] width 67 height 33
click at [384, 219] on button "Caption presets" at bounding box center [358, 220] width 97 height 34
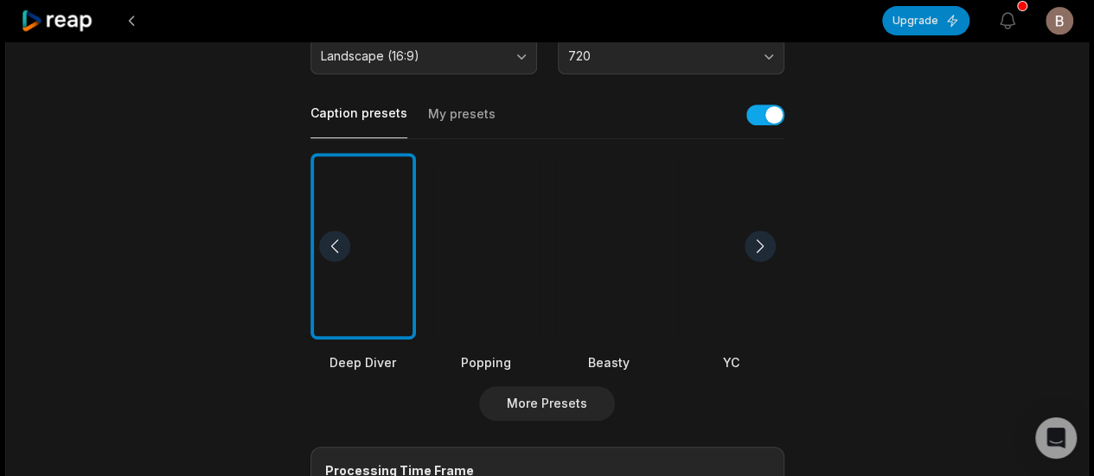
scroll to position [432, 0]
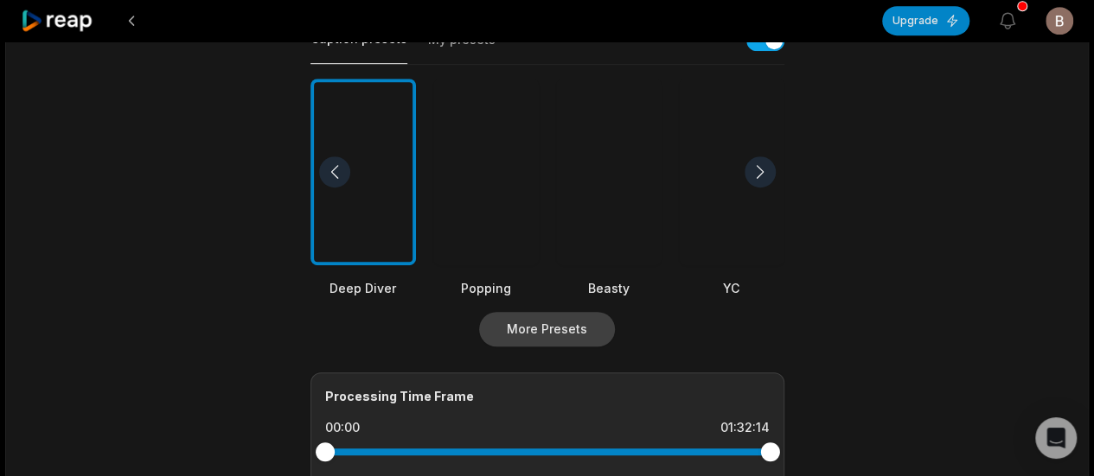
click at [560, 328] on button "More Presets" at bounding box center [547, 329] width 136 height 35
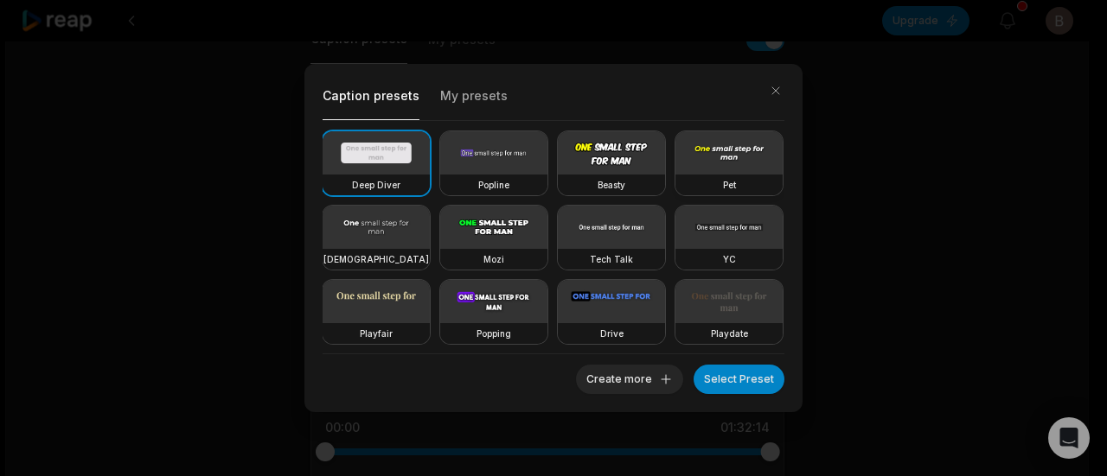
click at [675, 175] on video at bounding box center [728, 152] width 107 height 43
click at [920, 324] on div "Caption presets My presets Deep Diver Popline Beasty Pet Zen Mozi Tech Talk YC …" at bounding box center [553, 238] width 1107 height 476
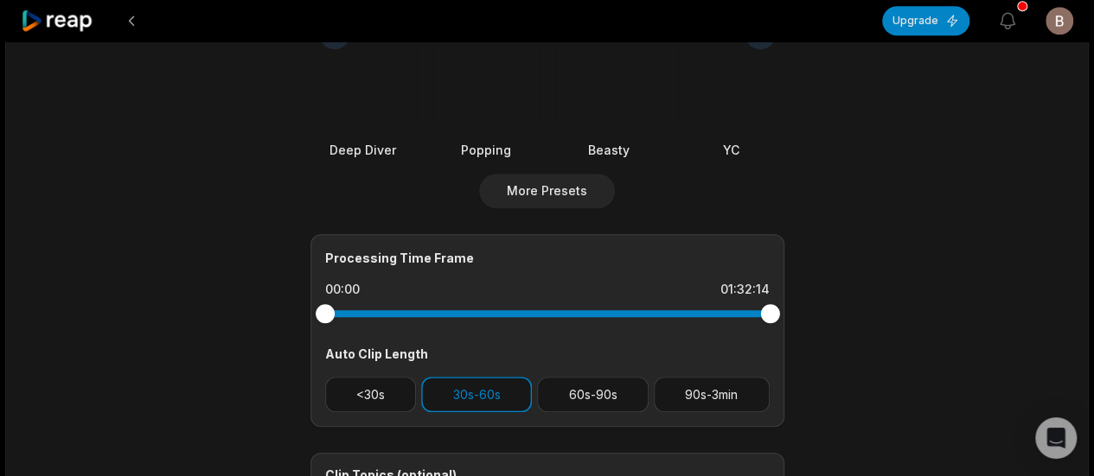
scroll to position [605, 0]
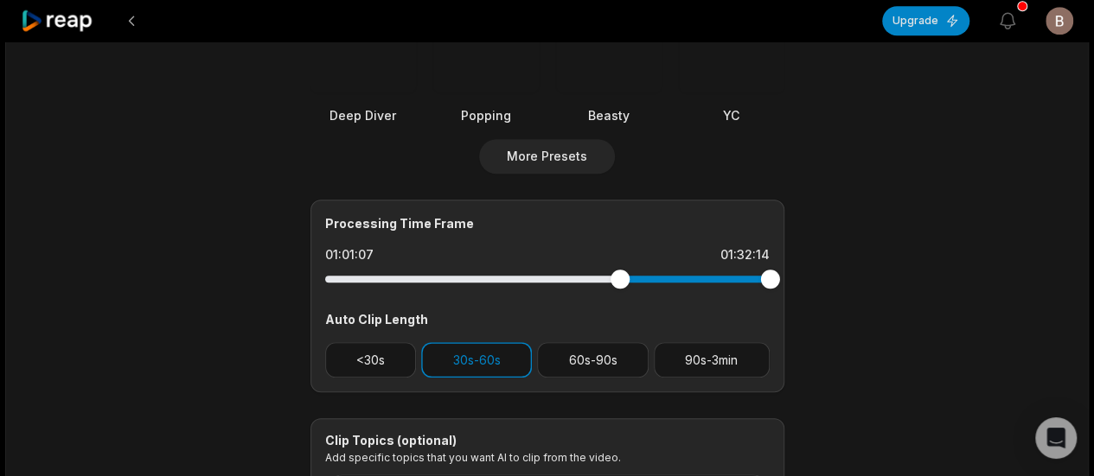
drag, startPoint x: 324, startPoint y: 280, endPoint x: 619, endPoint y: 284, distance: 294.9
click at [619, 284] on div at bounding box center [619, 279] width 19 height 19
click at [611, 278] on div at bounding box center [612, 279] width 19 height 19
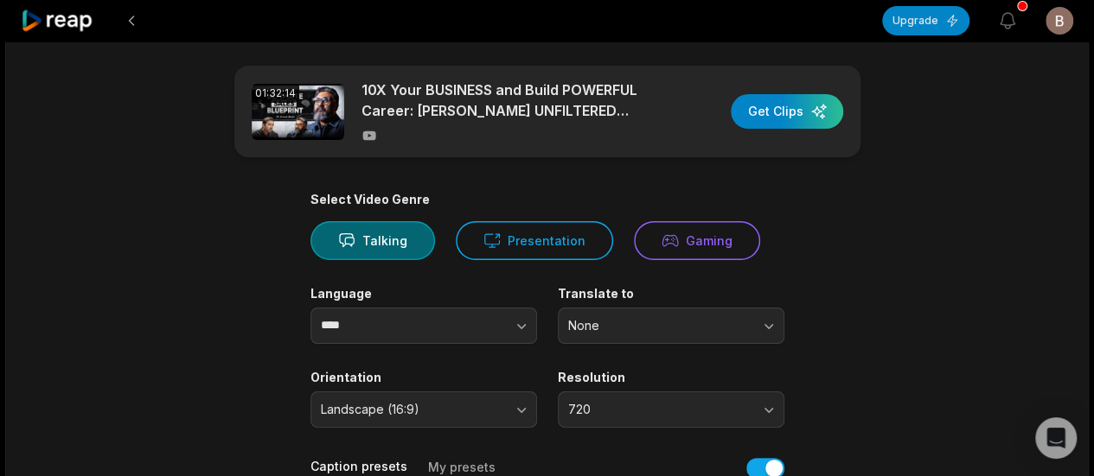
scroll to position [0, 0]
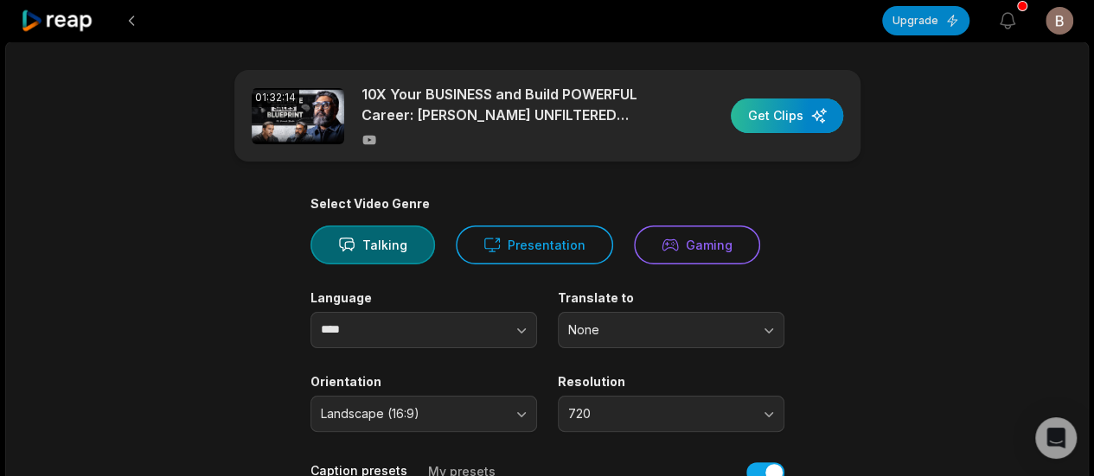
click at [811, 122] on div "button" at bounding box center [787, 116] width 112 height 35
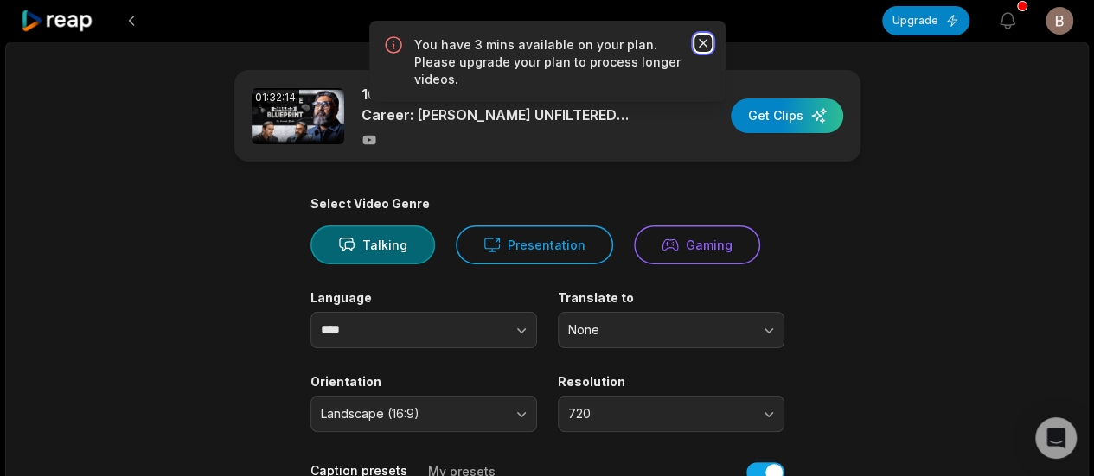
click at [700, 49] on icon "button" at bounding box center [702, 43] width 17 height 17
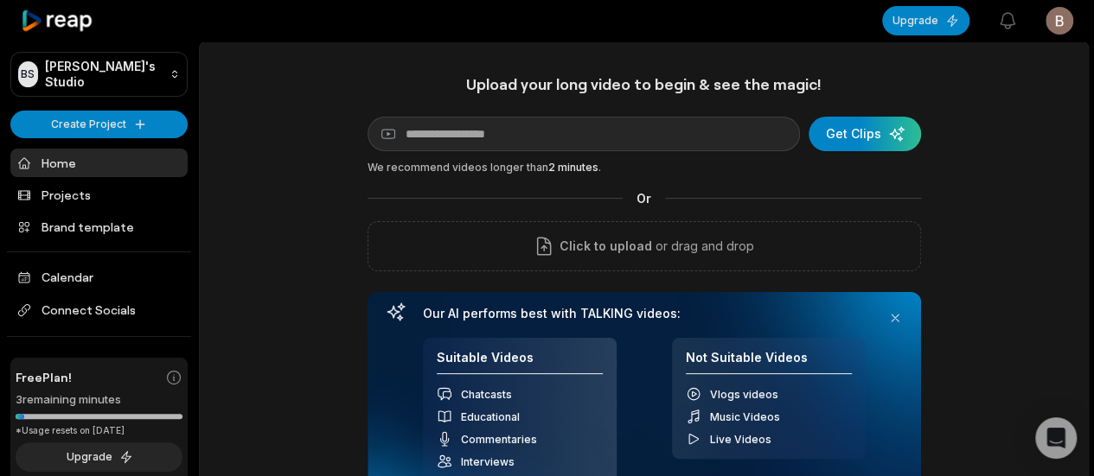
scroll to position [502, 0]
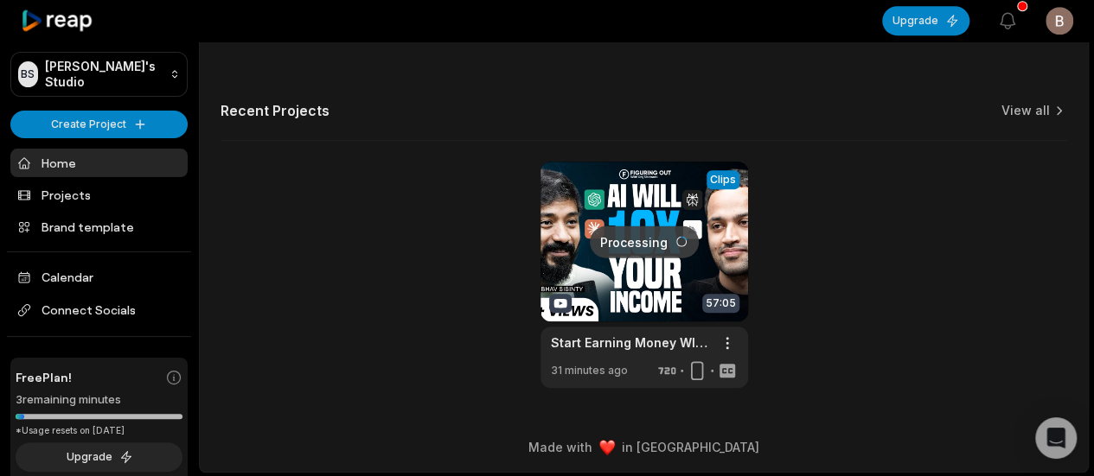
click at [616, 239] on link at bounding box center [644, 275] width 208 height 227
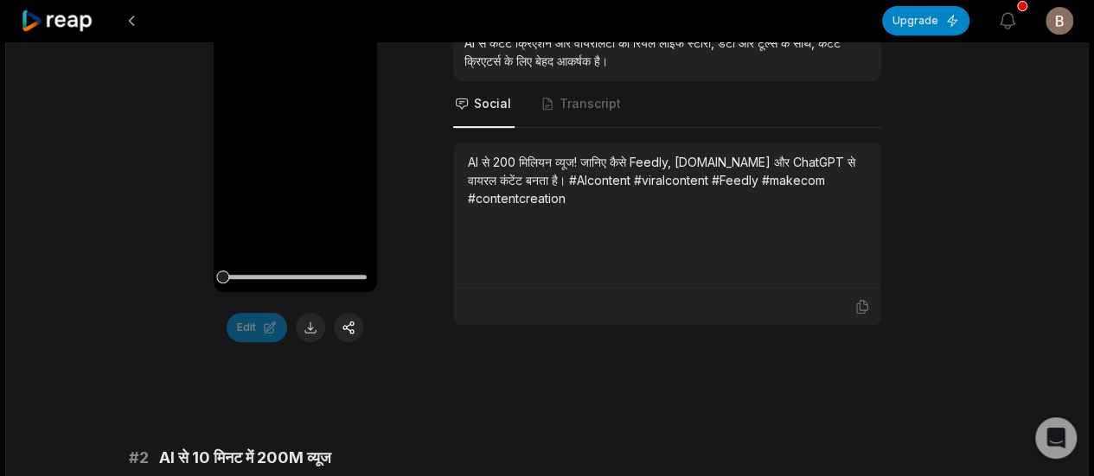
scroll to position [756, 0]
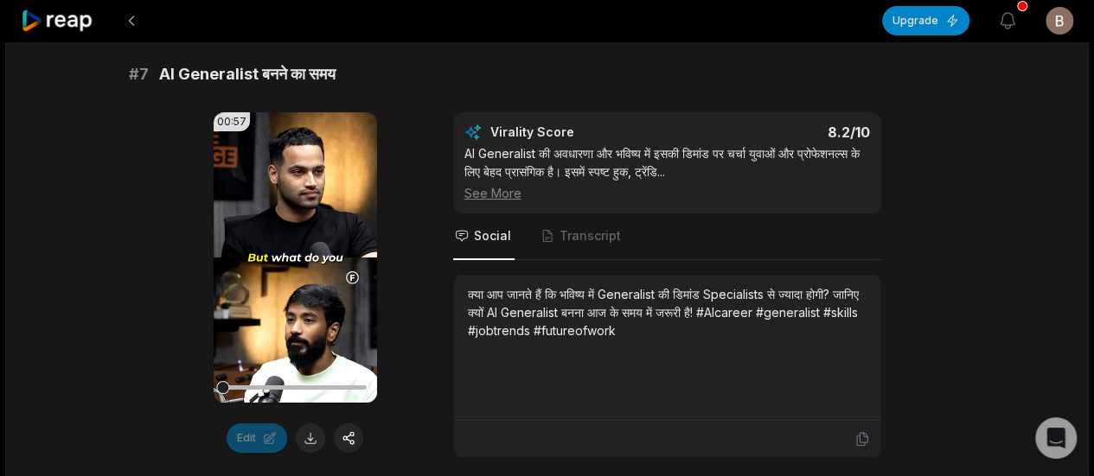
scroll to position [3286, 0]
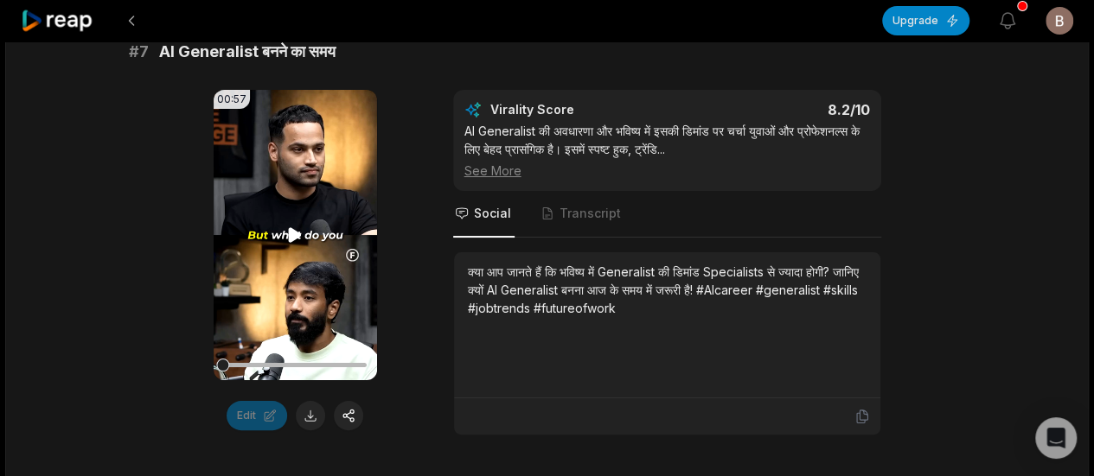
click at [296, 220] on video "Your browser does not support mp4 format." at bounding box center [295, 235] width 163 height 291
click at [607, 219] on span "Transcript" at bounding box center [589, 213] width 61 height 17
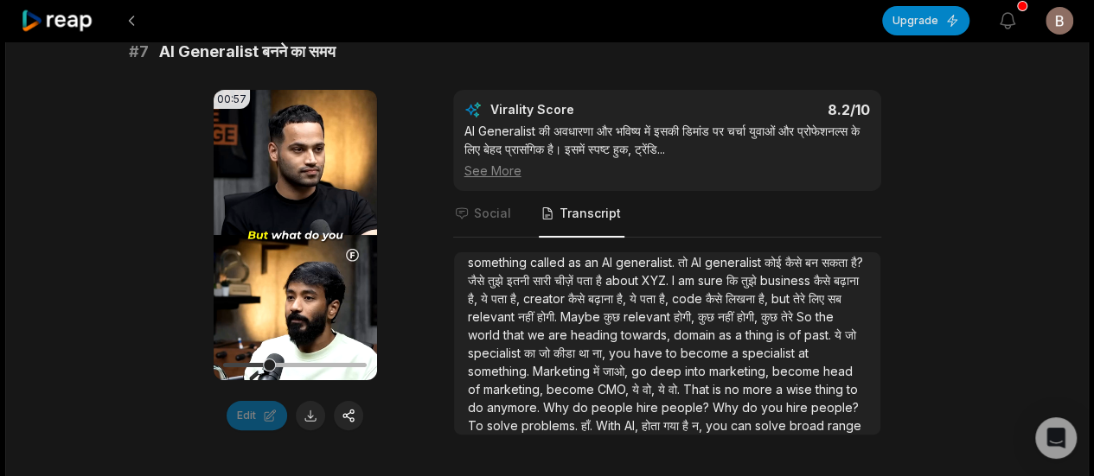
scroll to position [0, 0]
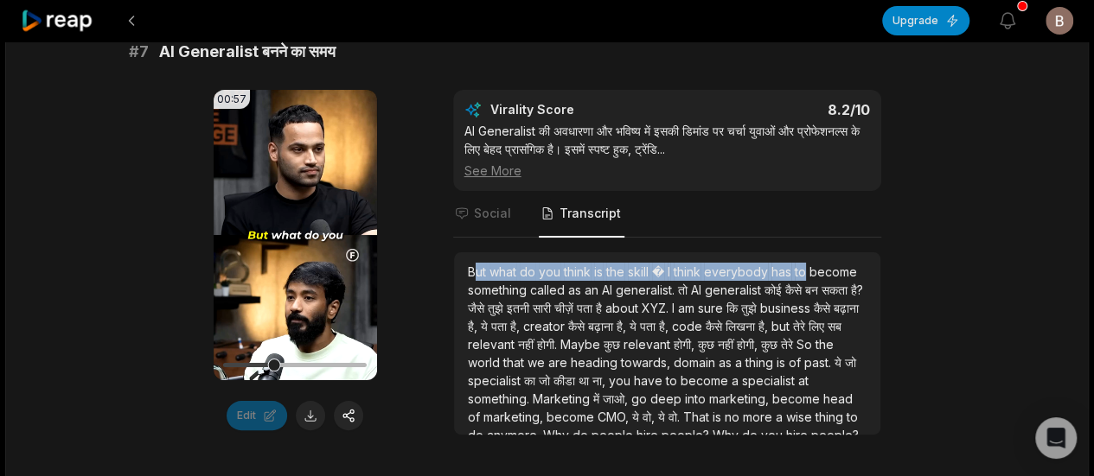
drag, startPoint x: 816, startPoint y: 267, endPoint x: 476, endPoint y: 264, distance: 339.8
click at [476, 264] on div "But what do you think is the skill � I think everybody has to become something …" at bounding box center [667, 372] width 399 height 218
click at [476, 265] on span "But" at bounding box center [479, 272] width 22 height 15
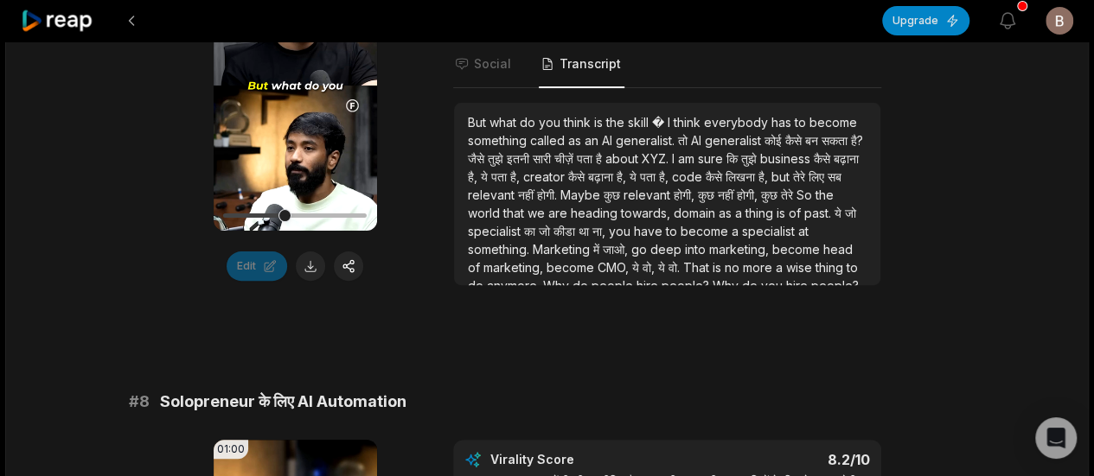
scroll to position [3286, 0]
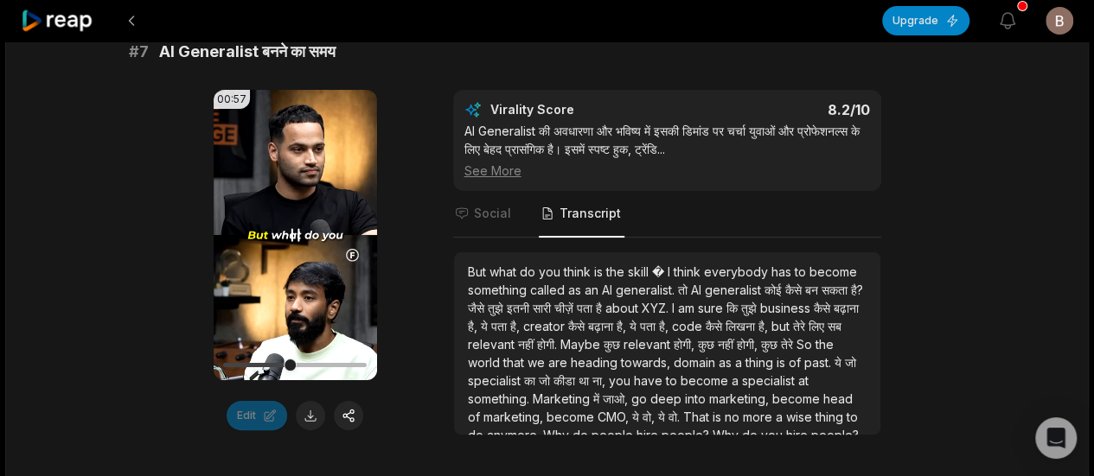
click at [306, 246] on video "Your browser does not support mp4 format." at bounding box center [295, 235] width 163 height 291
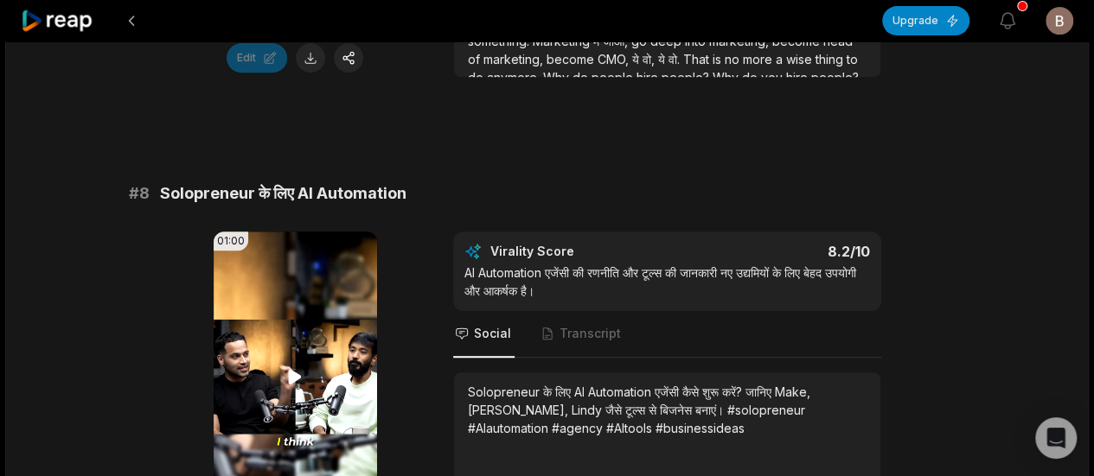
scroll to position [3718, 0]
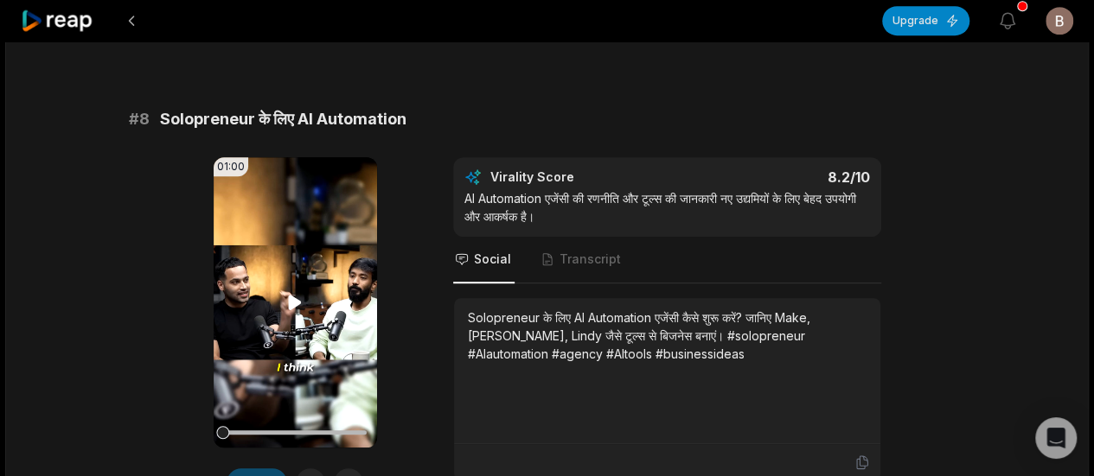
click at [298, 299] on icon at bounding box center [295, 303] width 13 height 15
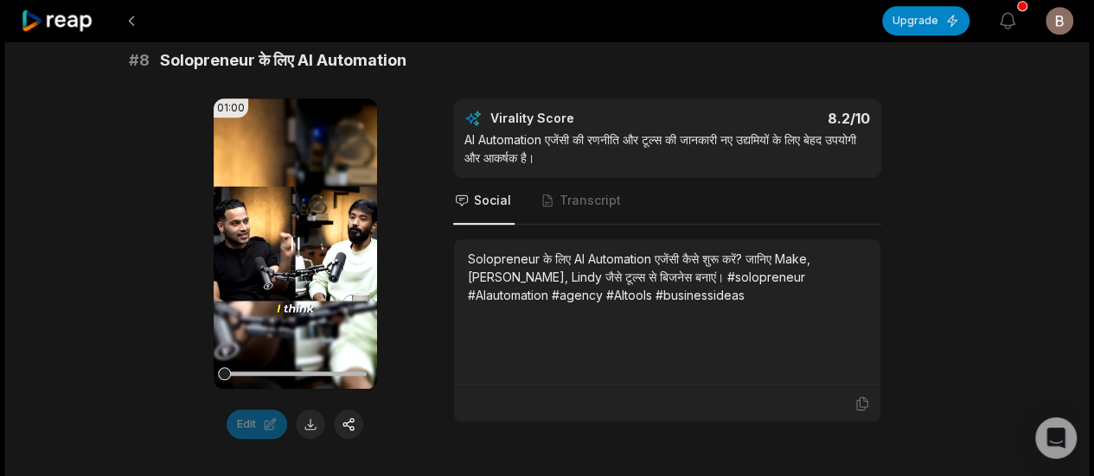
scroll to position [3805, 0]
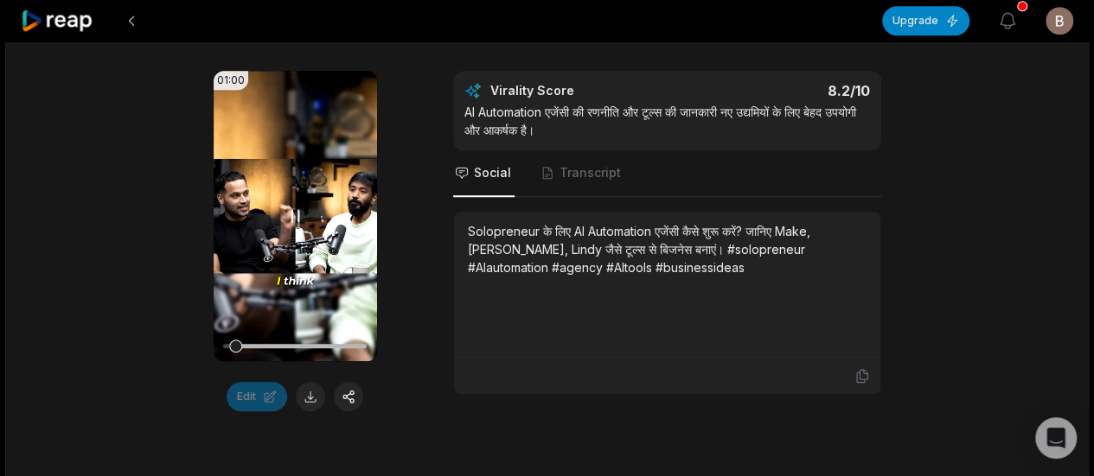
click at [296, 206] on icon at bounding box center [294, 216] width 21 height 21
click at [297, 227] on video "Your browser does not support mp4 format." at bounding box center [295, 216] width 163 height 291
click at [564, 165] on span "Transcript" at bounding box center [589, 172] width 61 height 17
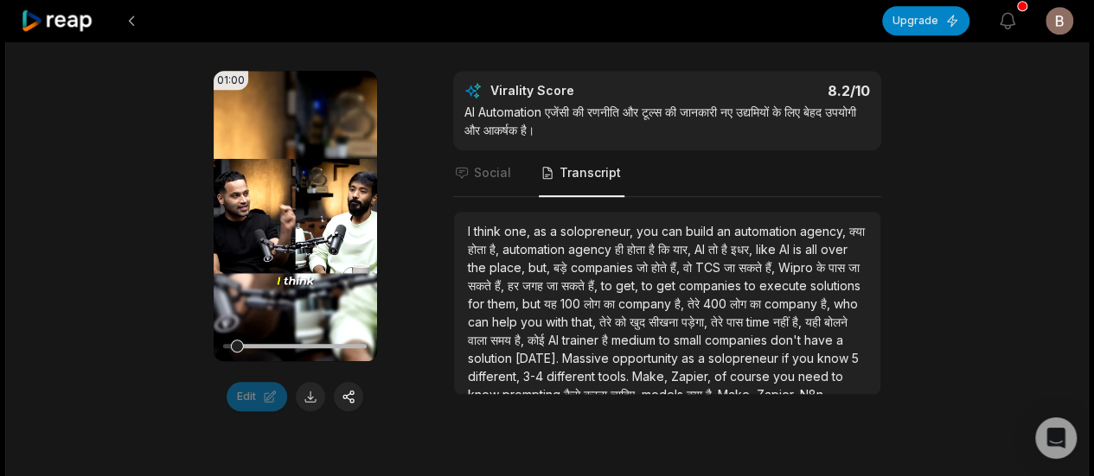
drag, startPoint x: 237, startPoint y: 340, endPoint x: 203, endPoint y: 343, distance: 33.9
click at [203, 343] on div "01:00 Your browser does not support mp4 format. Edit Virality Score 8.2 /10 AI …" at bounding box center [547, 241] width 837 height 341
click at [199, 248] on div "01:00 Your browser does not support mp4 format. Edit Virality Score 8.2 /10 AI …" at bounding box center [547, 241] width 837 height 341
click at [302, 389] on button at bounding box center [310, 396] width 29 height 29
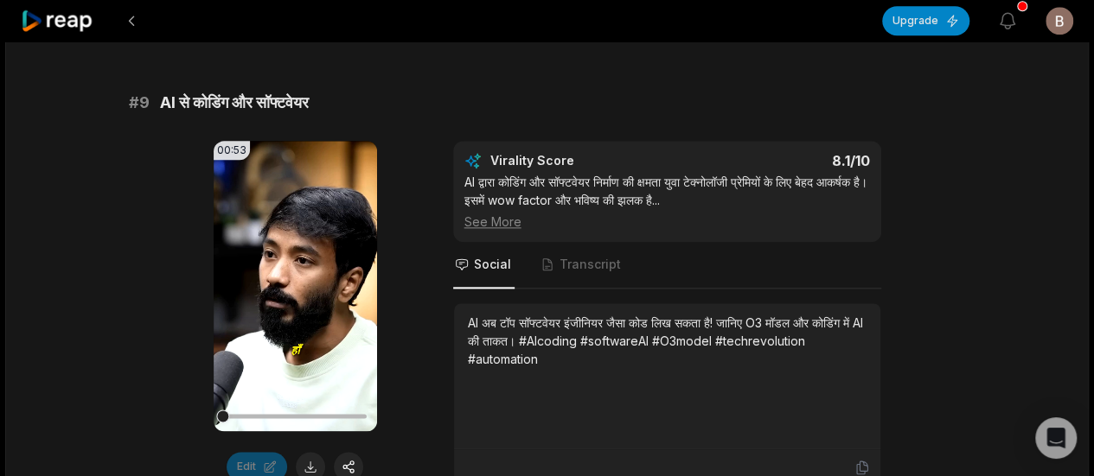
scroll to position [4237, 0]
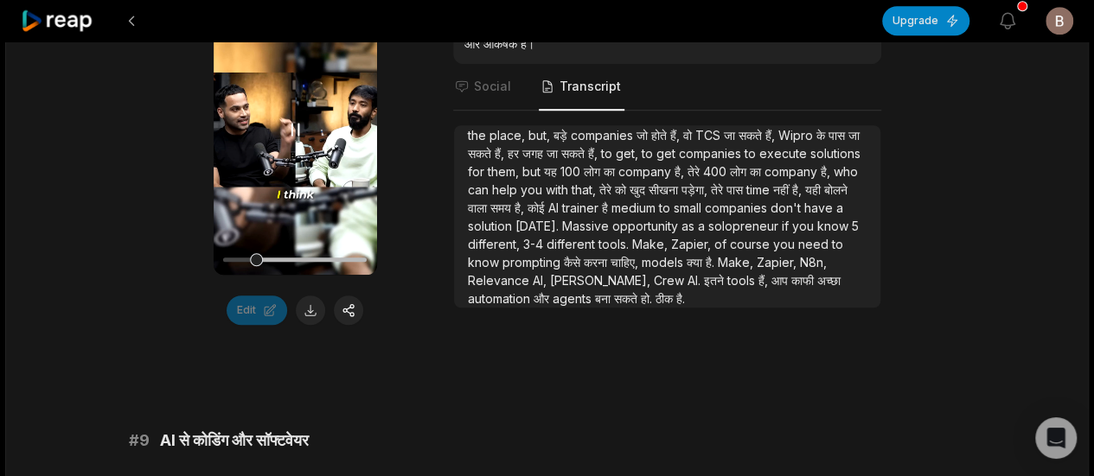
click at [322, 165] on video "Your browser does not support mp4 format." at bounding box center [295, 129] width 163 height 291
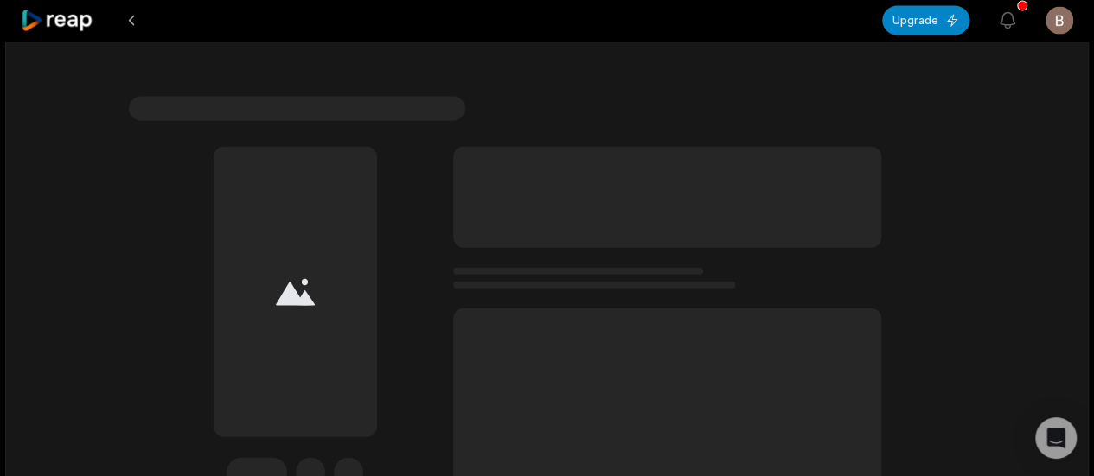
scroll to position [5401, 0]
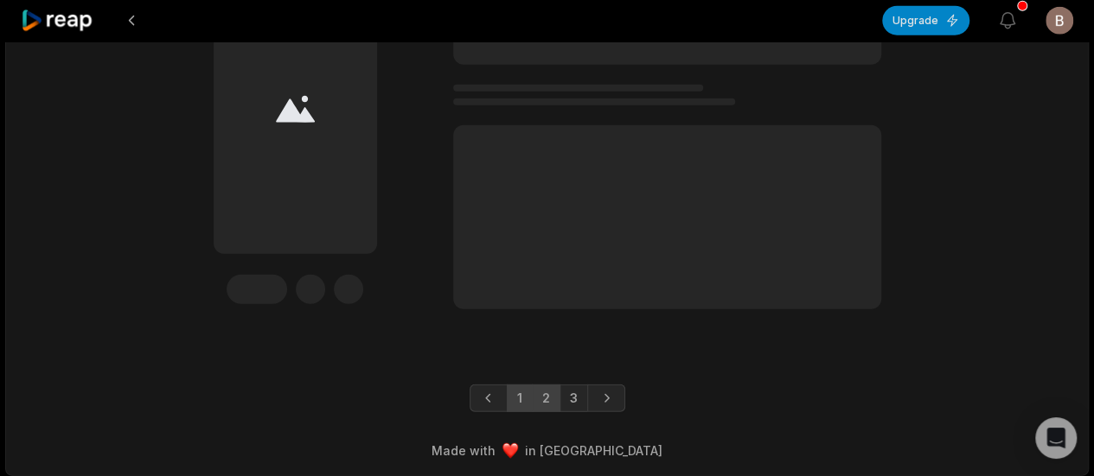
click at [540, 398] on link "2" at bounding box center [546, 399] width 29 height 28
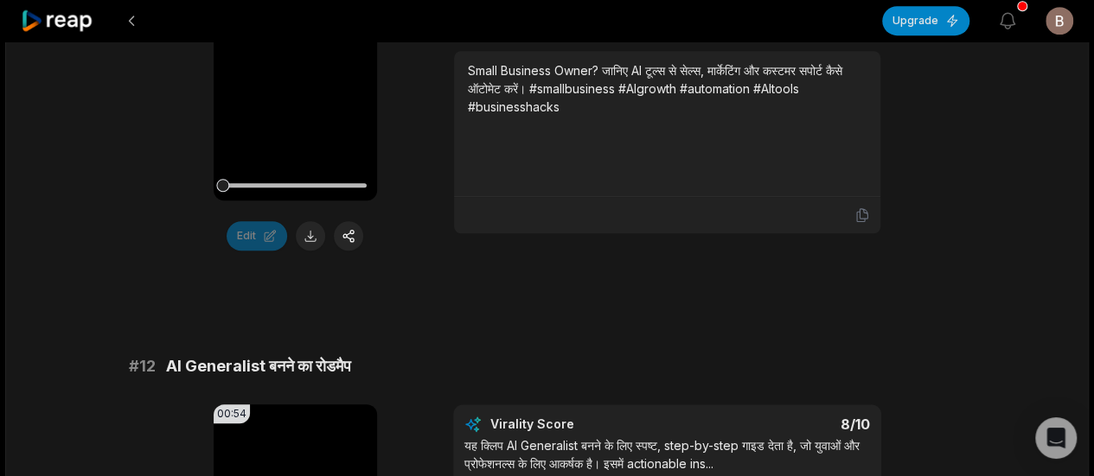
scroll to position [472, 0]
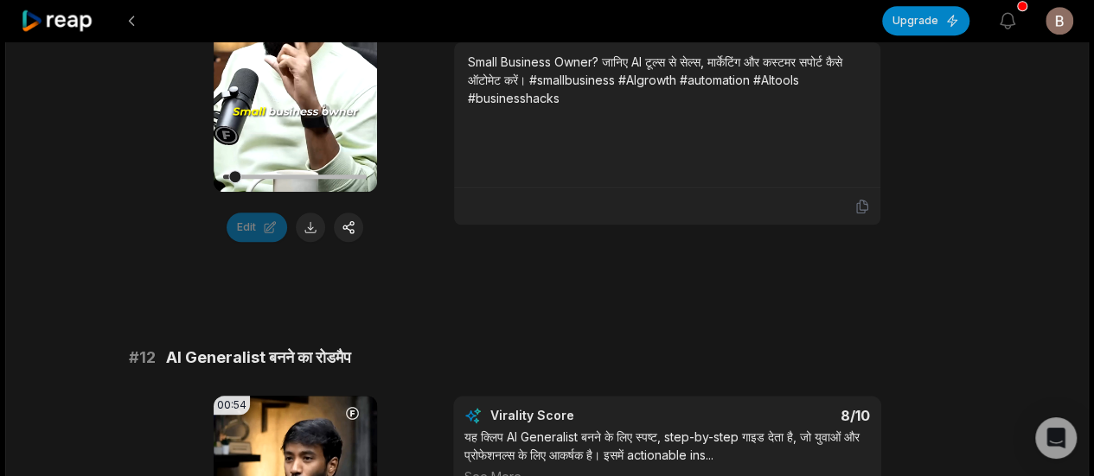
scroll to position [747, 0]
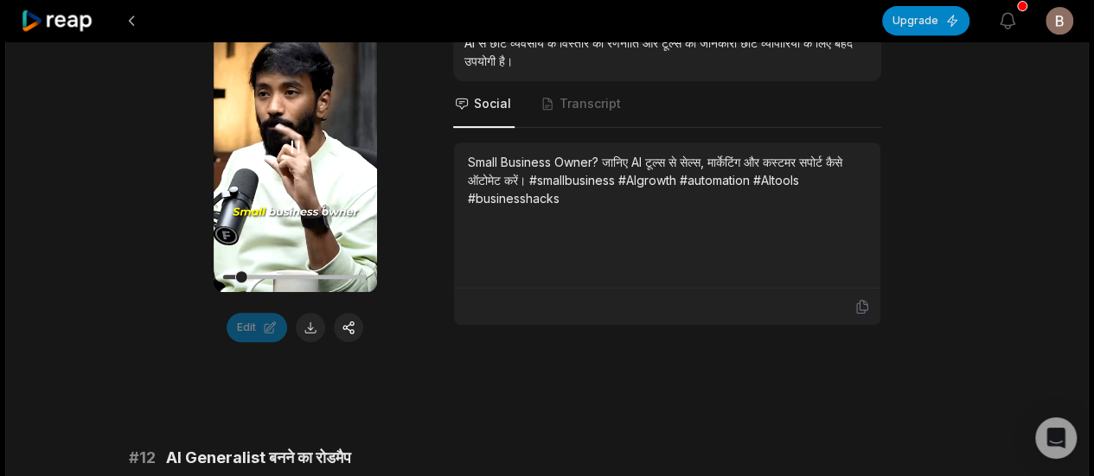
click at [328, 195] on video "Your browser does not support mp4 format." at bounding box center [295, 147] width 163 height 291
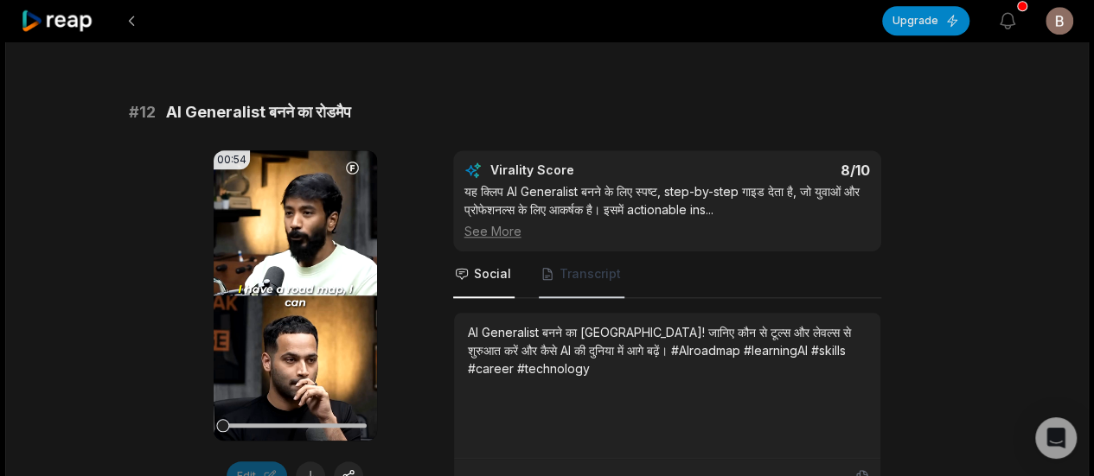
click at [597, 276] on span "Transcript" at bounding box center [589, 273] width 61 height 17
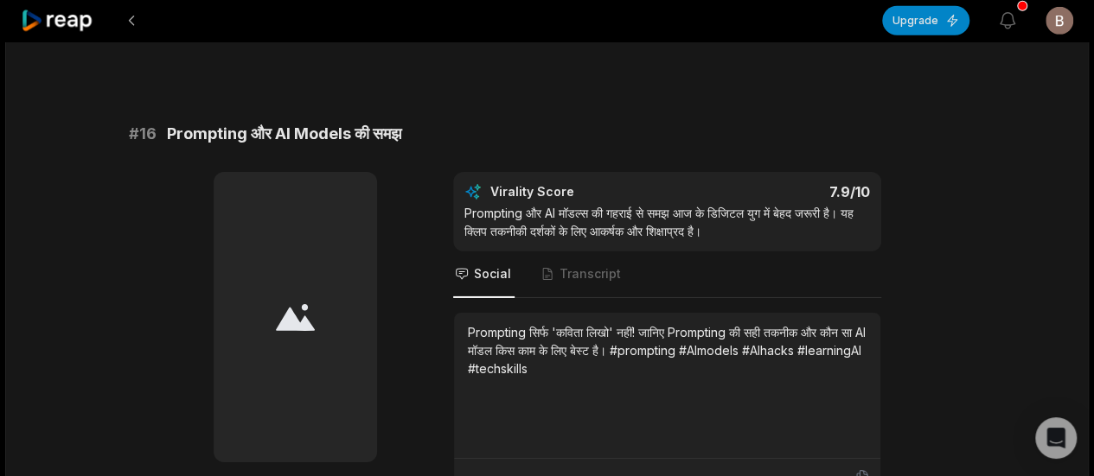
scroll to position [2736, 0]
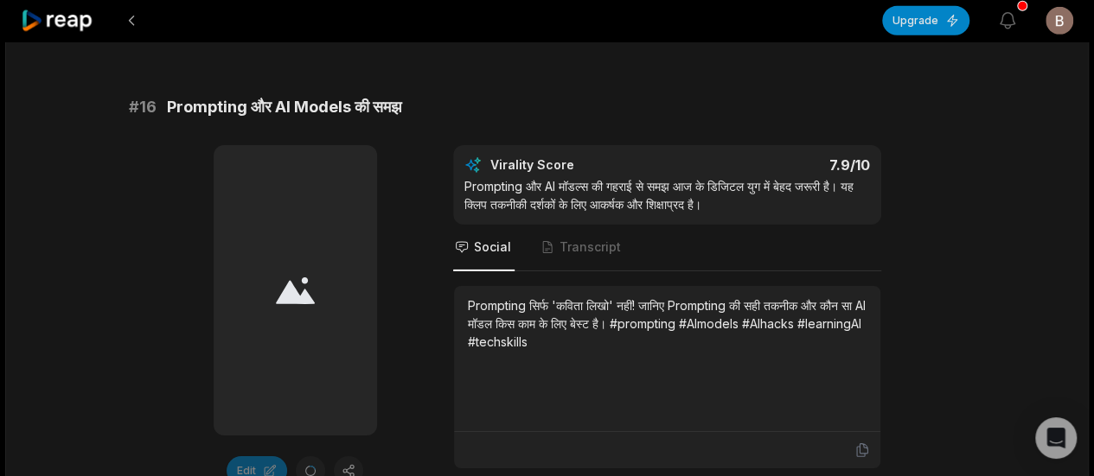
click at [333, 244] on div at bounding box center [295, 290] width 163 height 291
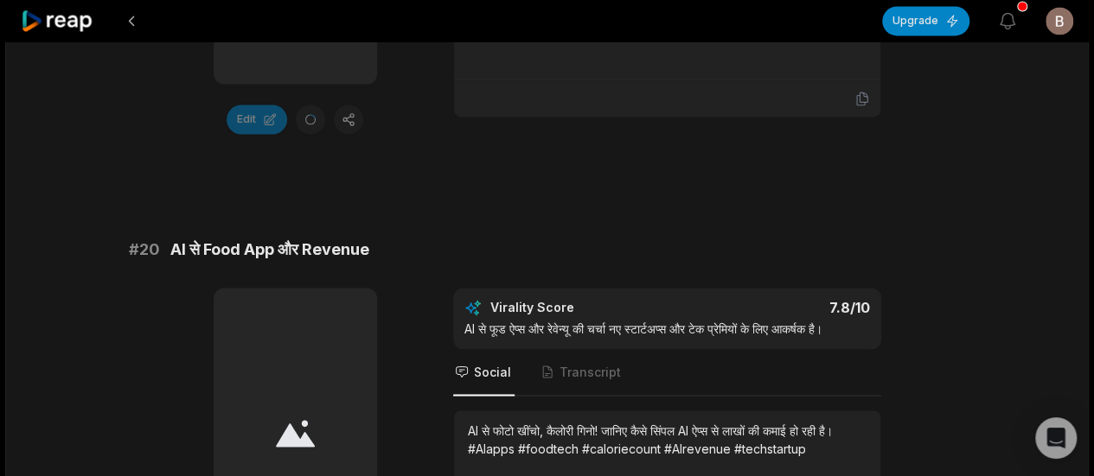
scroll to position [4725, 0]
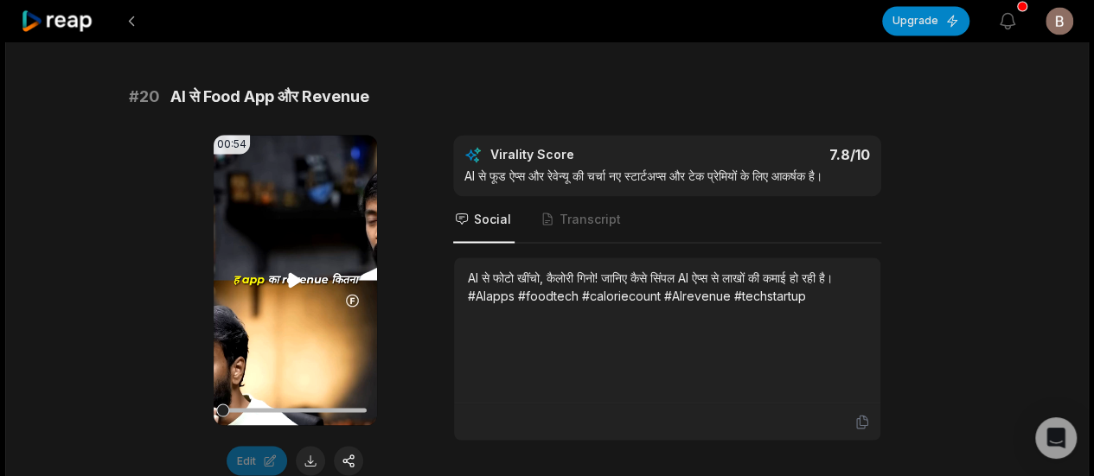
click at [306, 264] on video "Your browser does not support mp4 format." at bounding box center [295, 280] width 163 height 291
click at [322, 271] on video "Your browser does not support mp4 format." at bounding box center [295, 280] width 163 height 291
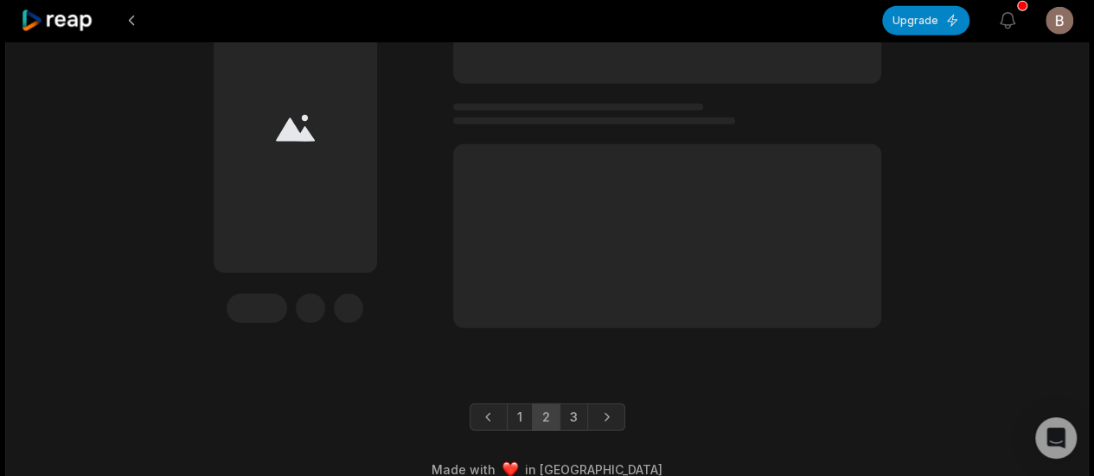
scroll to position [5394, 0]
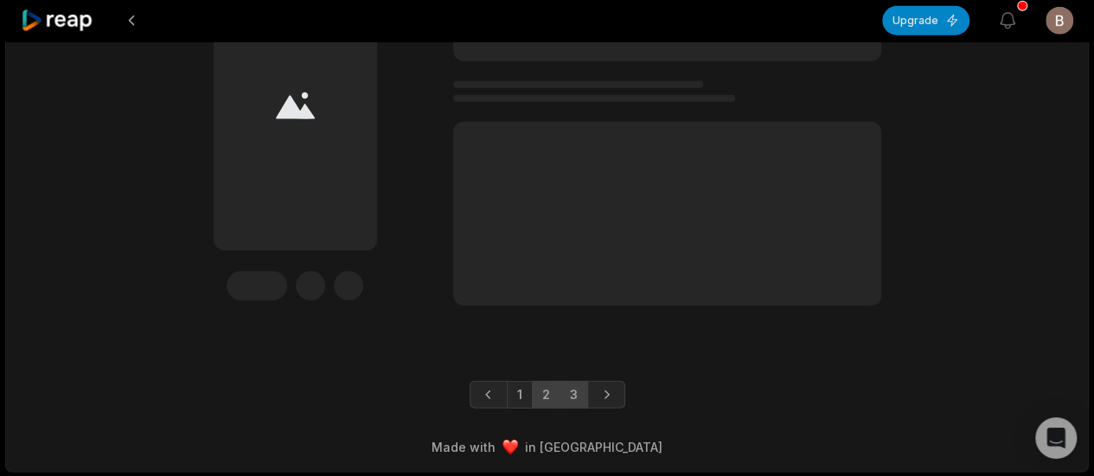
click at [574, 395] on link "3" at bounding box center [573, 395] width 29 height 28
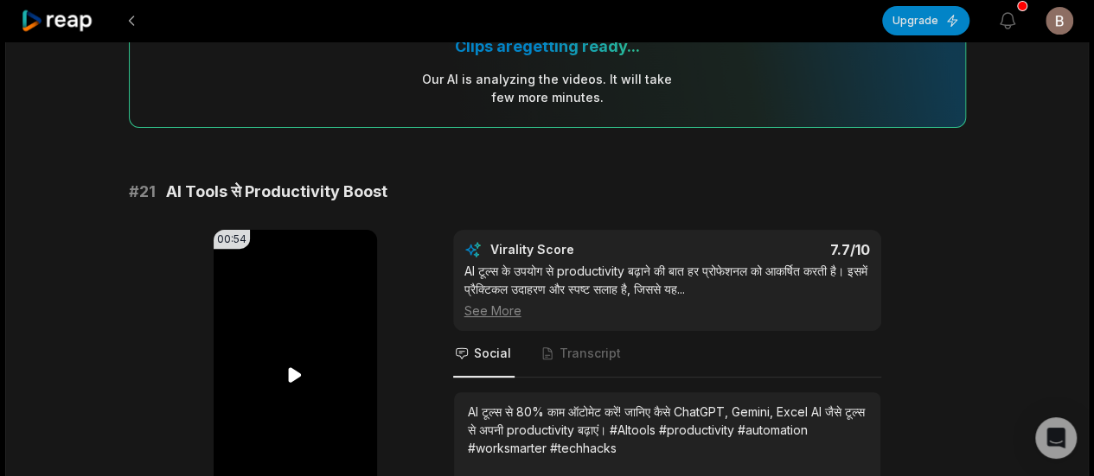
scroll to position [259, 0]
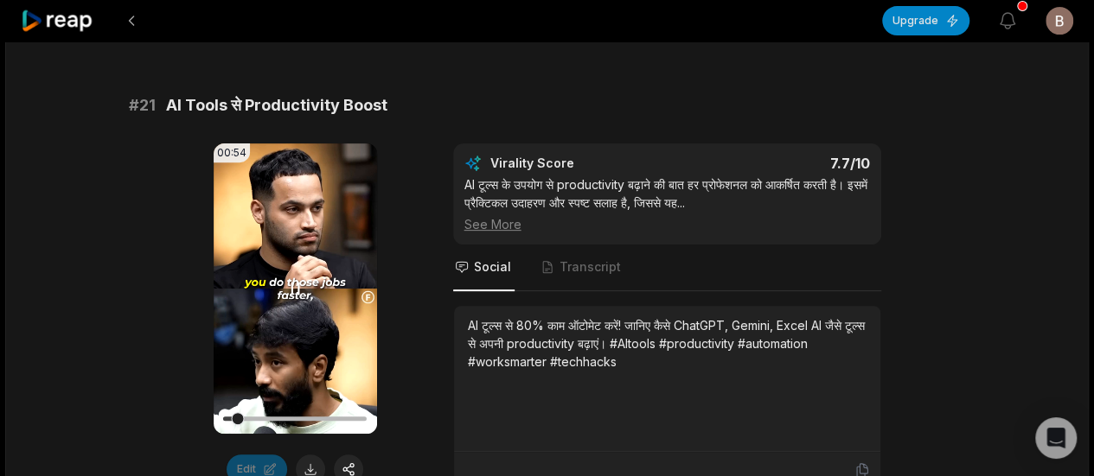
click at [296, 293] on icon at bounding box center [294, 288] width 21 height 21
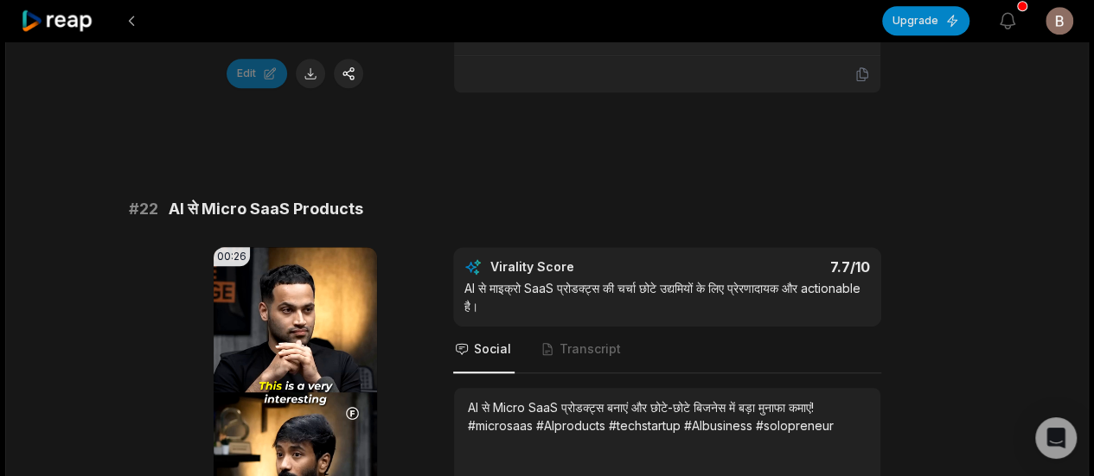
scroll to position [692, 0]
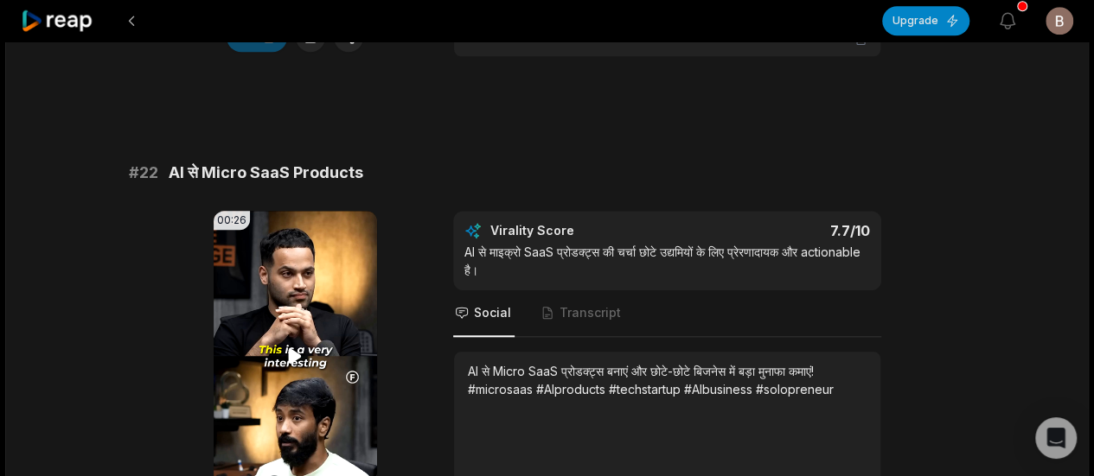
click at [295, 319] on video "Your browser does not support mp4 format." at bounding box center [295, 356] width 163 height 291
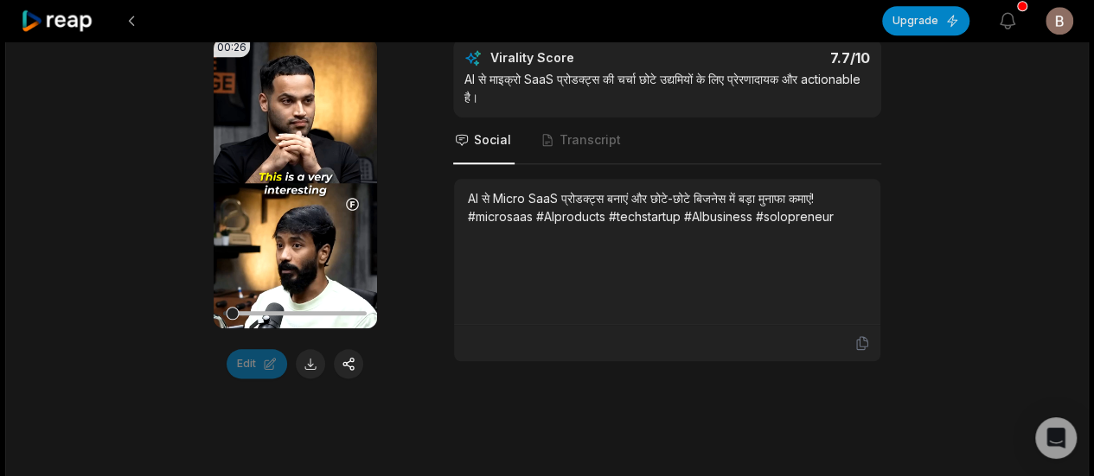
scroll to position [778, 0]
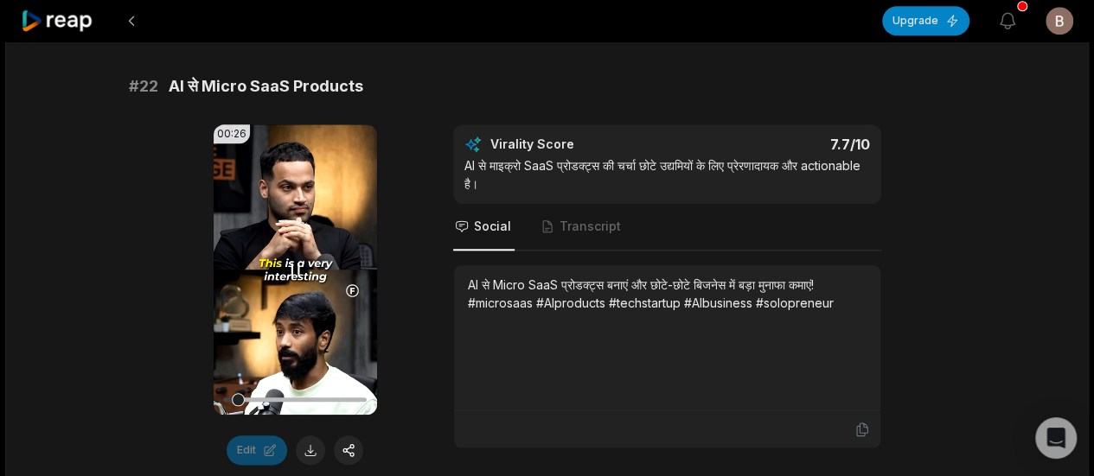
click at [303, 276] on icon at bounding box center [294, 269] width 21 height 21
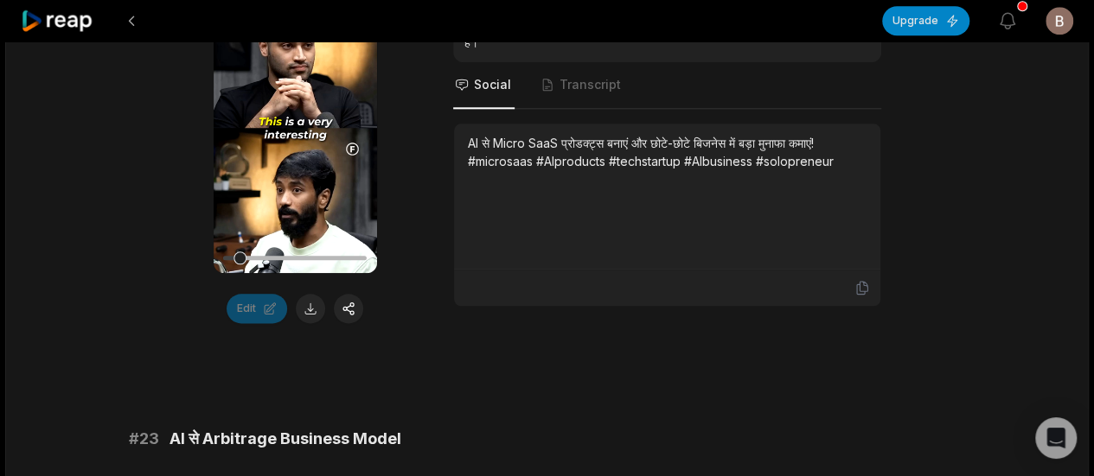
scroll to position [0, 0]
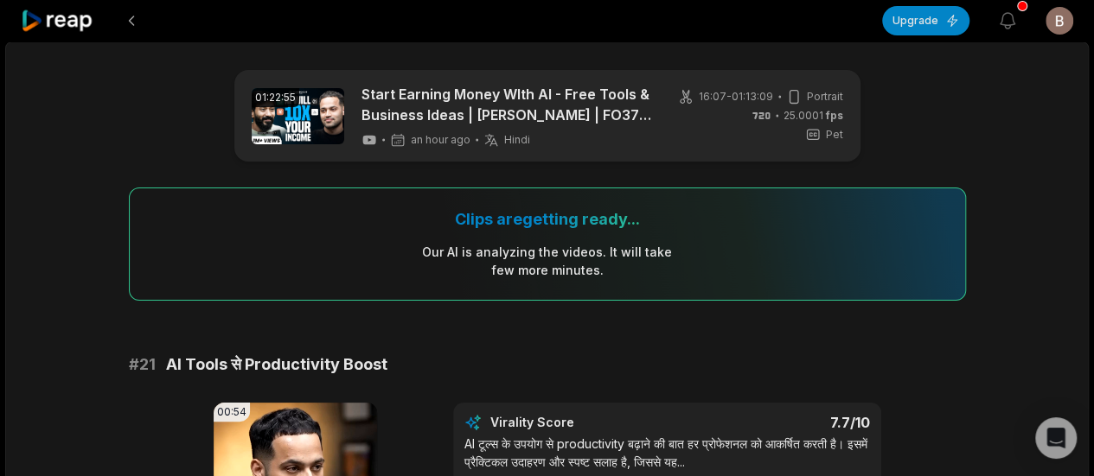
drag, startPoint x: 458, startPoint y: 264, endPoint x: 546, endPoint y: -105, distance: 378.8
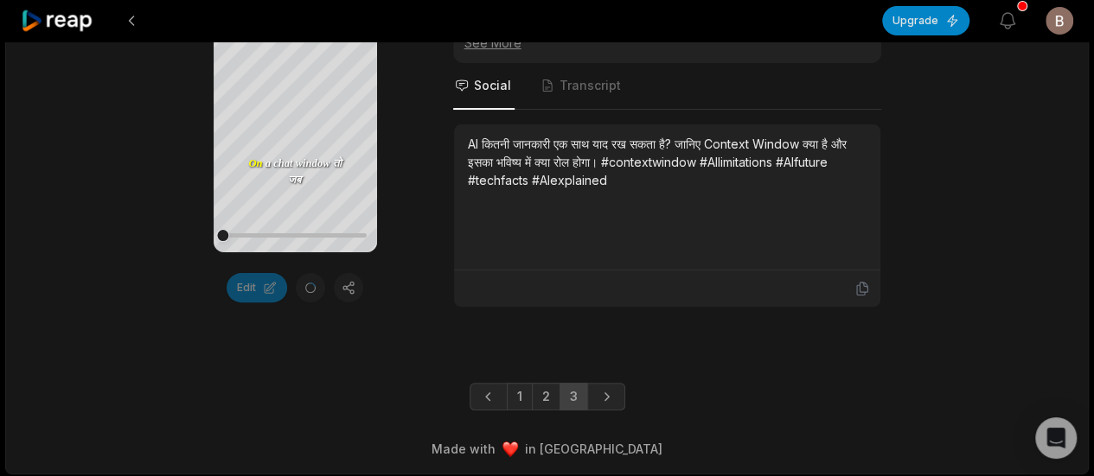
drag, startPoint x: 952, startPoint y: 157, endPoint x: 885, endPoint y: 517, distance: 366.0
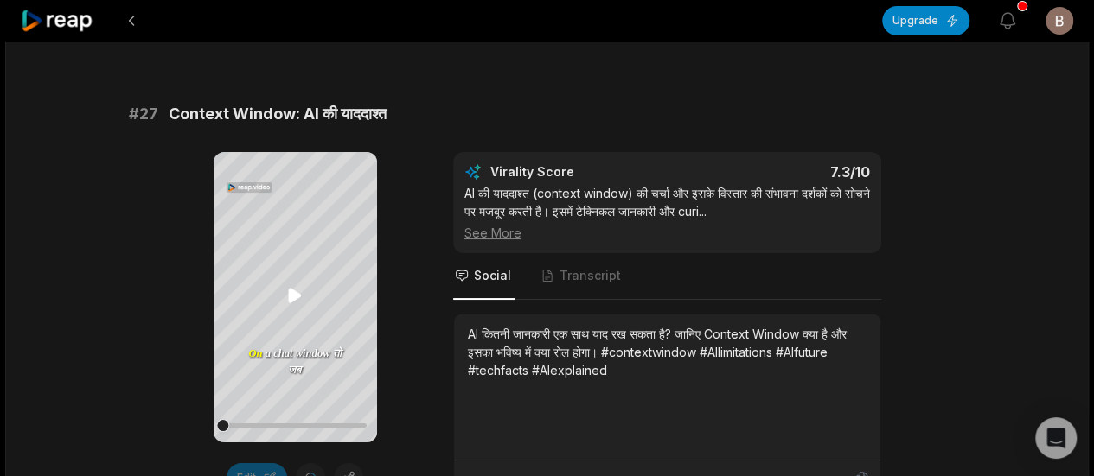
scroll to position [3241, 0]
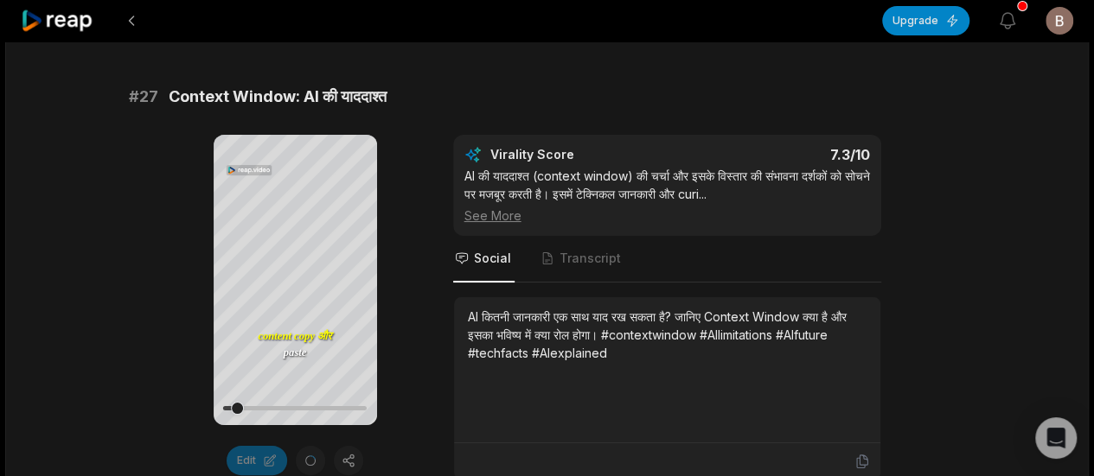
click at [139, 27] on button at bounding box center [131, 20] width 31 height 31
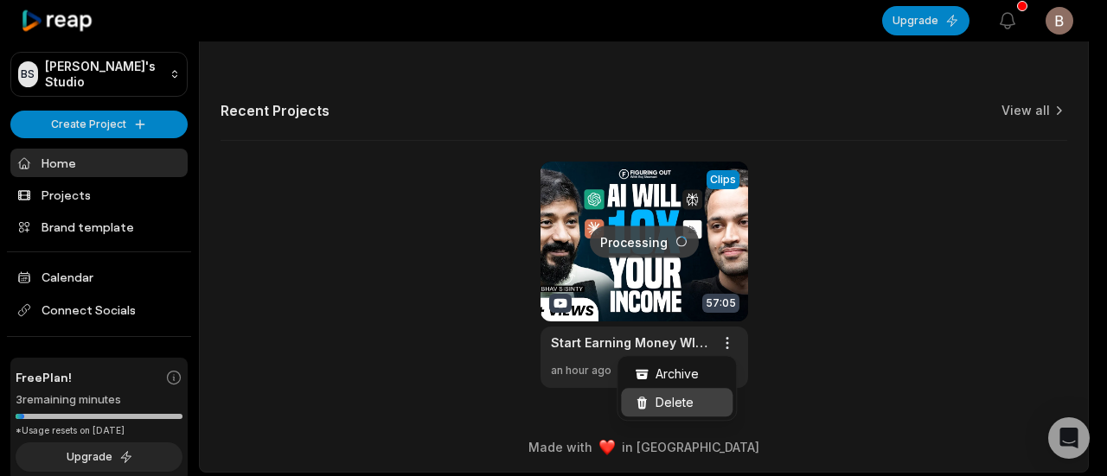
click at [679, 400] on span "Delete" at bounding box center [674, 402] width 38 height 18
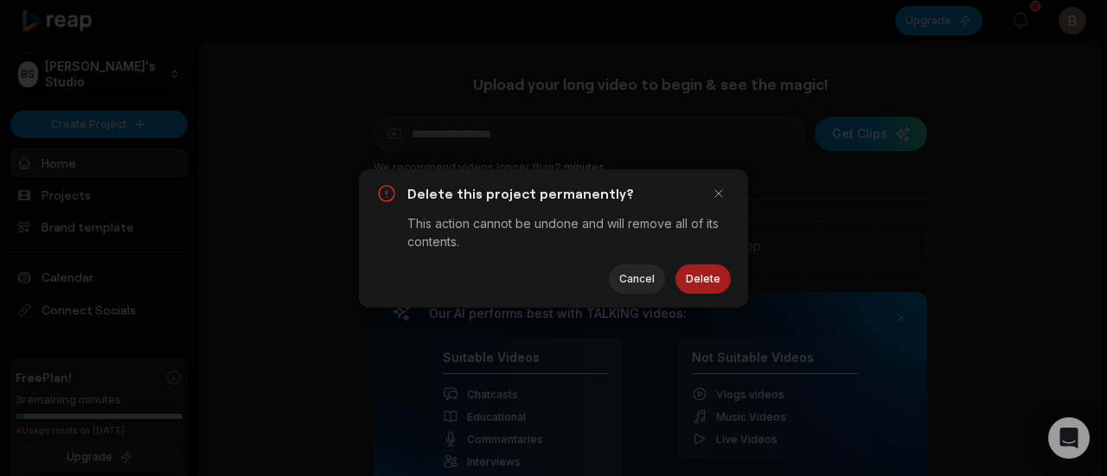
click at [711, 274] on button "Delete" at bounding box center [702, 279] width 55 height 29
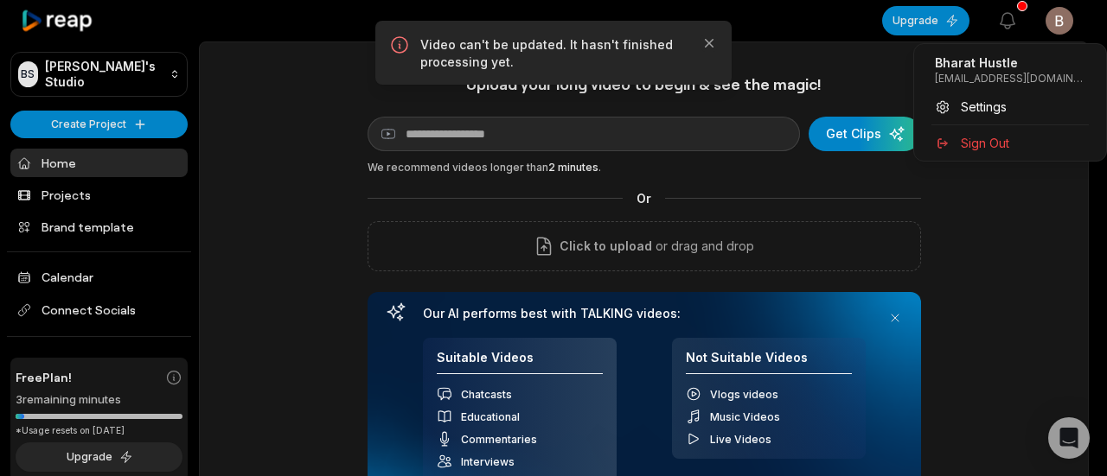
click at [1063, 20] on html "BS [PERSON_NAME]'s Studio Create Project Home Projects Brand template Calendar …" at bounding box center [553, 238] width 1107 height 476
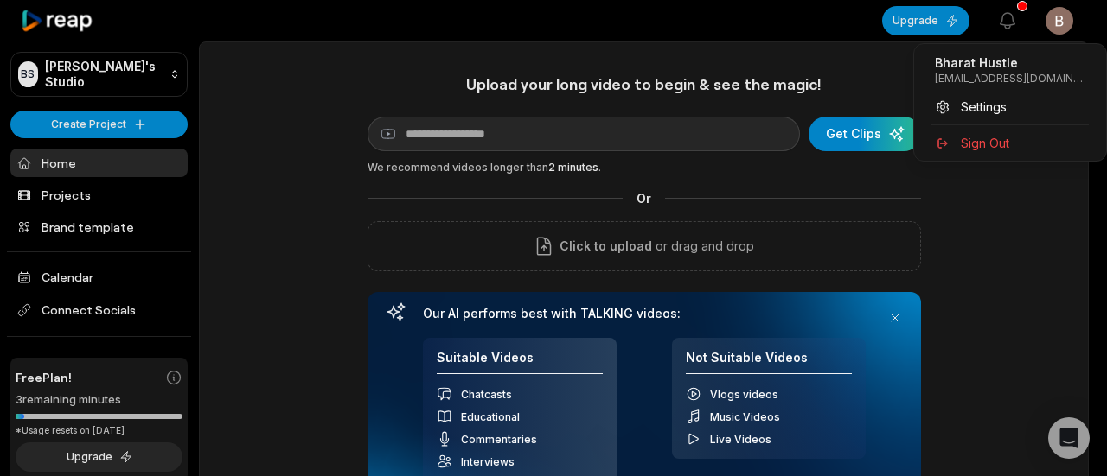
click at [259, 248] on html "BS [PERSON_NAME]'s Studio Create Project Home Projects Brand template Calendar …" at bounding box center [553, 238] width 1107 height 476
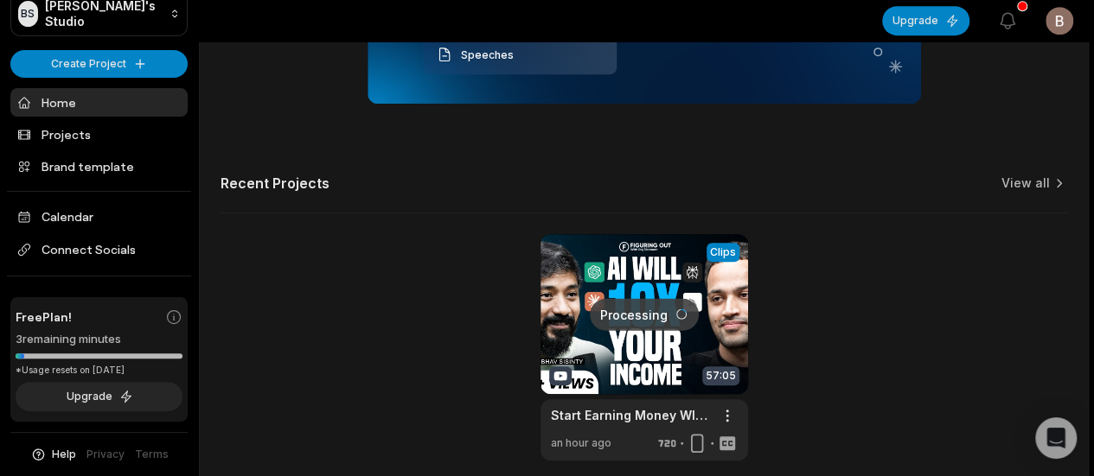
scroll to position [502, 0]
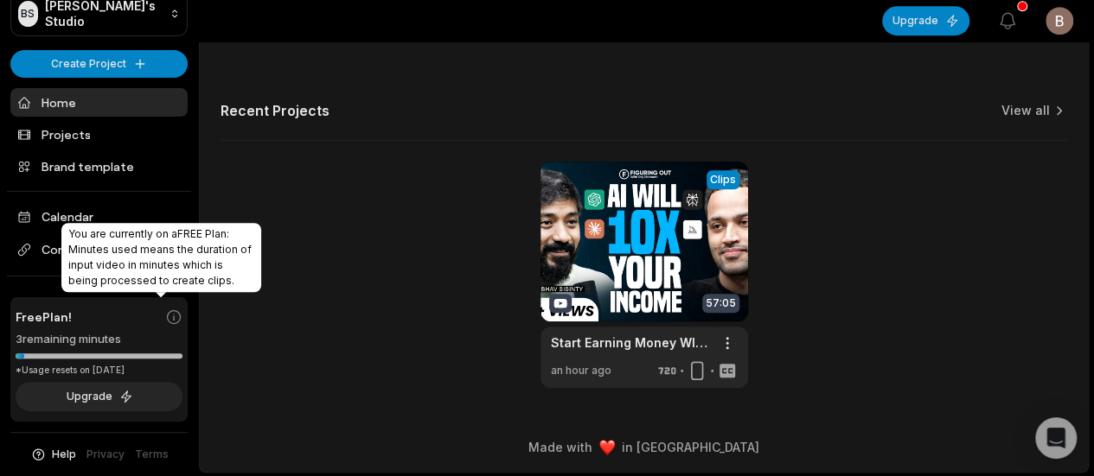
click at [168, 310] on icon at bounding box center [174, 316] width 13 height 13
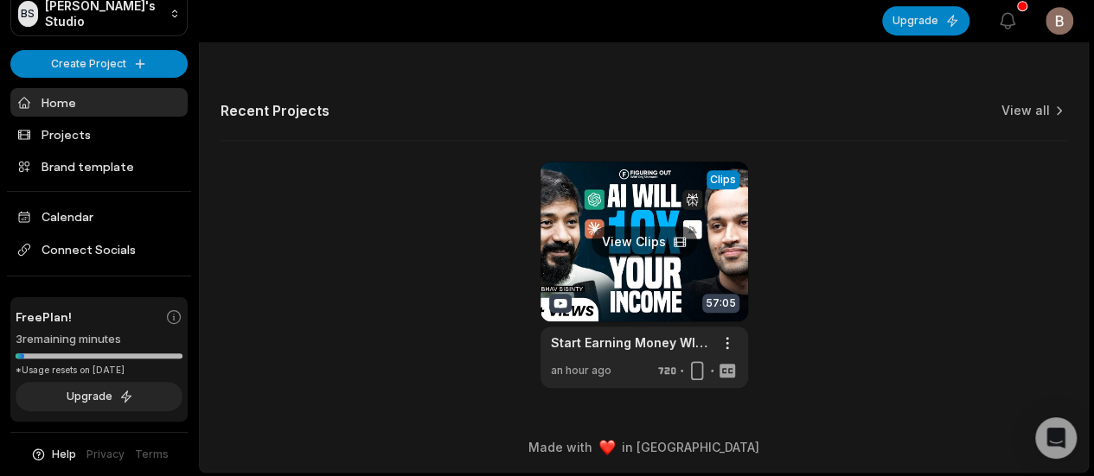
click at [652, 234] on link at bounding box center [644, 275] width 208 height 227
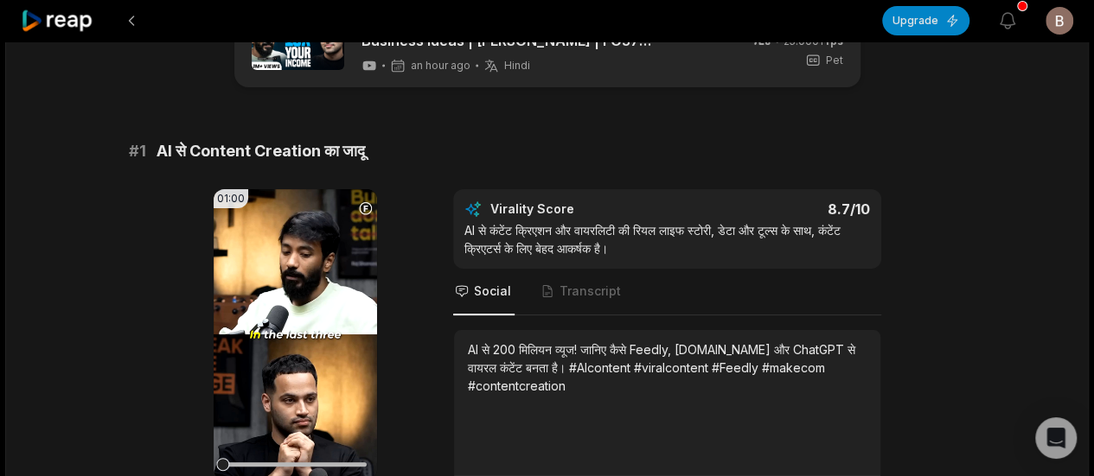
scroll to position [1801, 0]
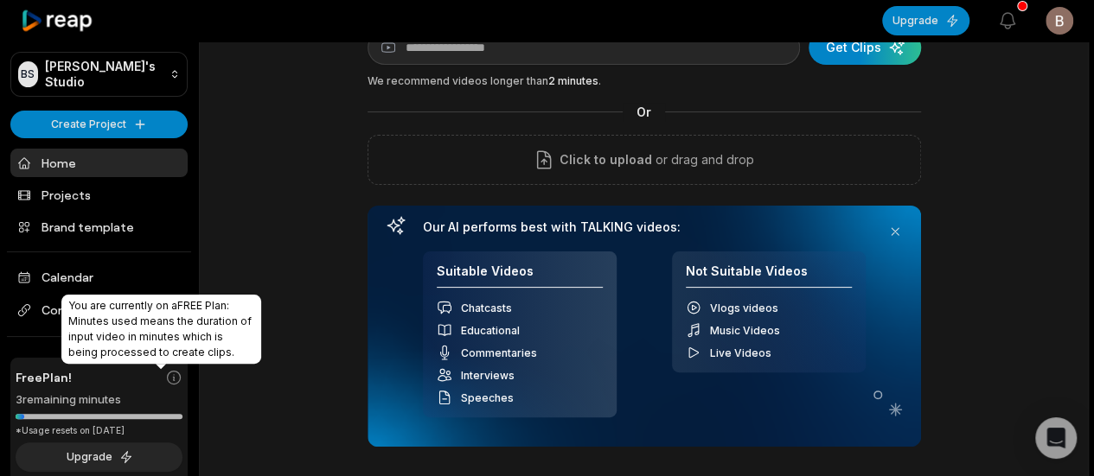
click at [165, 381] on icon at bounding box center [173, 377] width 17 height 17
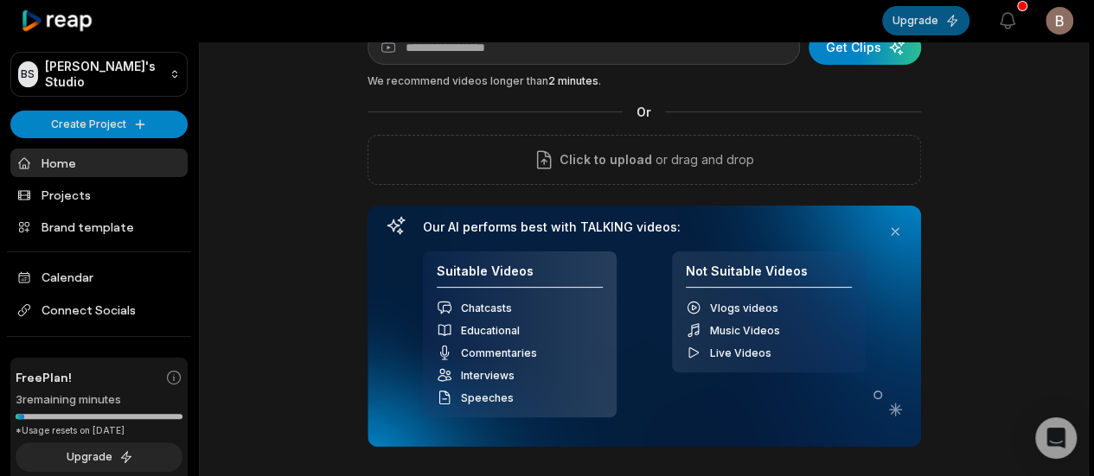
click at [932, 22] on button "Upgrade" at bounding box center [925, 20] width 87 height 29
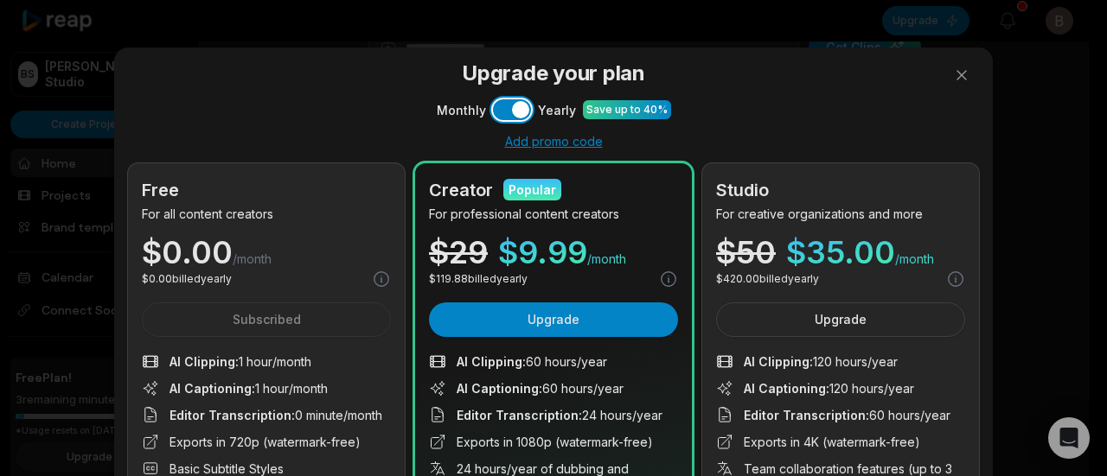
click at [509, 113] on button "Use setting" at bounding box center [512, 109] width 38 height 21
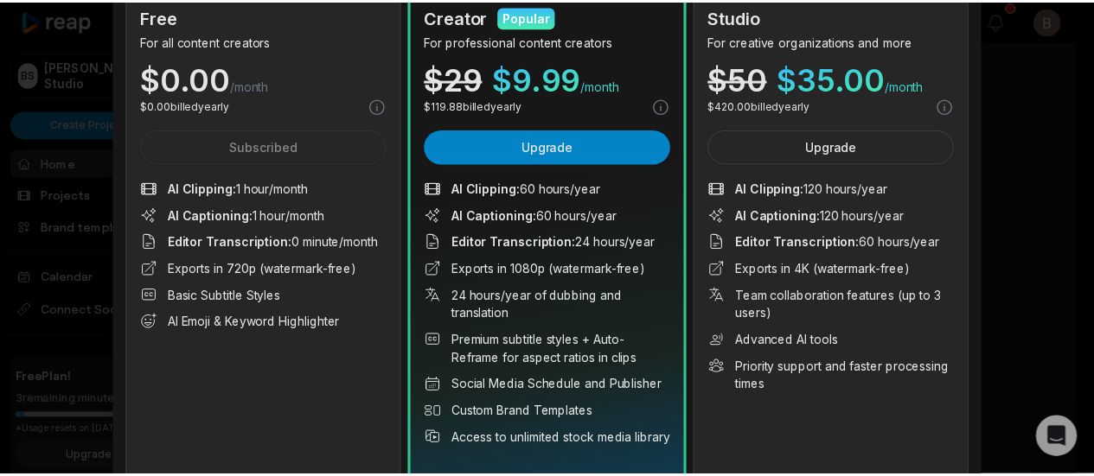
scroll to position [252, 0]
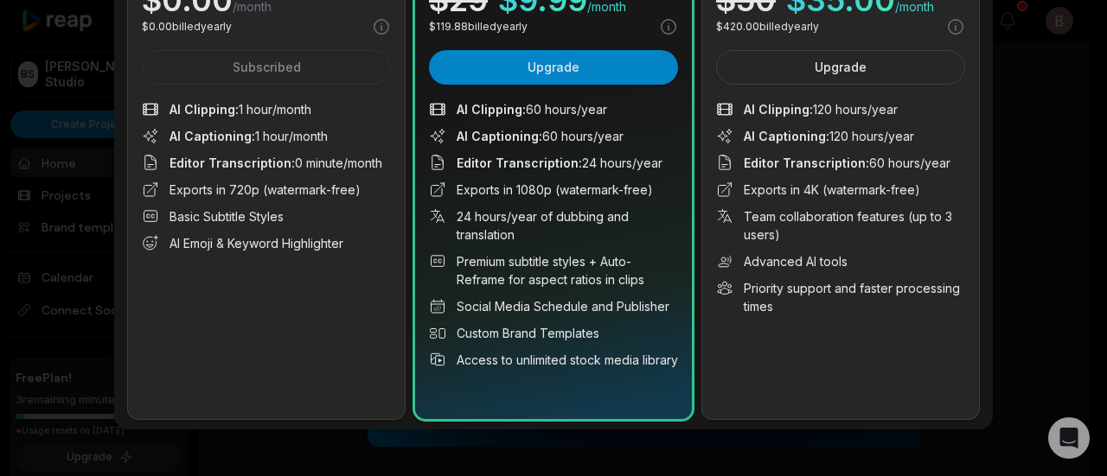
click at [1019, 226] on div "Upgrade your plan Monthly Use setting Yearly Save up to 40% Add promo code Free…" at bounding box center [553, 113] width 1107 height 730
